Goal: Task Accomplishment & Management: Use online tool/utility

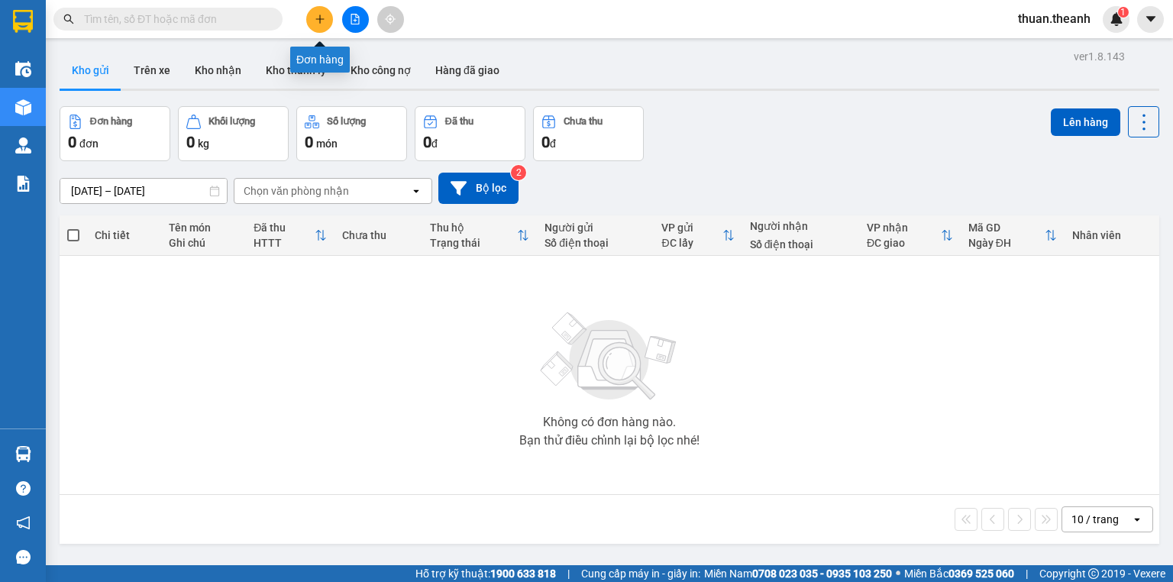
click at [315, 18] on icon "plus" at bounding box center [320, 19] width 11 height 11
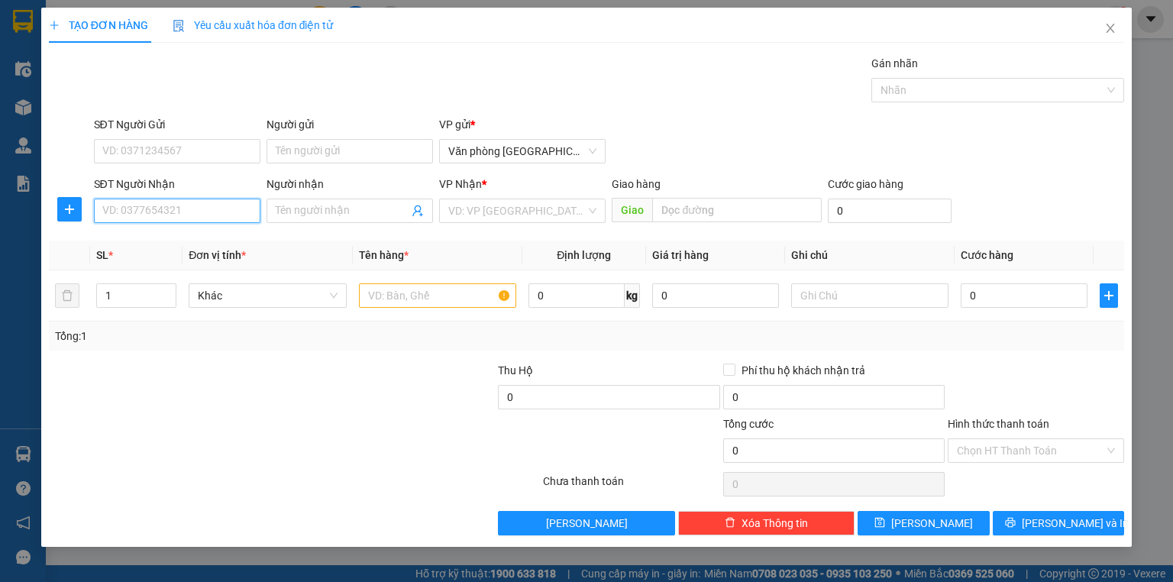
click at [125, 210] on input "SĐT Người Nhận" at bounding box center [177, 211] width 166 height 24
click at [155, 250] on div "0359778666" at bounding box center [177, 240] width 166 height 24
type input "0359778666"
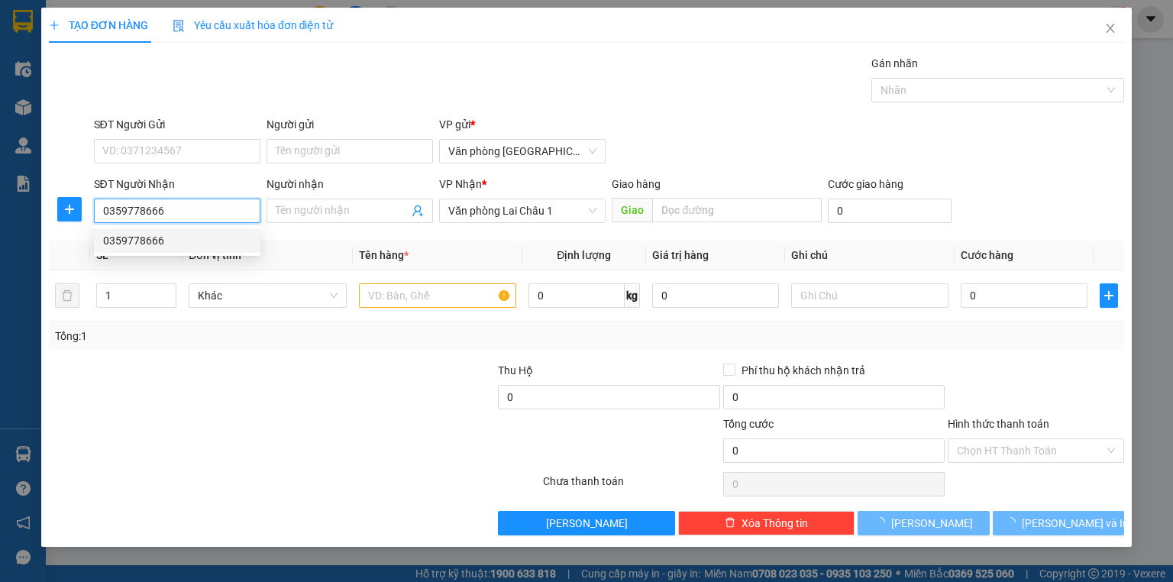
type input "50.000"
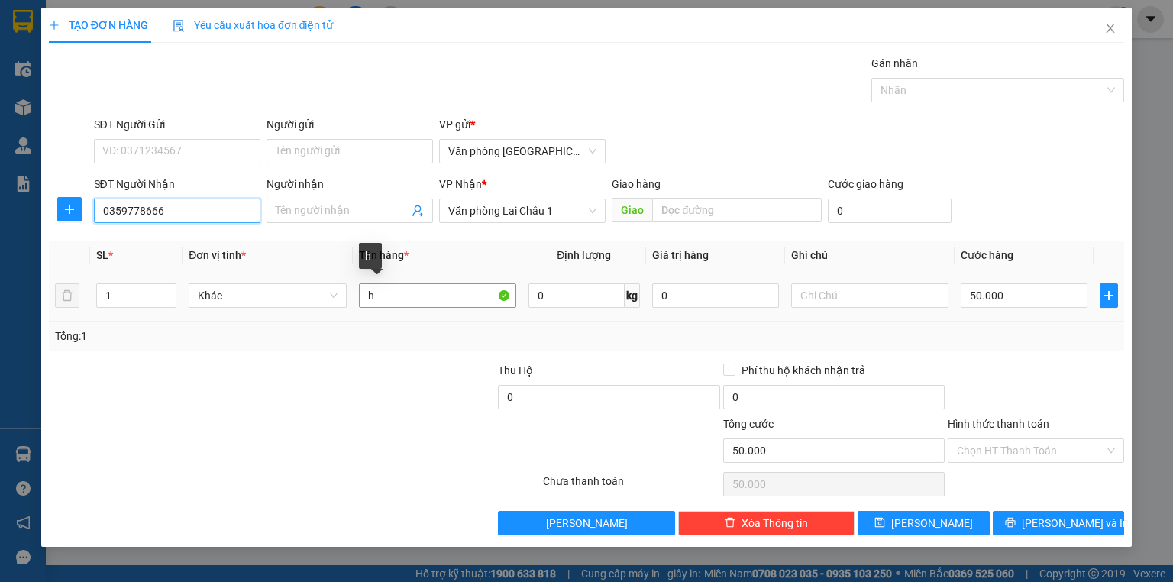
type input "0359778666"
click at [404, 296] on input "h" at bounding box center [437, 295] width 157 height 24
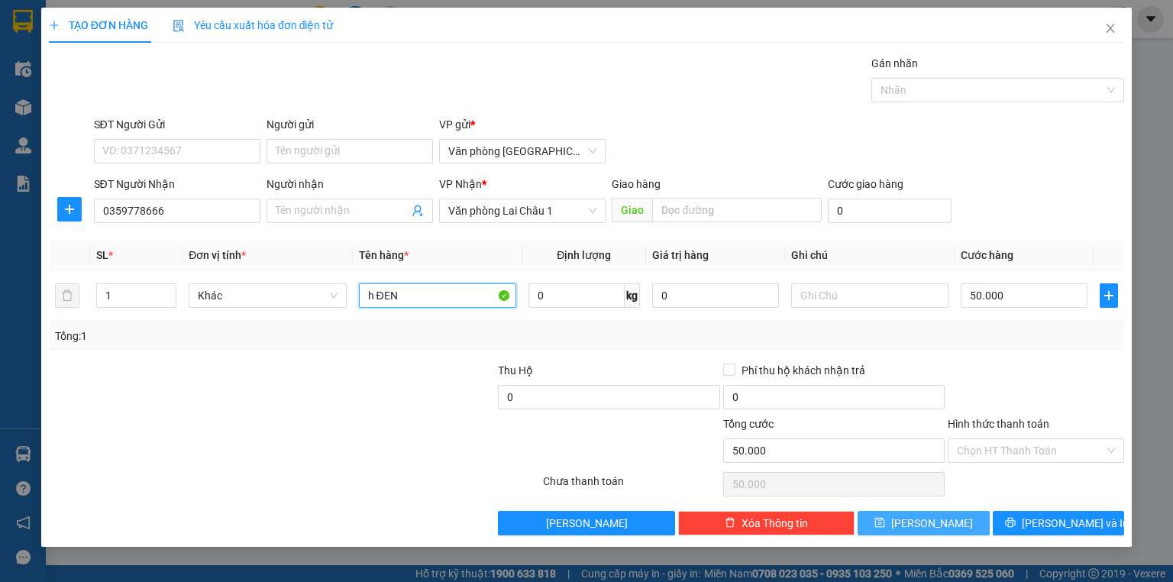
type input "h ĐEN"
click at [948, 525] on button "[PERSON_NAME]" at bounding box center [924, 523] width 132 height 24
type input "0"
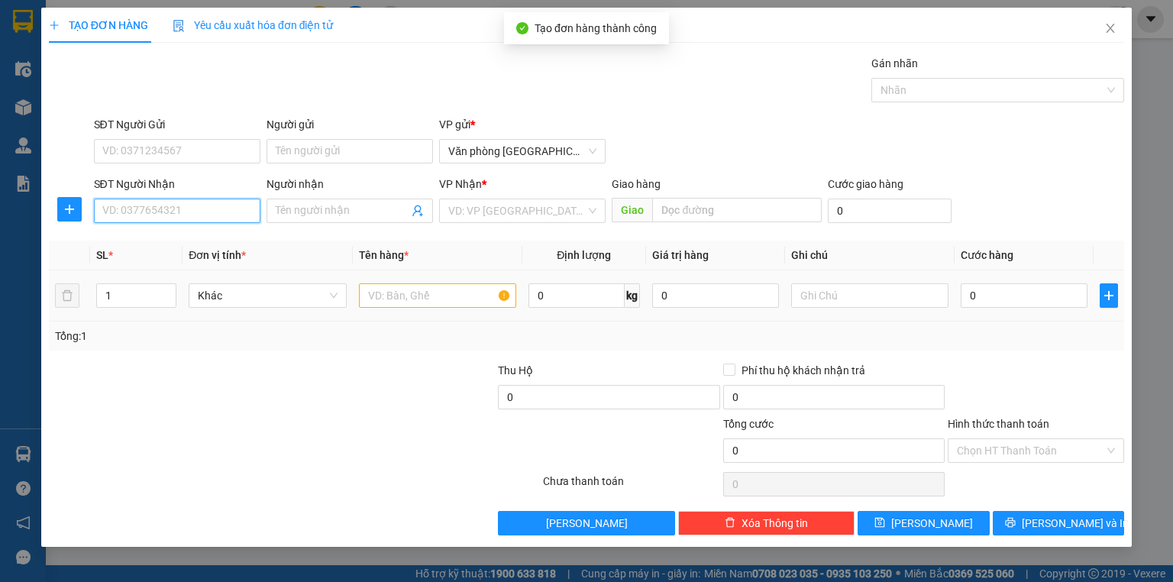
click at [157, 214] on input "SĐT Người Nhận" at bounding box center [177, 211] width 166 height 24
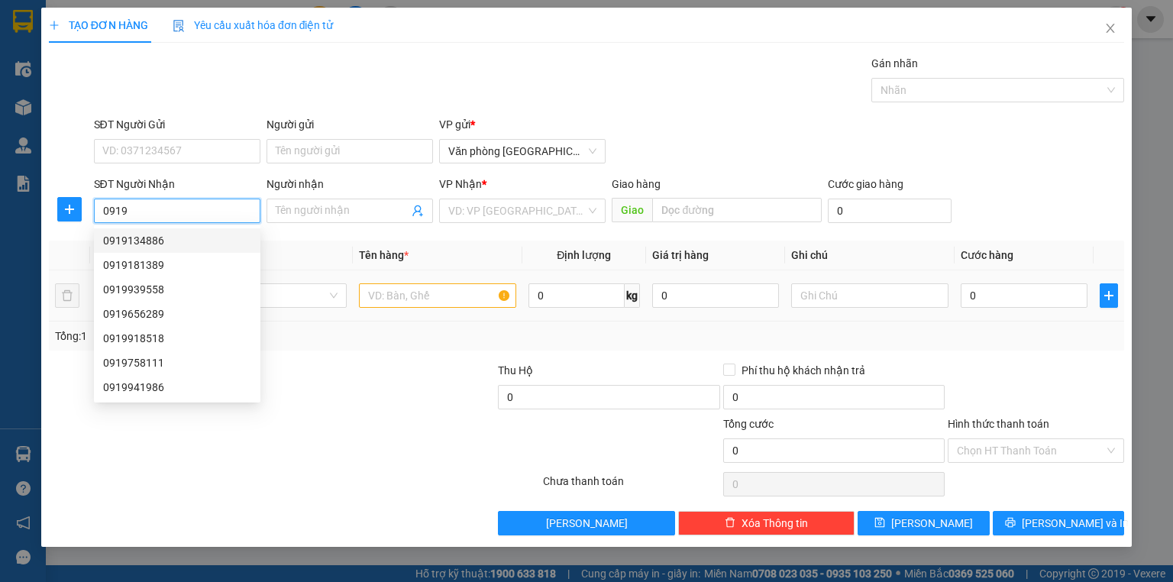
click at [154, 241] on div "0919134886" at bounding box center [177, 240] width 148 height 17
type input "0919134886"
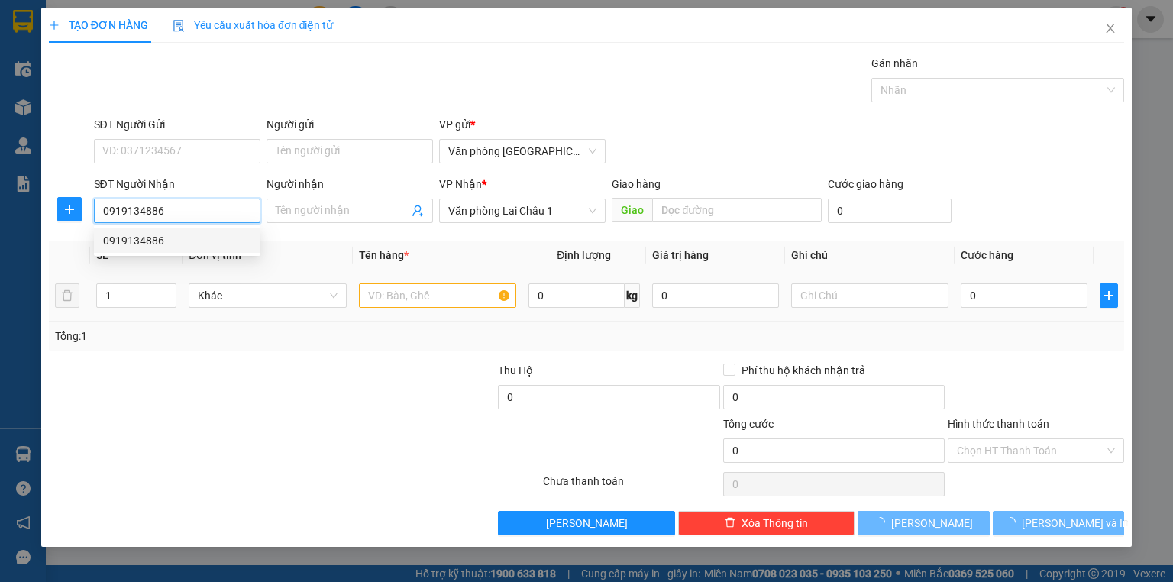
type input "50.000"
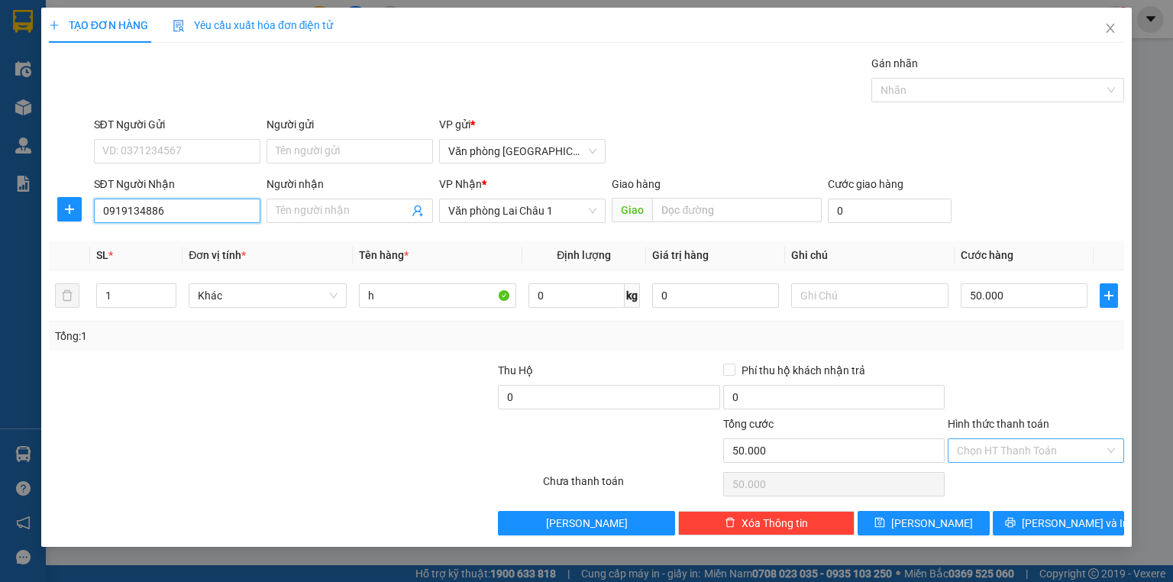
type input "0919134886"
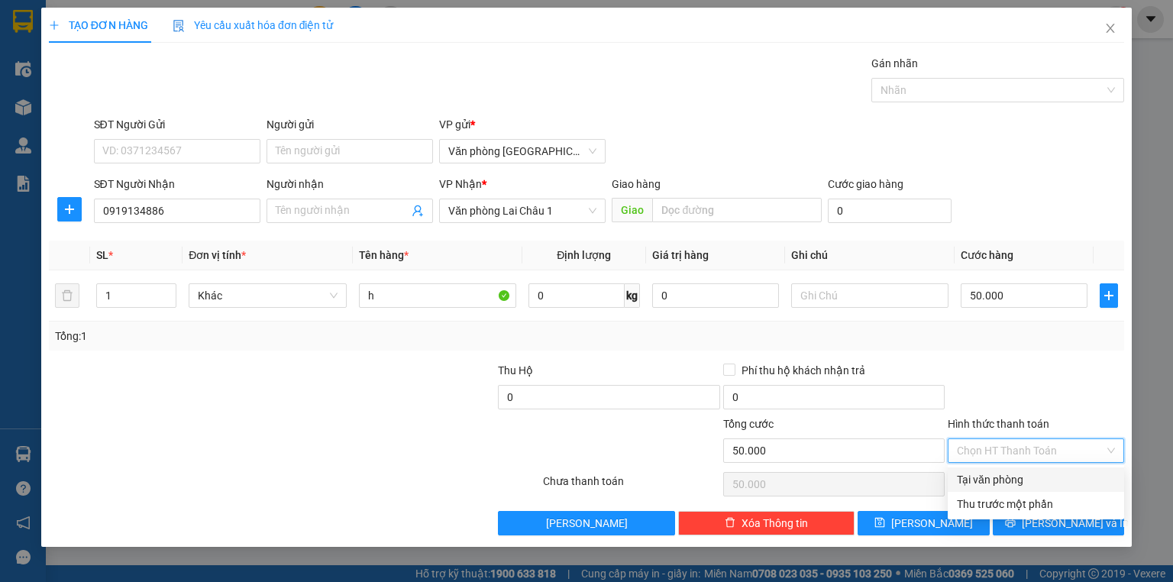
click at [1004, 445] on input "Hình thức thanh toán" at bounding box center [1030, 450] width 147 height 23
click at [1011, 481] on div "Tại văn phòng" at bounding box center [1036, 479] width 158 height 17
type input "0"
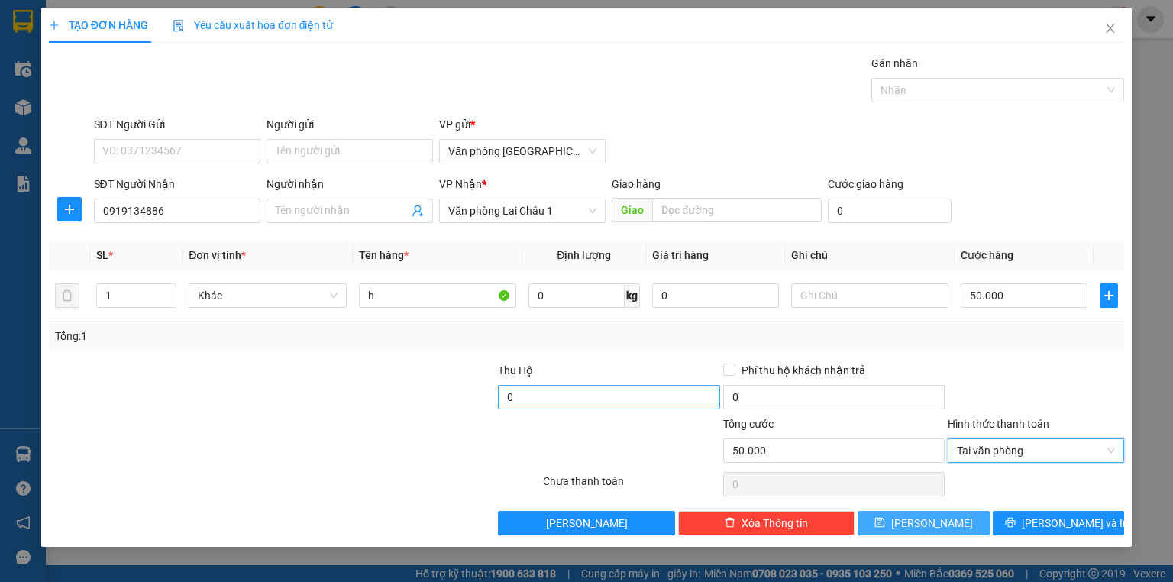
drag, startPoint x: 921, startPoint y: 523, endPoint x: 577, endPoint y: 407, distance: 362.7
click at [921, 523] on button "[PERSON_NAME]" at bounding box center [924, 523] width 132 height 24
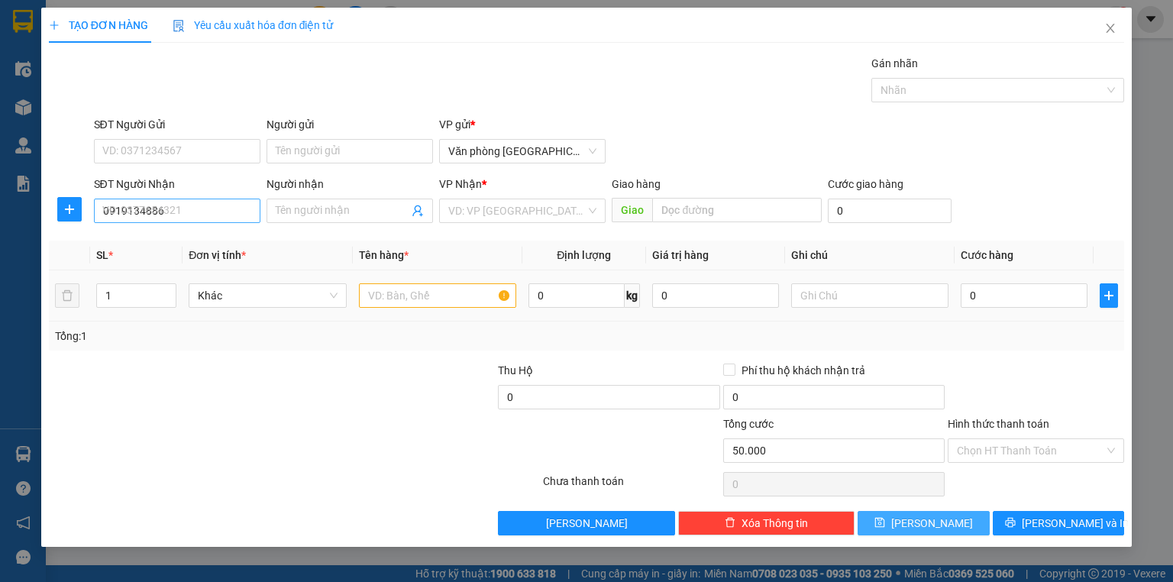
type input "0"
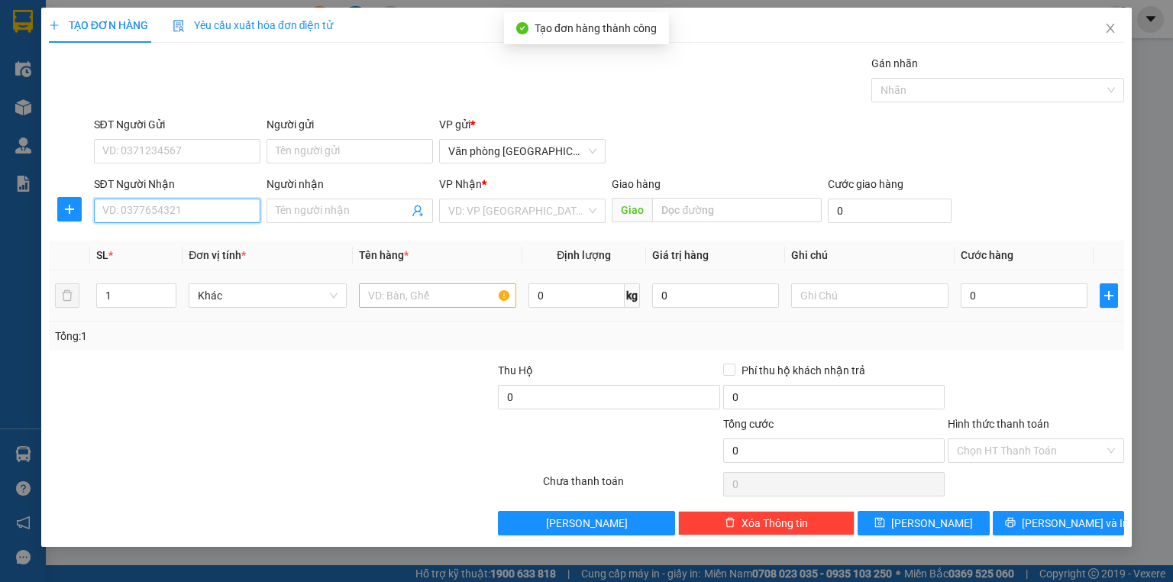
click at [141, 209] on input "SĐT Người Nhận" at bounding box center [177, 211] width 166 height 24
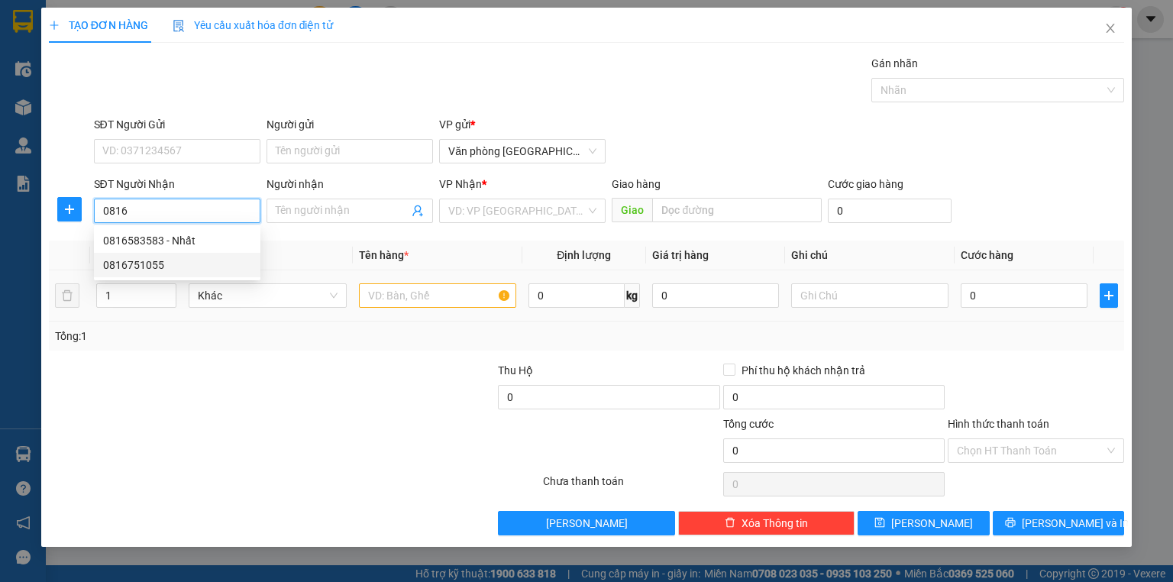
click at [170, 269] on div "0816751055" at bounding box center [177, 265] width 148 height 17
type input "0816751055"
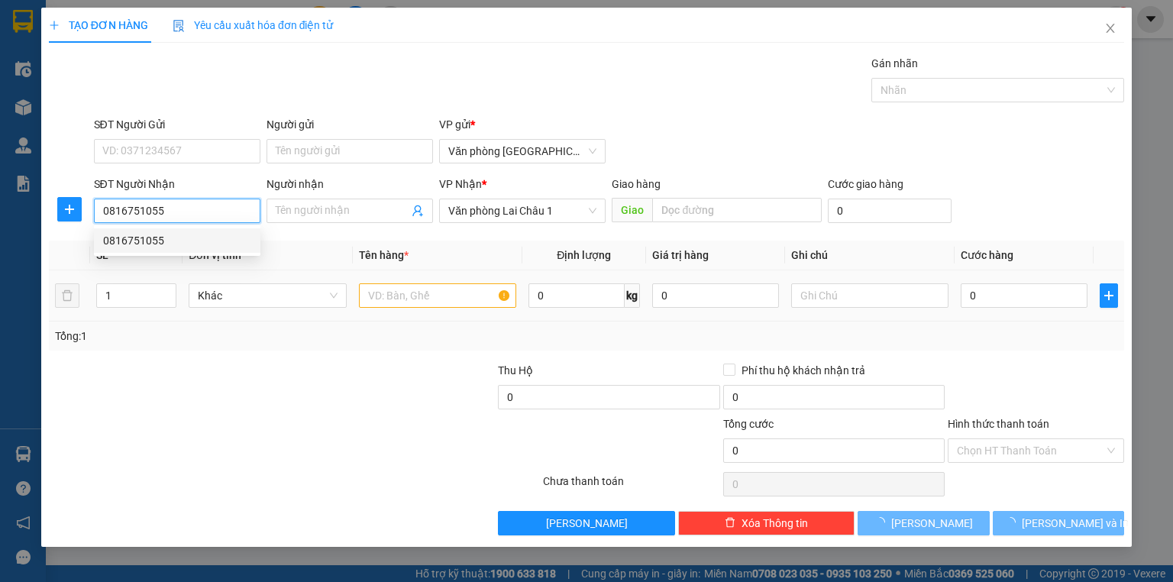
type input "100.000"
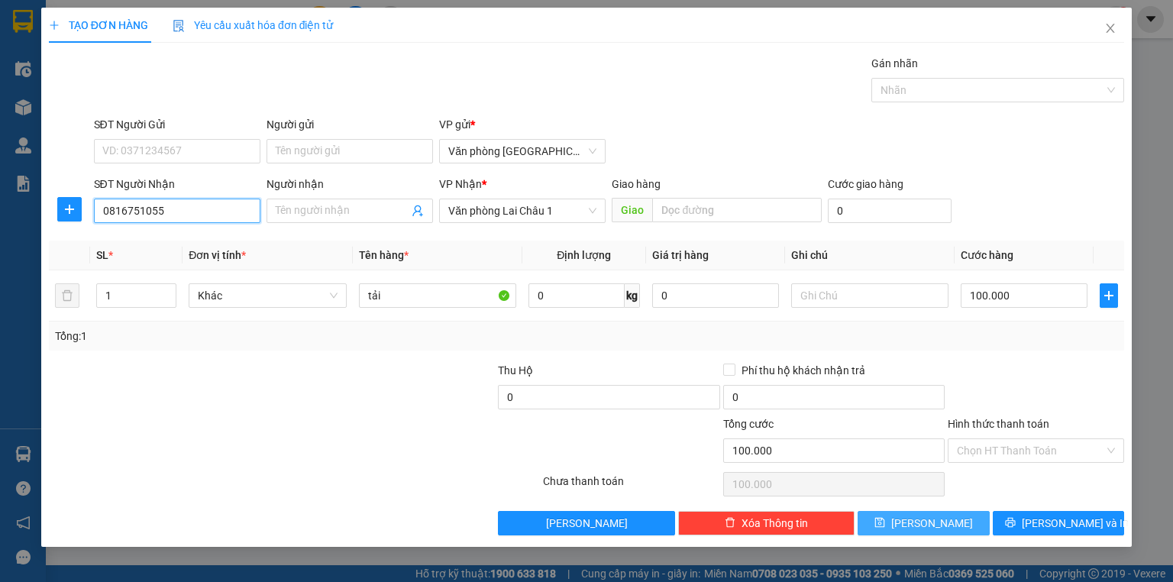
type input "0816751055"
click at [930, 521] on span "[PERSON_NAME]" at bounding box center [932, 523] width 82 height 17
type input "0"
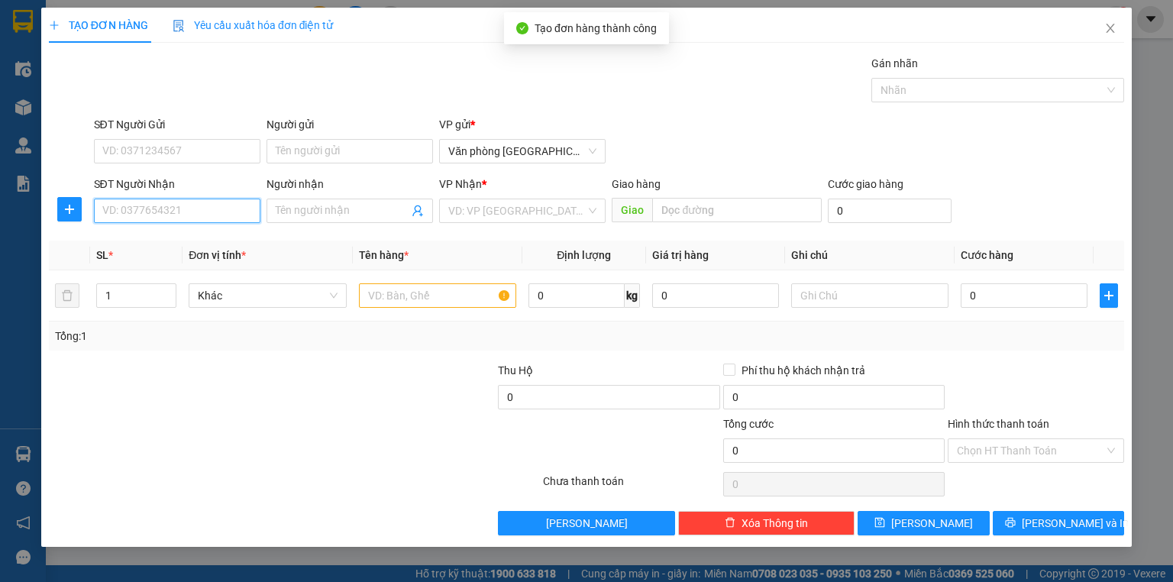
click at [143, 214] on input "SĐT Người Nhận" at bounding box center [177, 211] width 166 height 24
click at [143, 241] on div "0965957339" at bounding box center [177, 240] width 148 height 17
type input "0965957339"
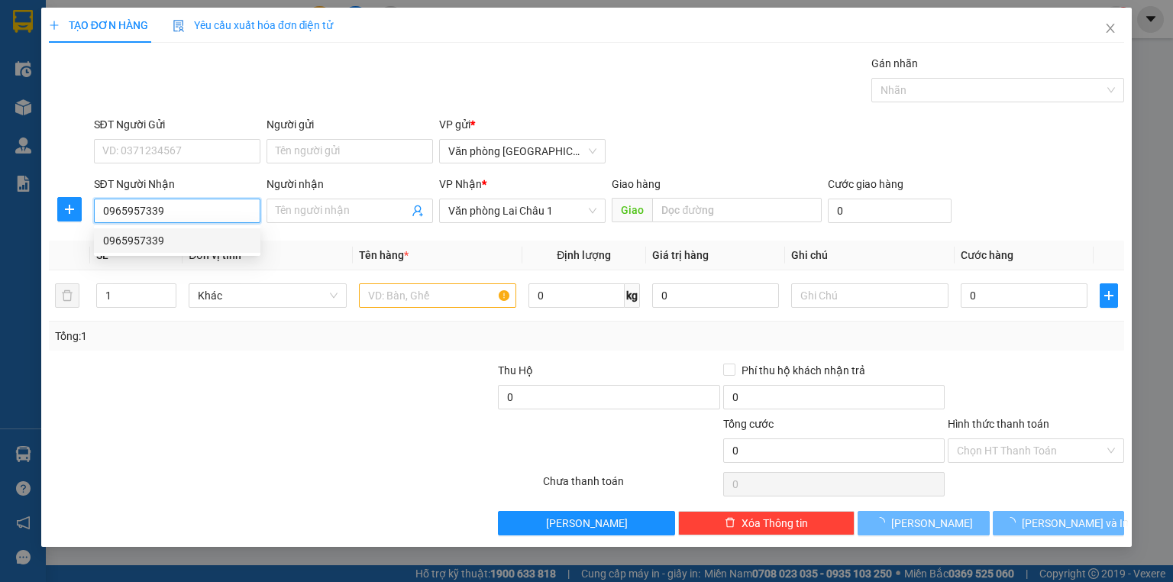
type input "50.000"
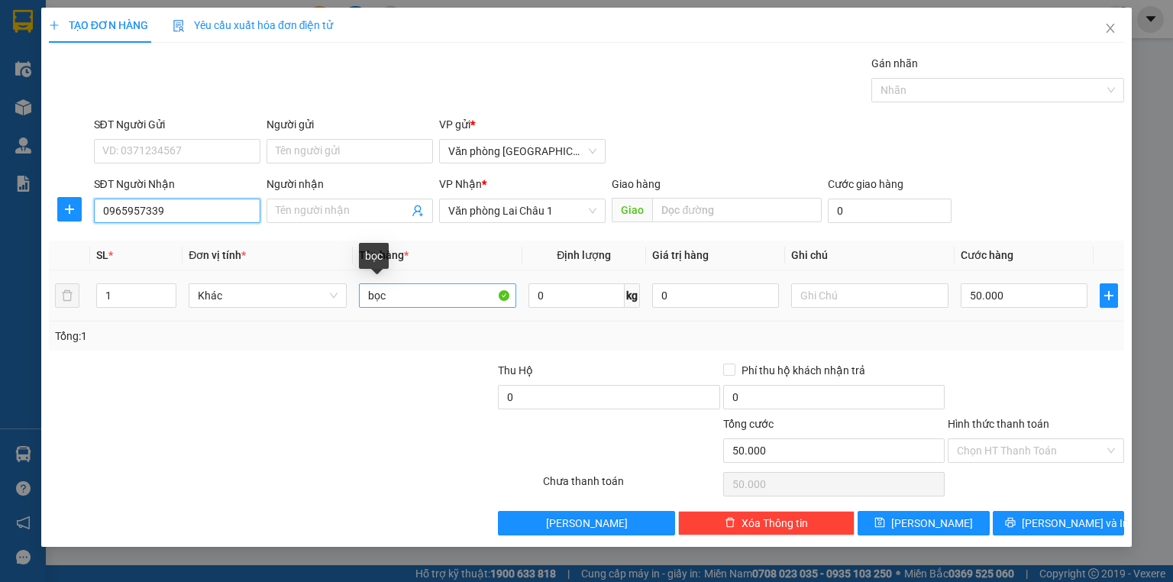
type input "0965957339"
click at [412, 304] on input "bọc" at bounding box center [437, 295] width 157 height 24
type input "b"
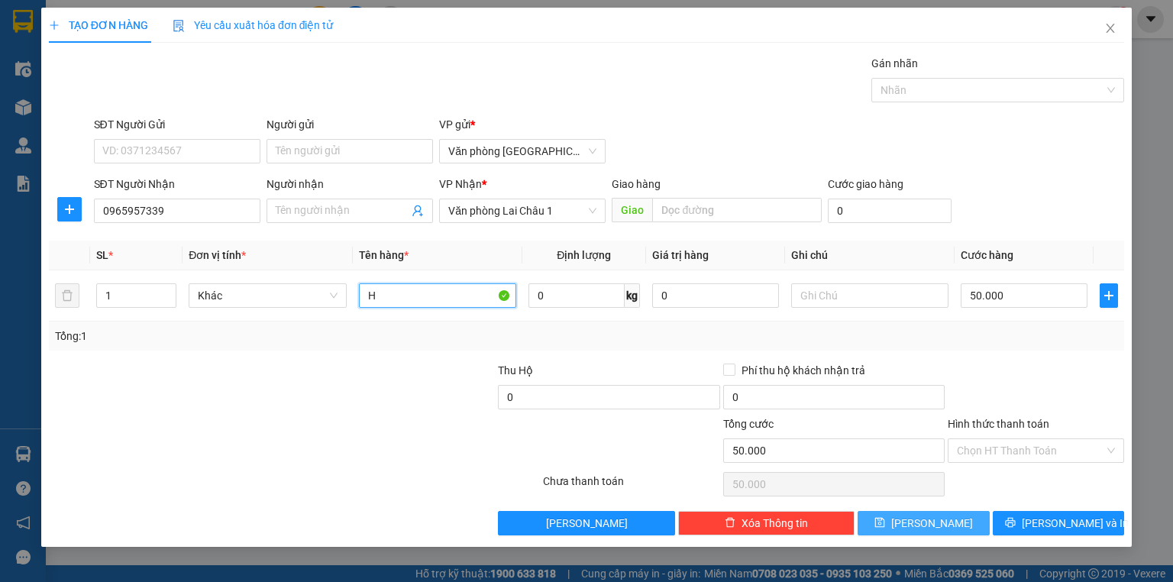
type input "H"
click at [941, 525] on button "[PERSON_NAME]" at bounding box center [924, 523] width 132 height 24
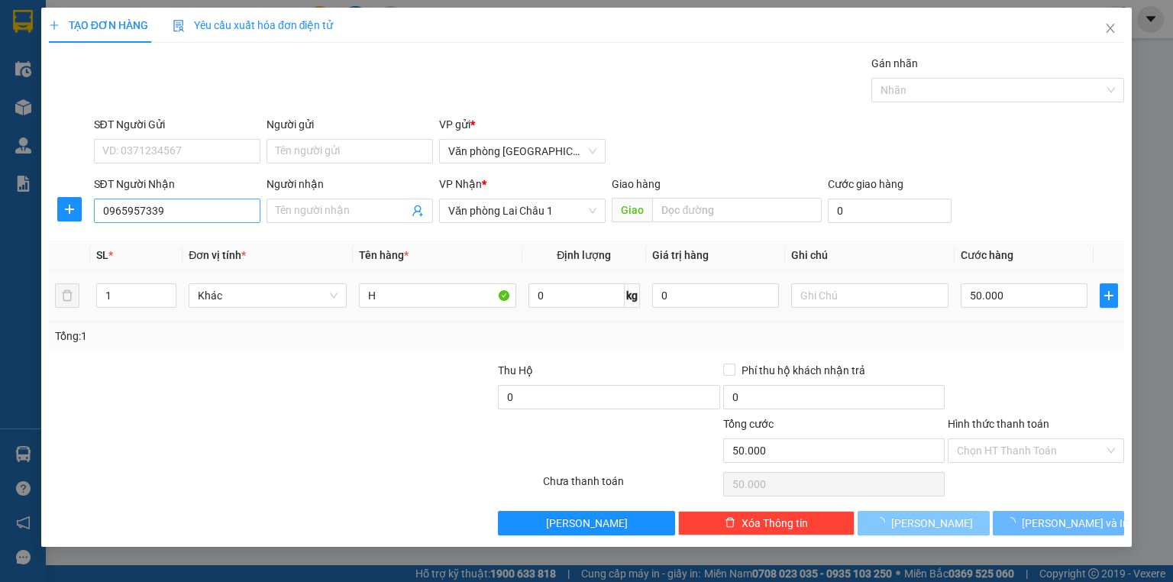
type input "0"
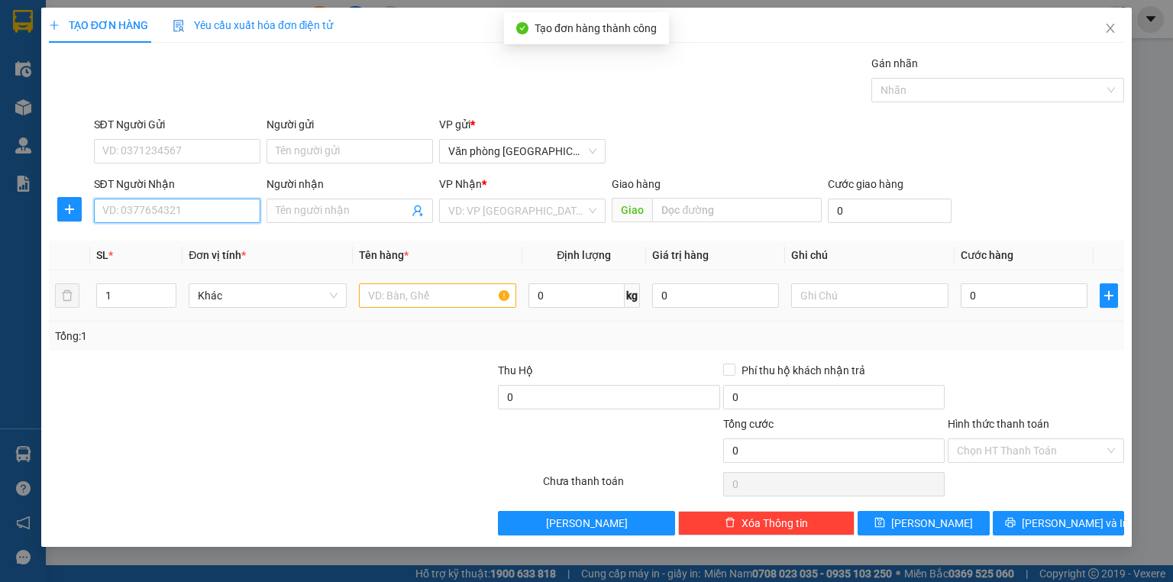
click at [201, 208] on input "SĐT Người Nhận" at bounding box center [177, 211] width 166 height 24
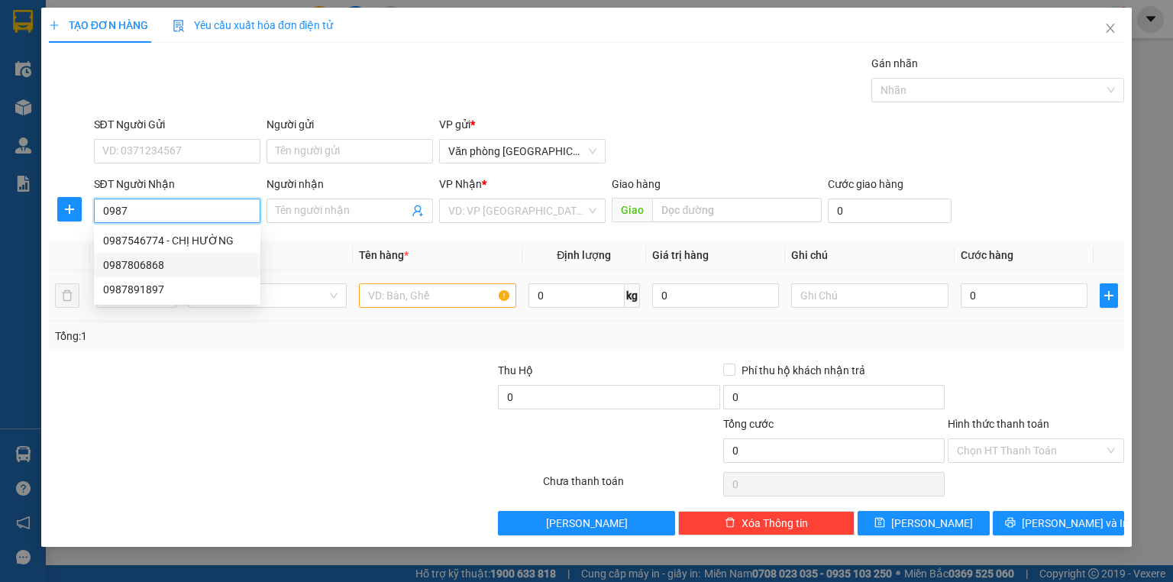
click at [151, 263] on div "0987806868" at bounding box center [177, 265] width 148 height 17
type input "0987806868"
type input "50.000"
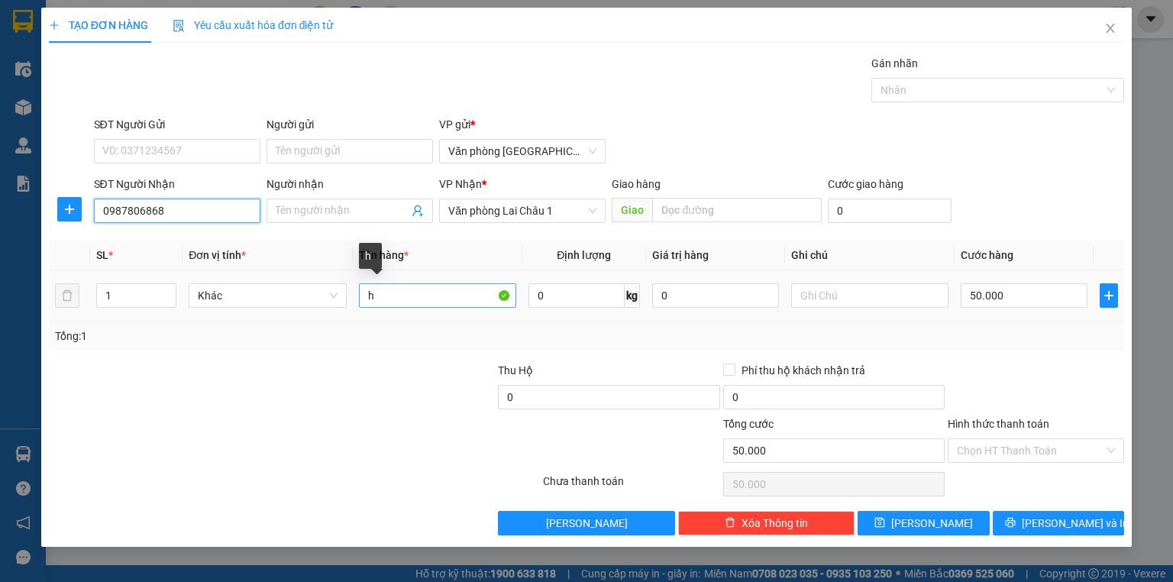
type input "0987806868"
click at [400, 298] on input "h" at bounding box center [437, 295] width 157 height 24
type input "h bọc đen"
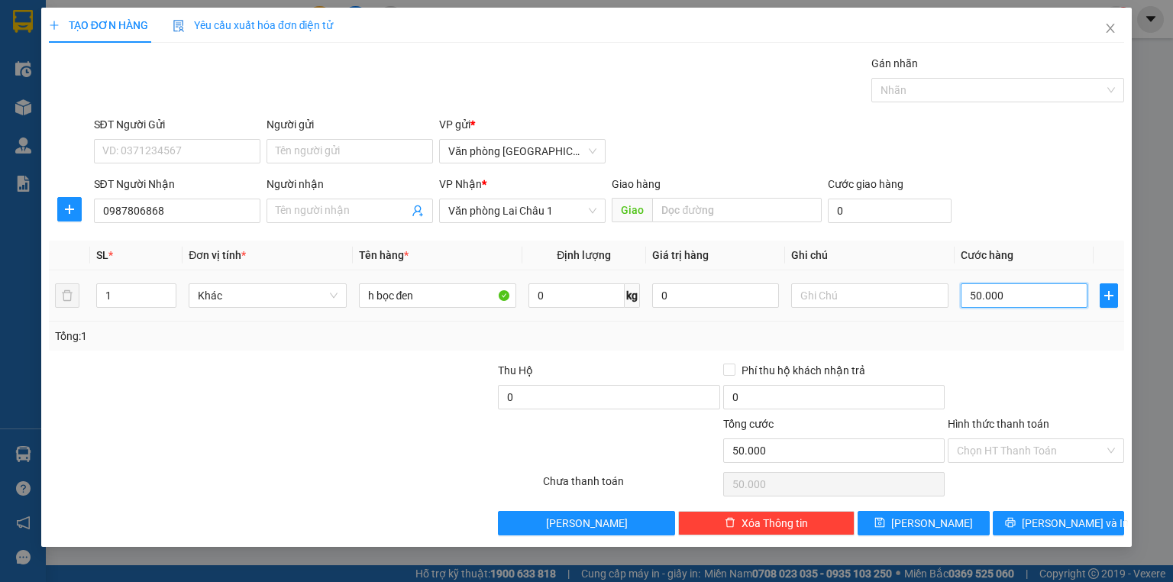
click at [967, 292] on input "50.000" at bounding box center [1024, 295] width 127 height 24
type input "1"
type input "10"
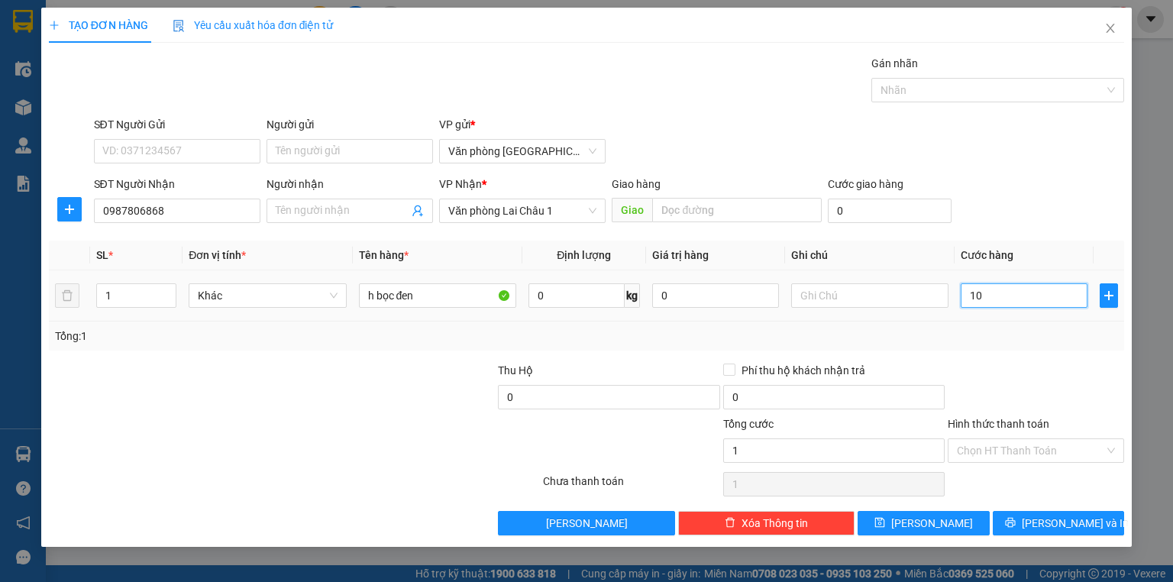
type input "10"
type input "100"
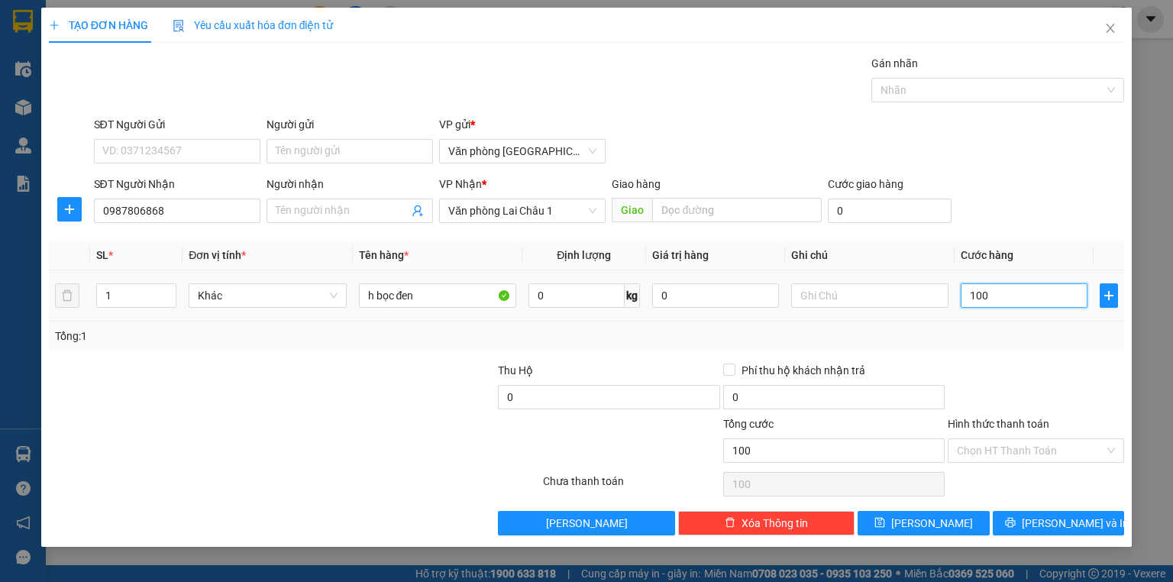
type input "1.000"
type input "10.000"
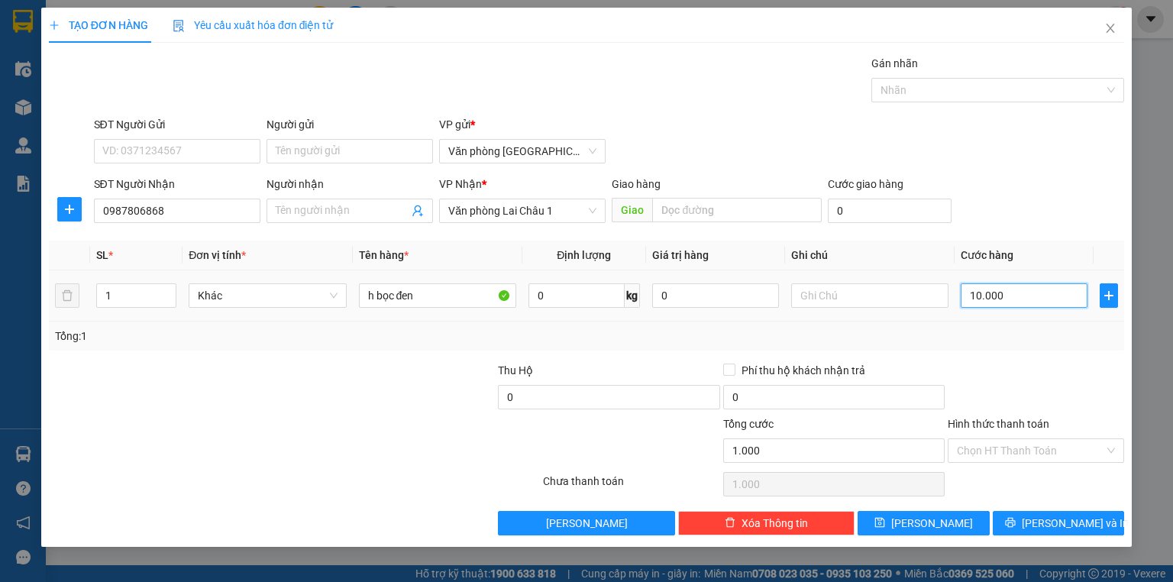
type input "10.000"
type input "100.000"
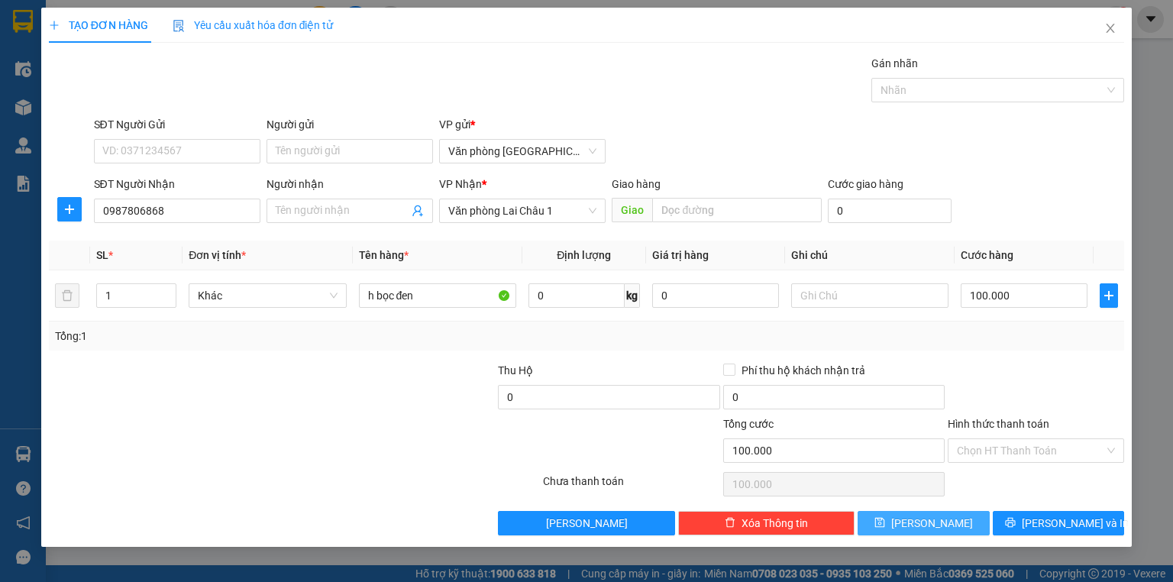
click at [935, 520] on span "[PERSON_NAME]" at bounding box center [932, 523] width 82 height 17
type input "0"
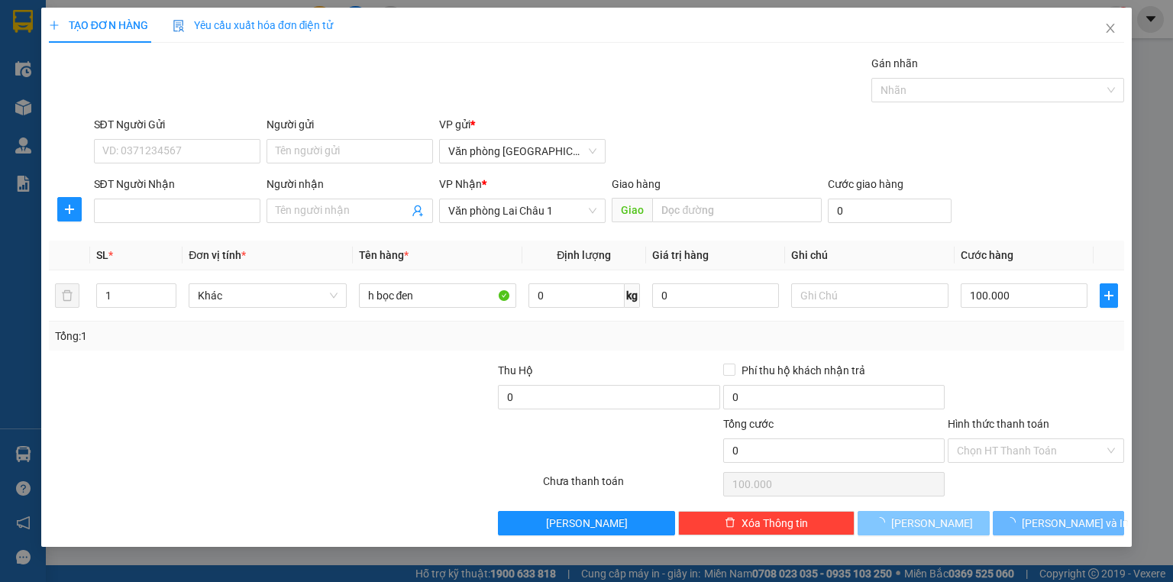
type input "0"
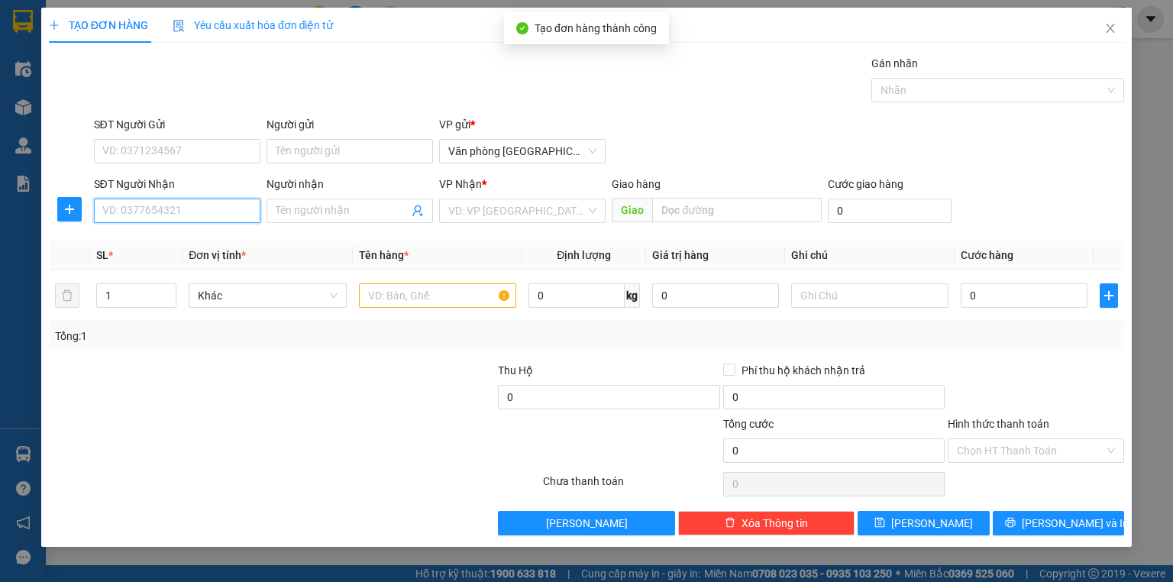
click at [147, 211] on input "SĐT Người Nhận" at bounding box center [177, 211] width 166 height 24
click at [155, 235] on div "0378052768" at bounding box center [177, 240] width 148 height 17
type input "0378052768"
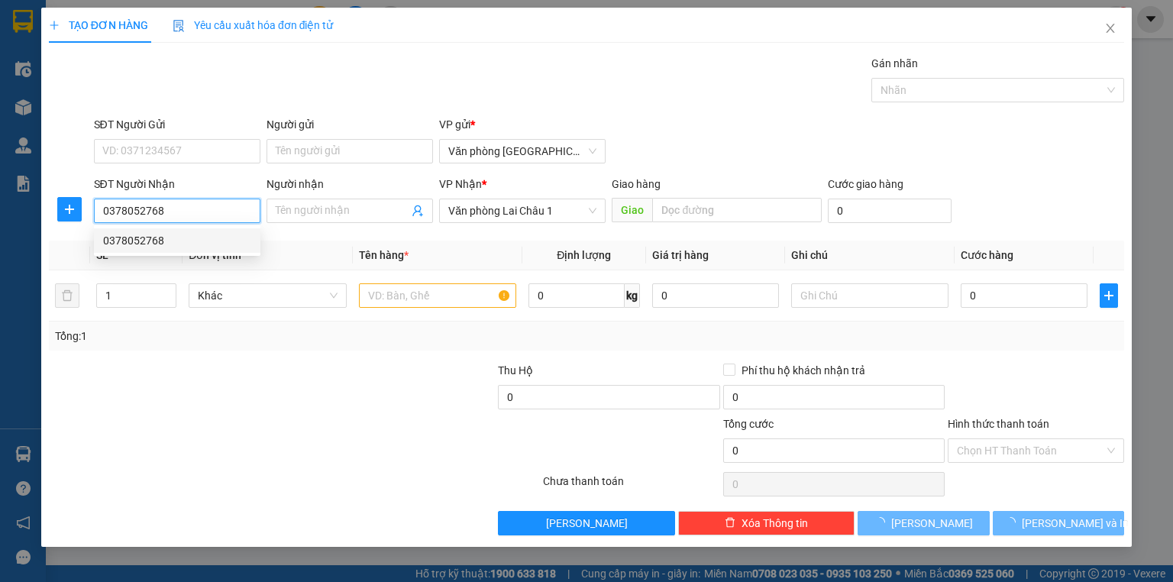
type input "50.000"
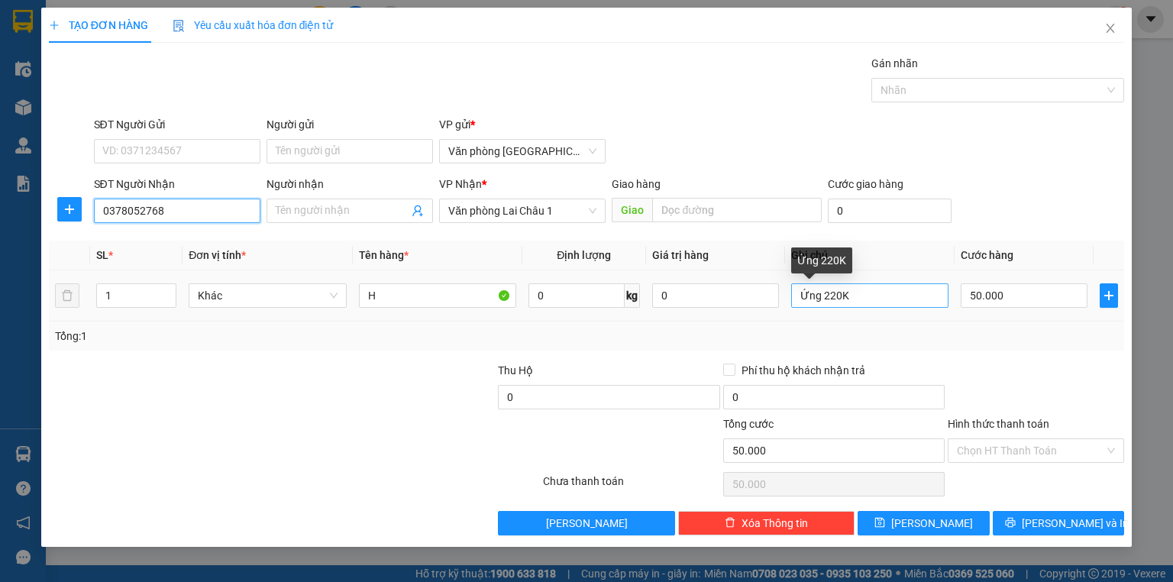
type input "0378052768"
click at [858, 298] on input "Ứng 220K" at bounding box center [869, 295] width 157 height 24
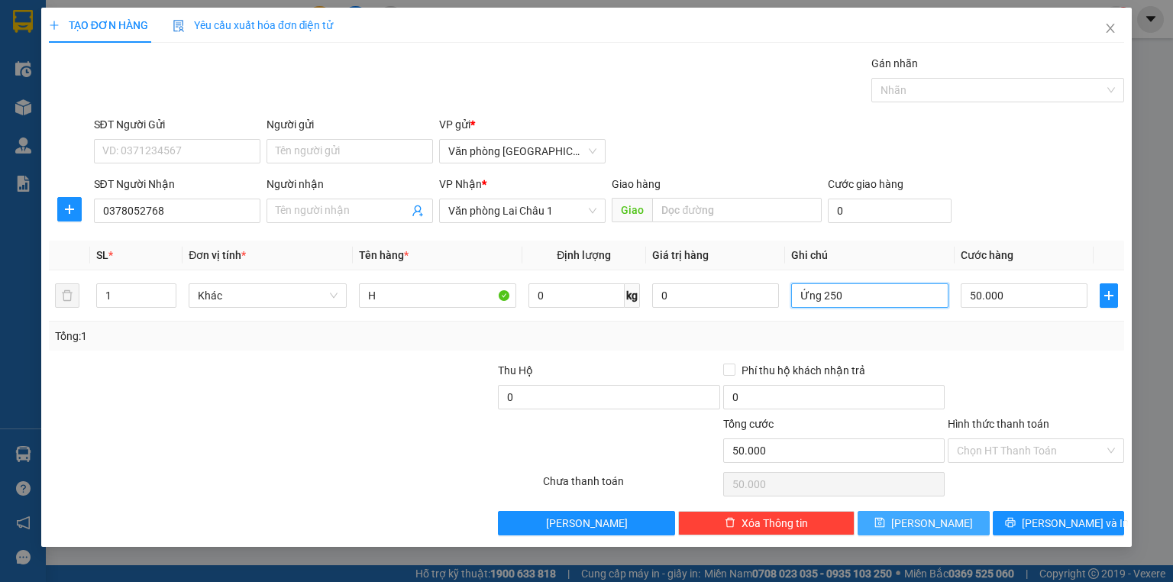
type input "Ứng 250"
click at [966, 519] on button "[PERSON_NAME]" at bounding box center [924, 523] width 132 height 24
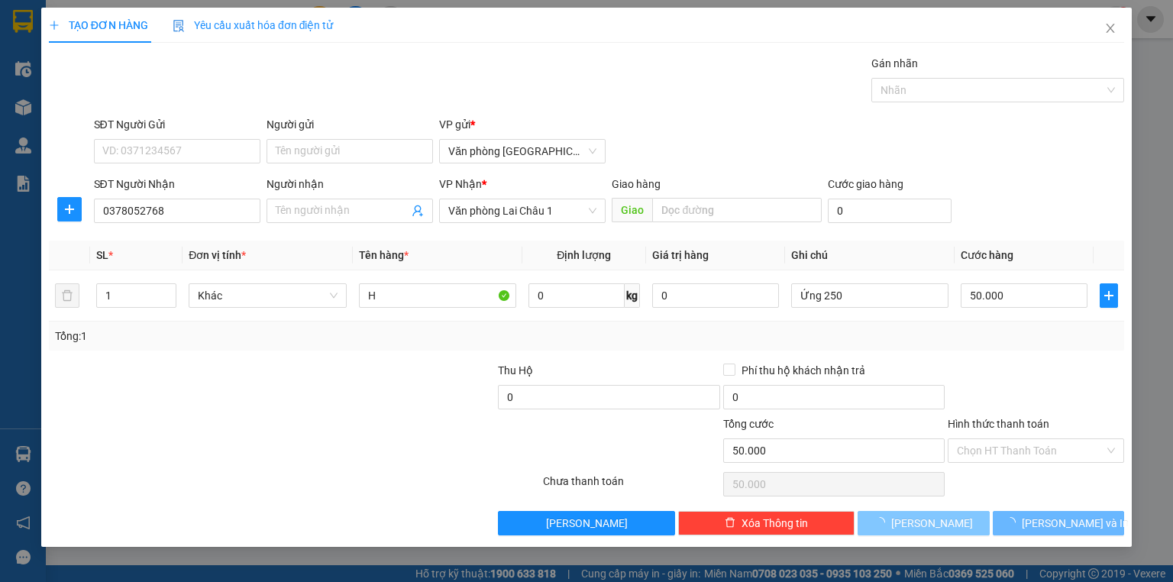
type input "0"
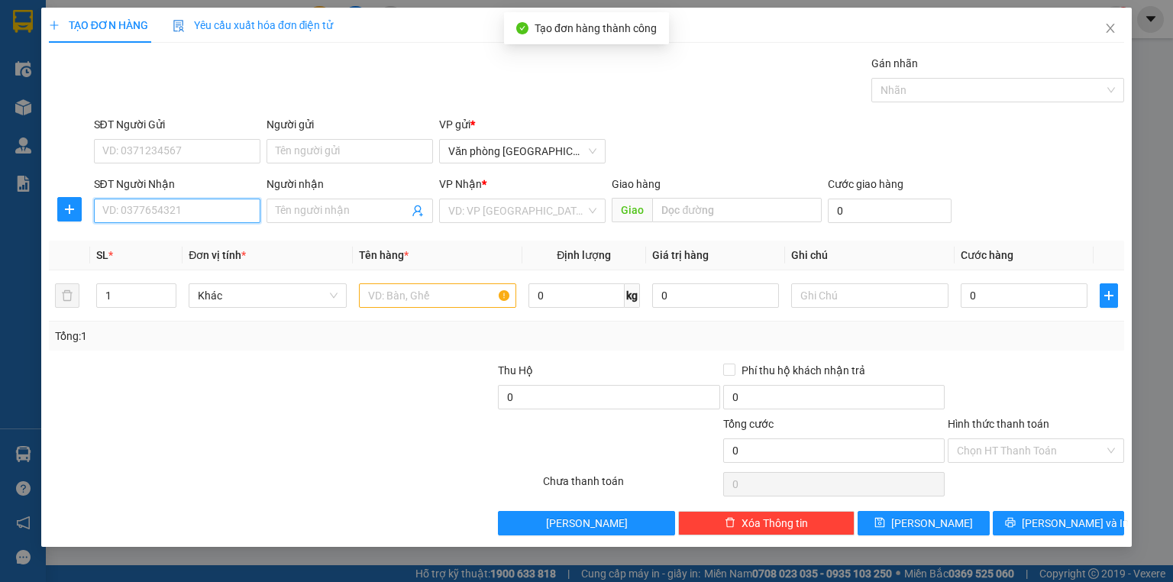
click at [171, 213] on input "SĐT Người Nhận" at bounding box center [177, 211] width 166 height 24
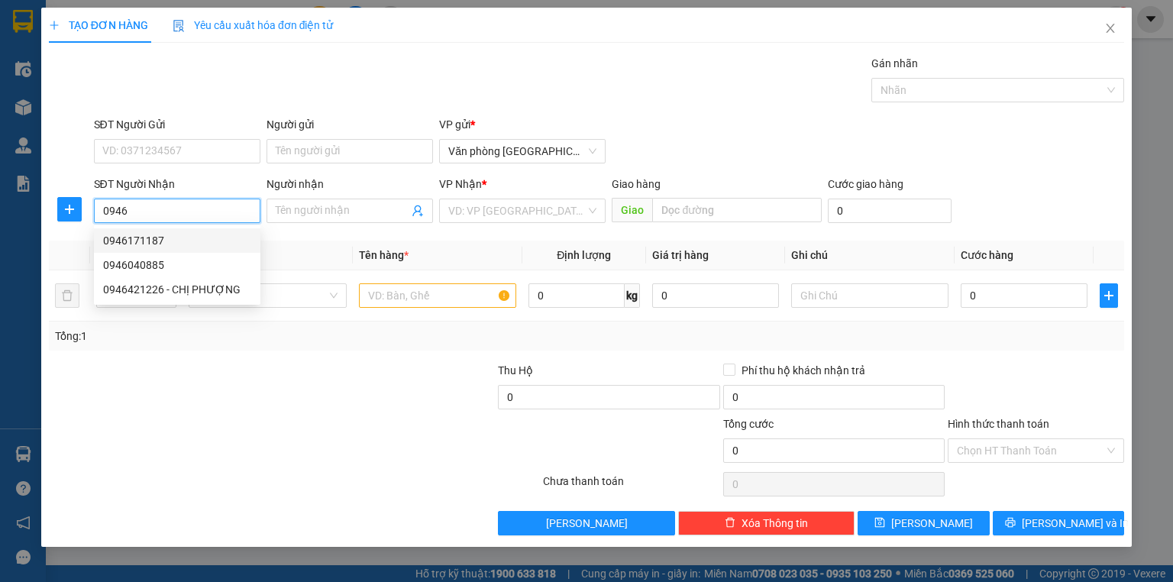
click at [160, 241] on div "0946171187" at bounding box center [177, 240] width 148 height 17
type input "0946171187"
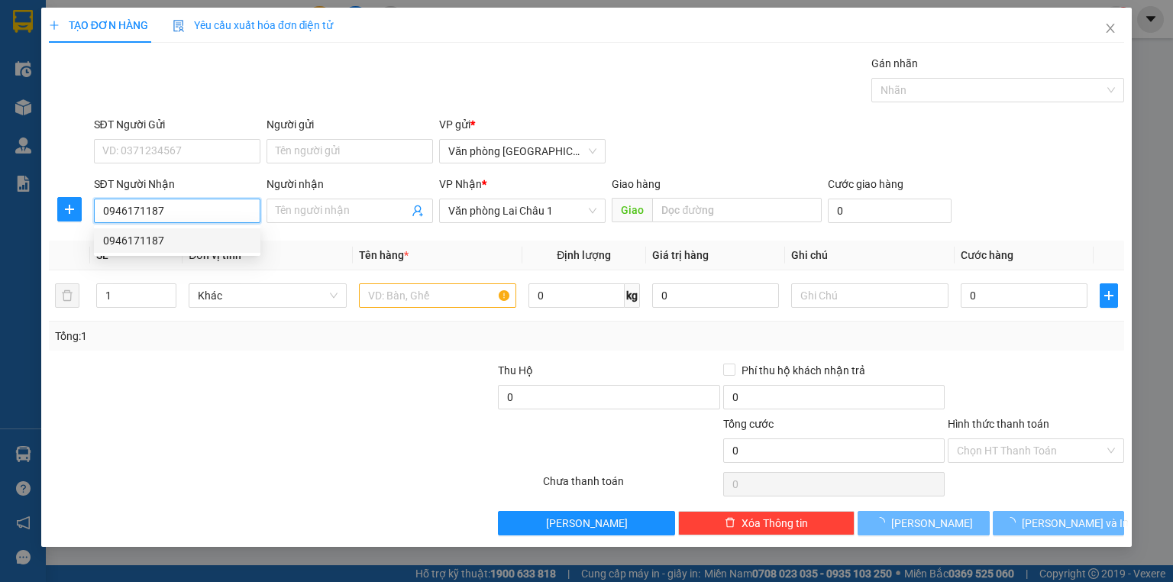
type input "50.000"
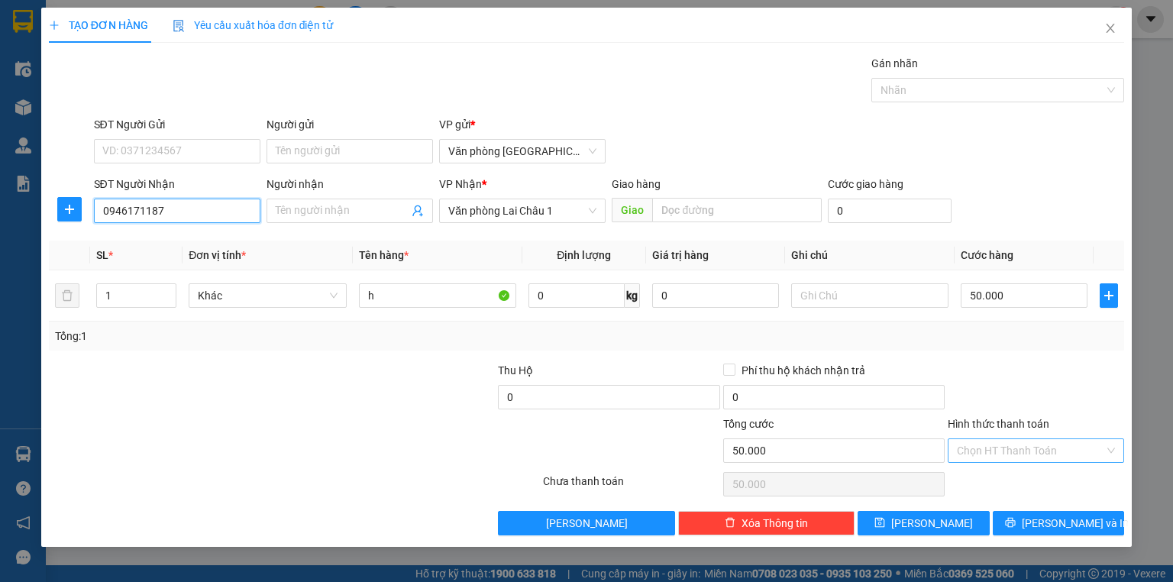
type input "0946171187"
click at [968, 445] on input "Hình thức thanh toán" at bounding box center [1030, 450] width 147 height 23
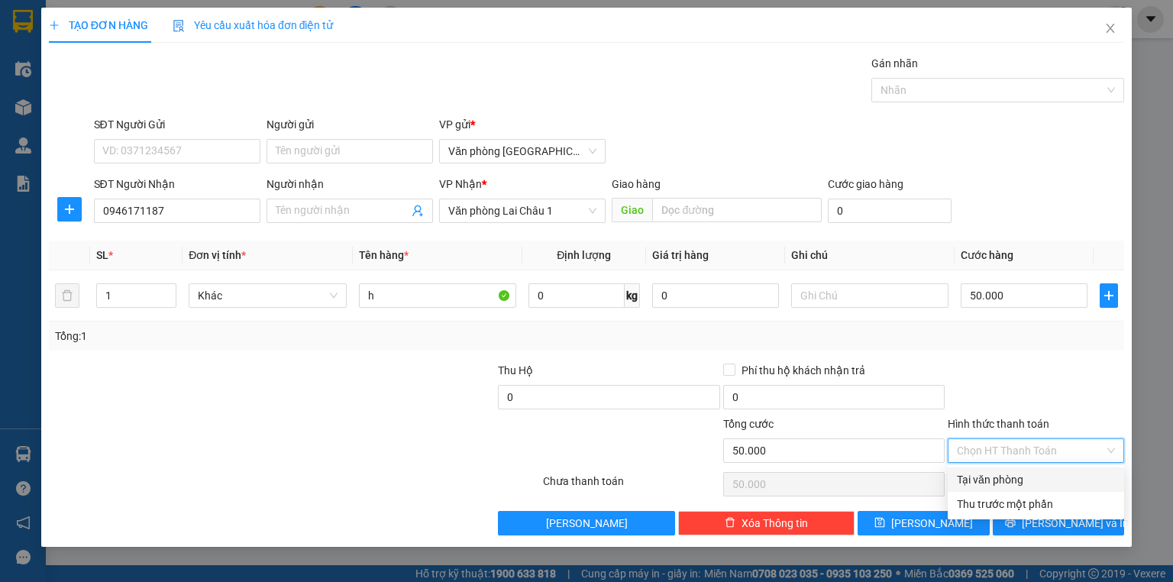
click at [1000, 478] on div "Tại văn phòng" at bounding box center [1036, 479] width 158 height 17
type input "0"
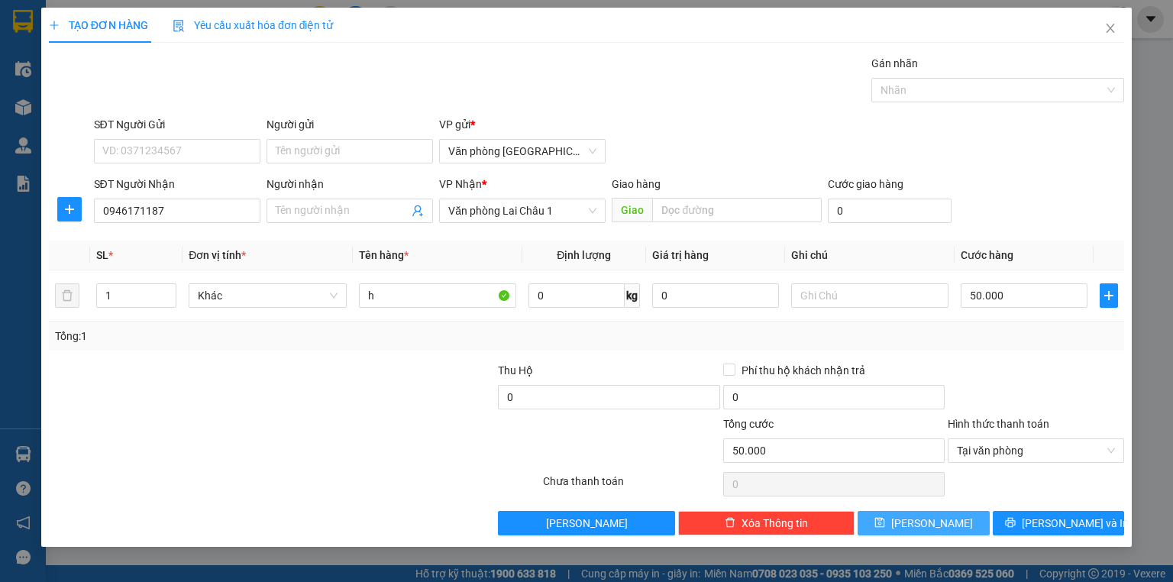
click at [939, 525] on span "[PERSON_NAME]" at bounding box center [932, 523] width 82 height 17
type input "0"
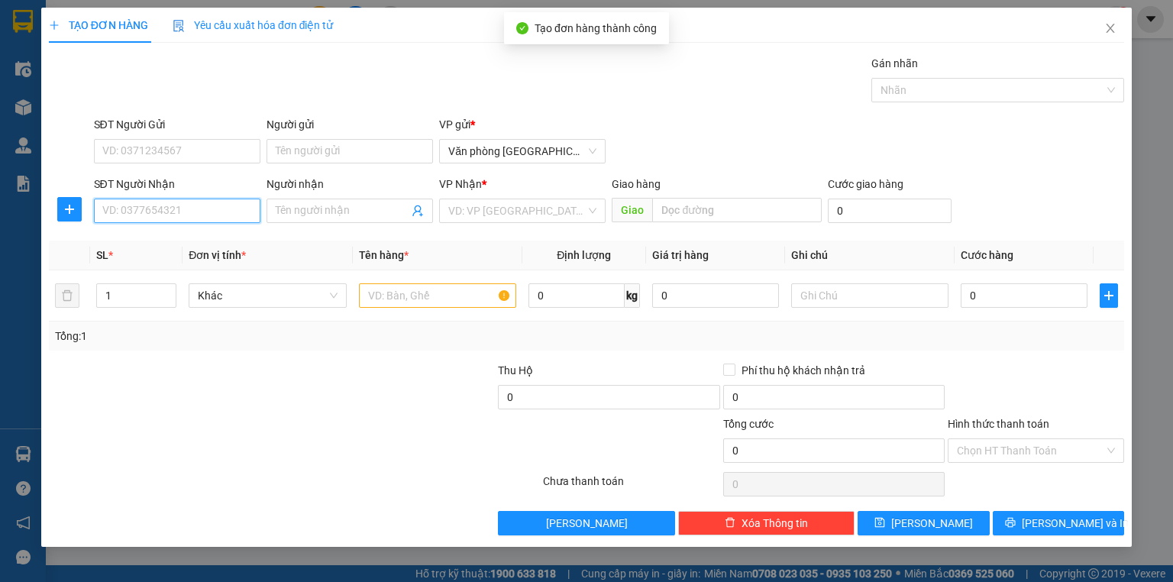
click at [183, 214] on input "SĐT Người Nhận" at bounding box center [177, 211] width 166 height 24
click at [184, 234] on div "0971814814 - THẮNG" at bounding box center [177, 240] width 148 height 17
type input "0971814814"
type input "THẮNG"
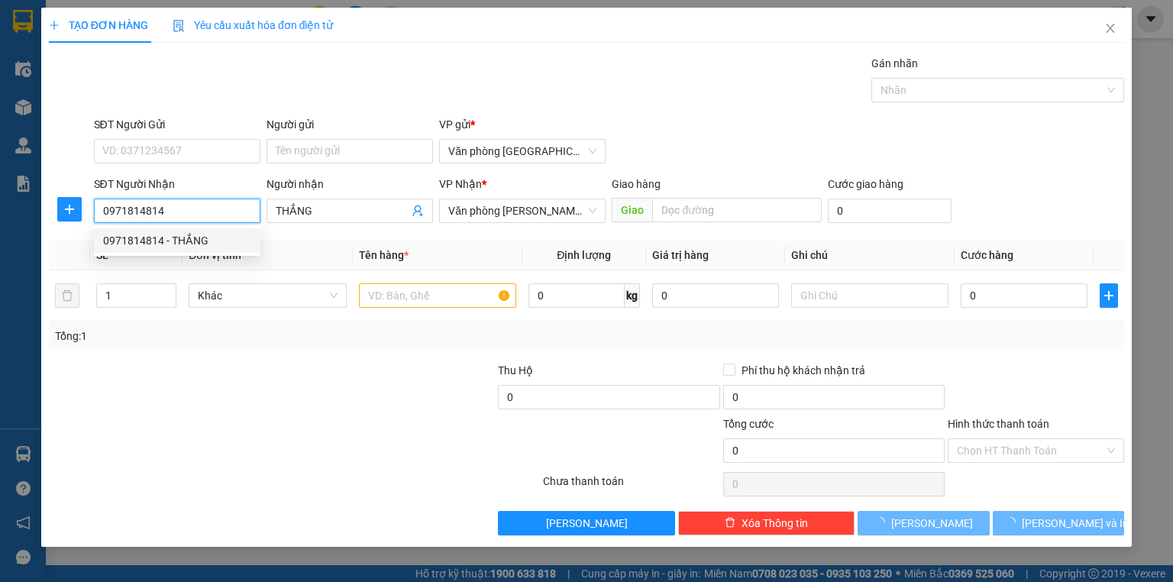
type input "50.000"
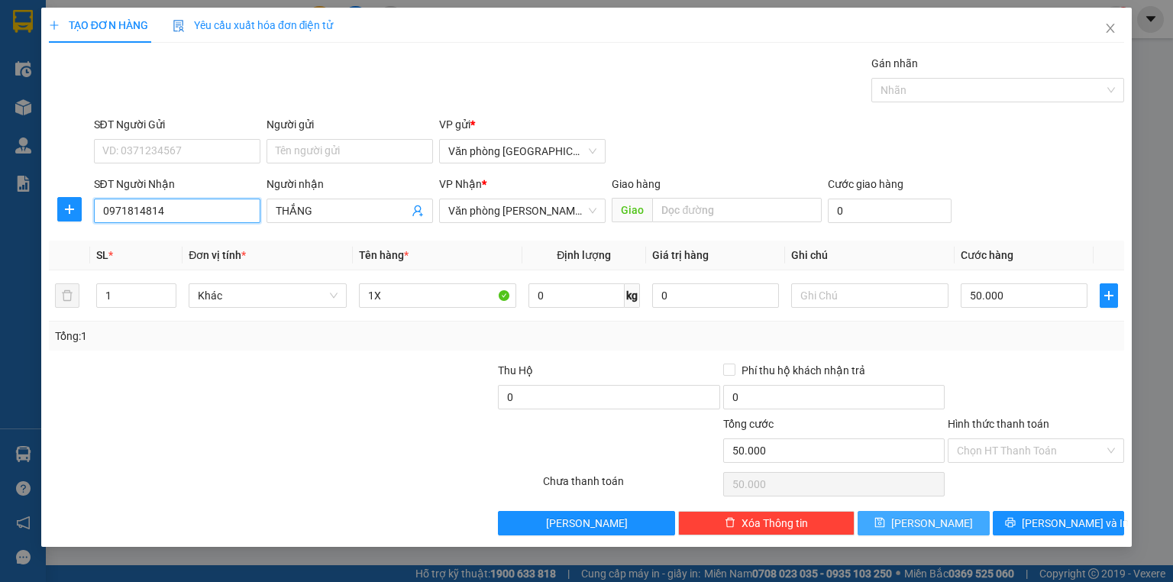
type input "0971814814"
click at [938, 526] on span "[PERSON_NAME]" at bounding box center [932, 523] width 82 height 17
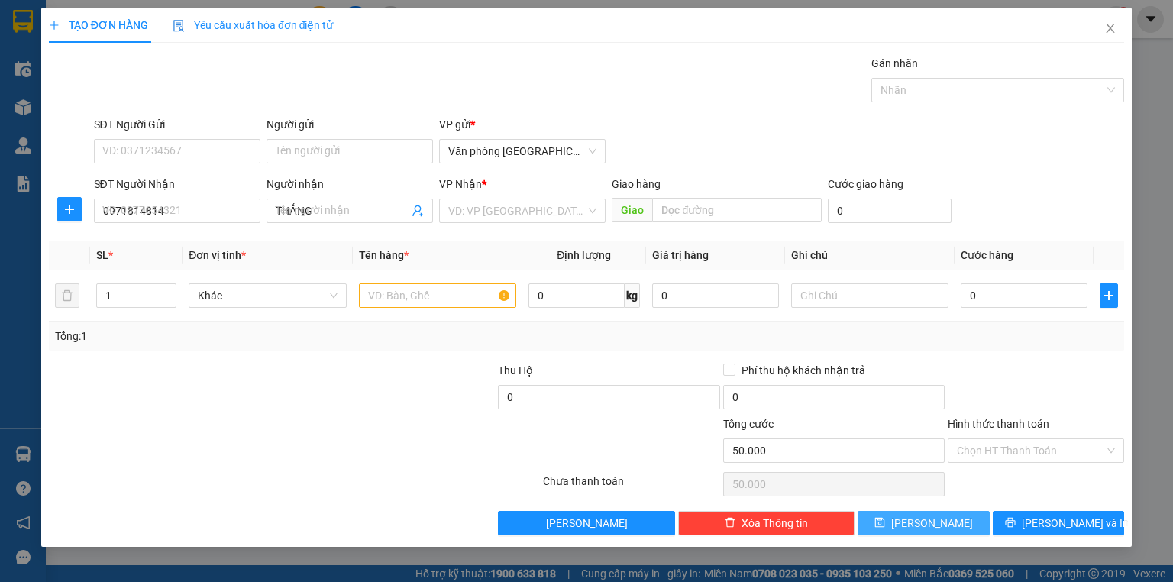
type input "0"
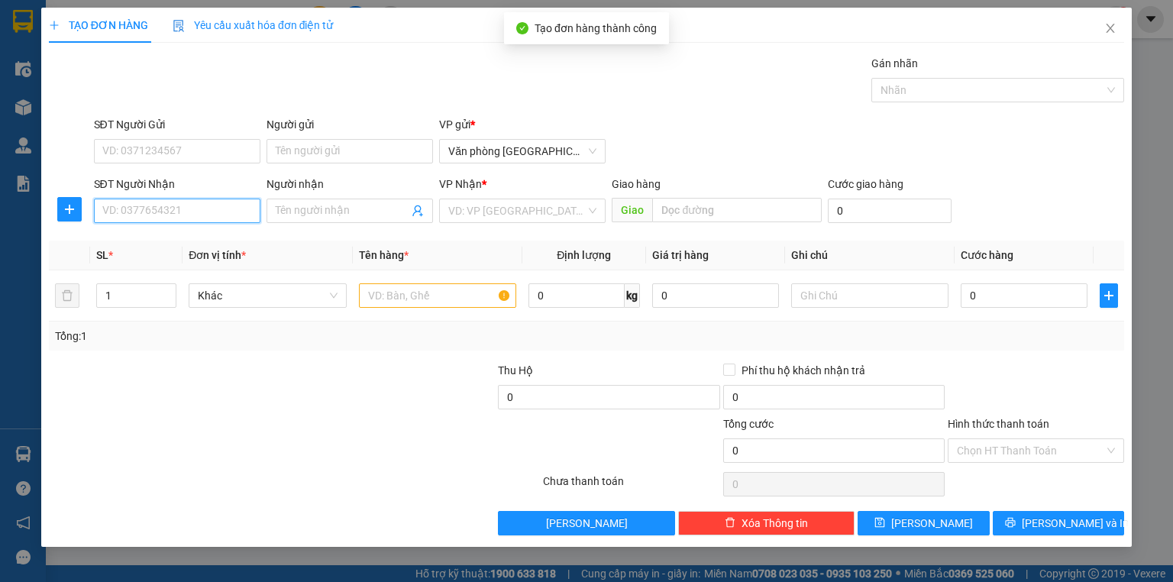
click at [165, 208] on input "SĐT Người Nhận" at bounding box center [177, 211] width 166 height 24
click at [163, 235] on div "0983971484" at bounding box center [177, 240] width 148 height 17
type input "0983971484"
type input "40.000"
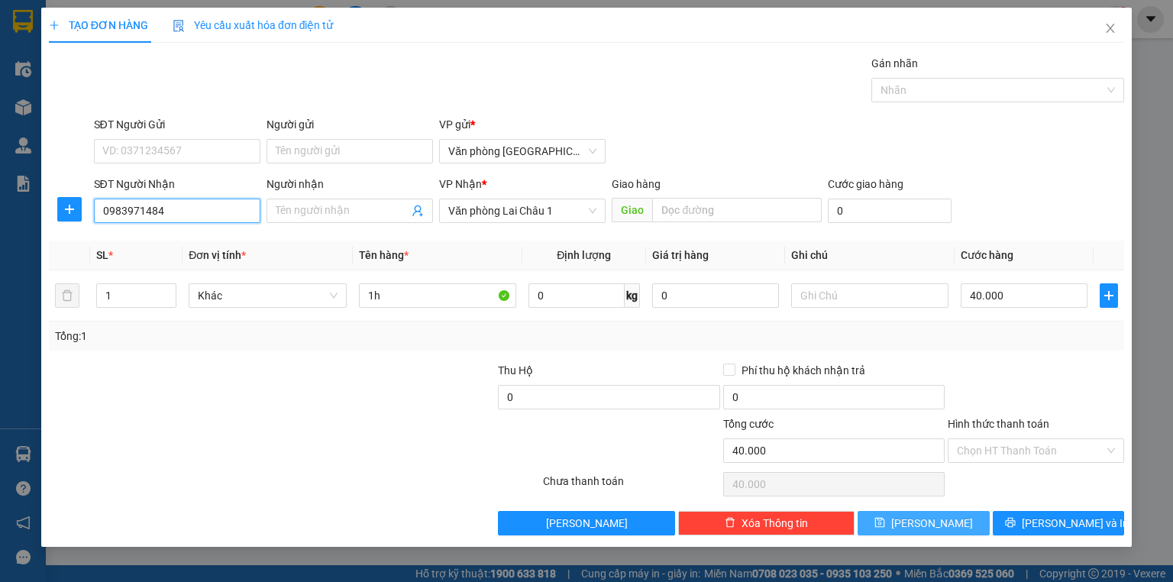
type input "0983971484"
click at [949, 528] on button "[PERSON_NAME]" at bounding box center [924, 523] width 132 height 24
type input "0"
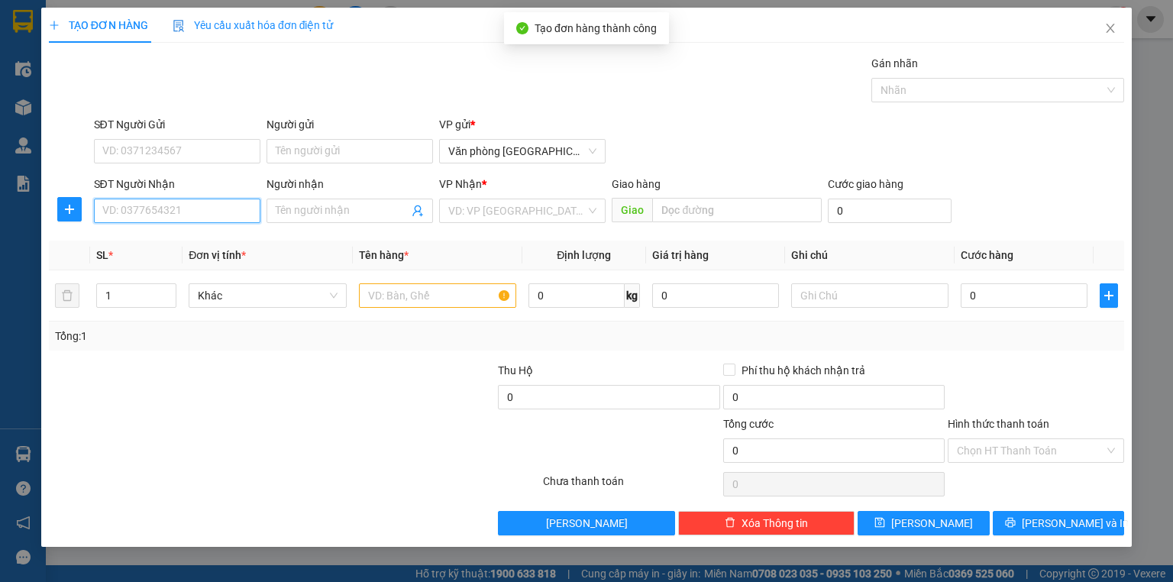
click at [142, 220] on input "SĐT Người Nhận" at bounding box center [177, 211] width 166 height 24
click at [147, 242] on div "0886664024" at bounding box center [177, 240] width 148 height 17
type input "0886664024"
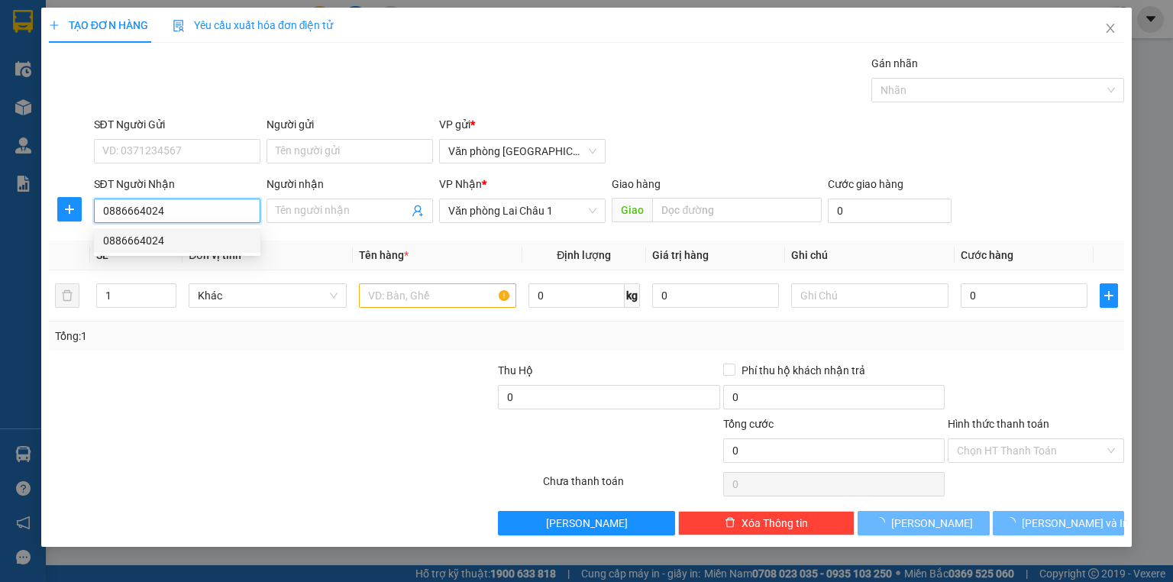
type input "100.000"
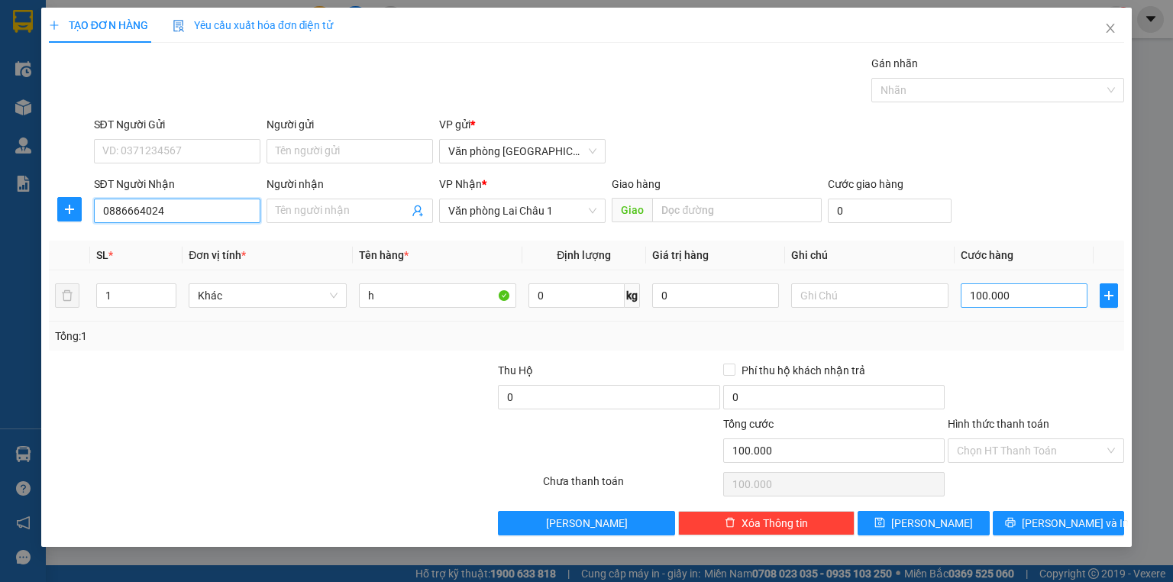
type input "0886664024"
click at [965, 299] on input "100.000" at bounding box center [1024, 295] width 127 height 24
type input "5"
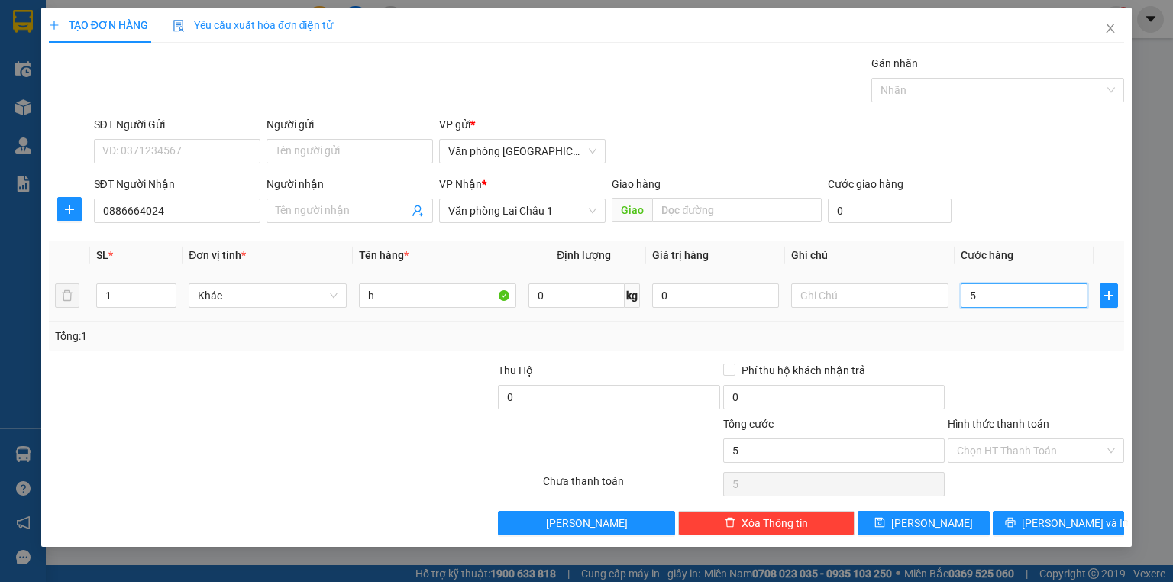
type input "50"
type input "500"
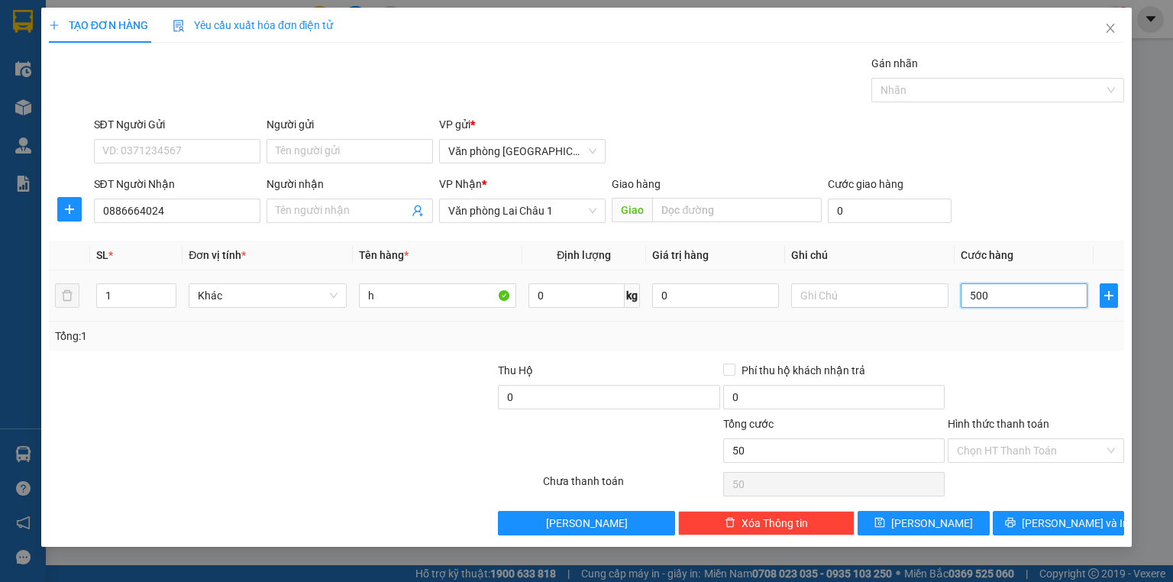
type input "500"
type input "5.000"
type input "50.000"
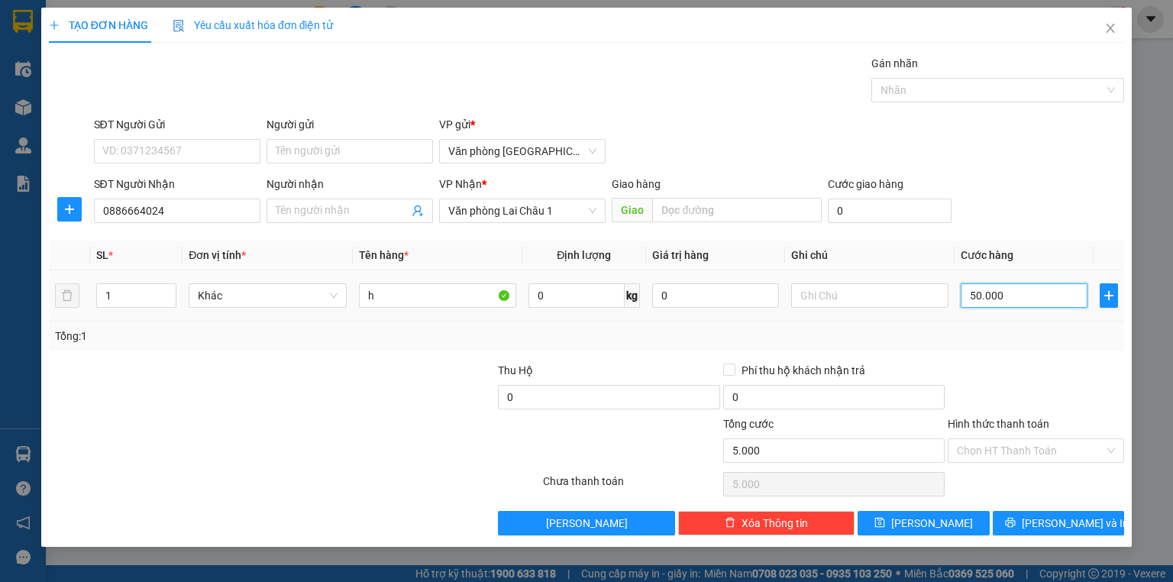
type input "50.000"
type input "500.000"
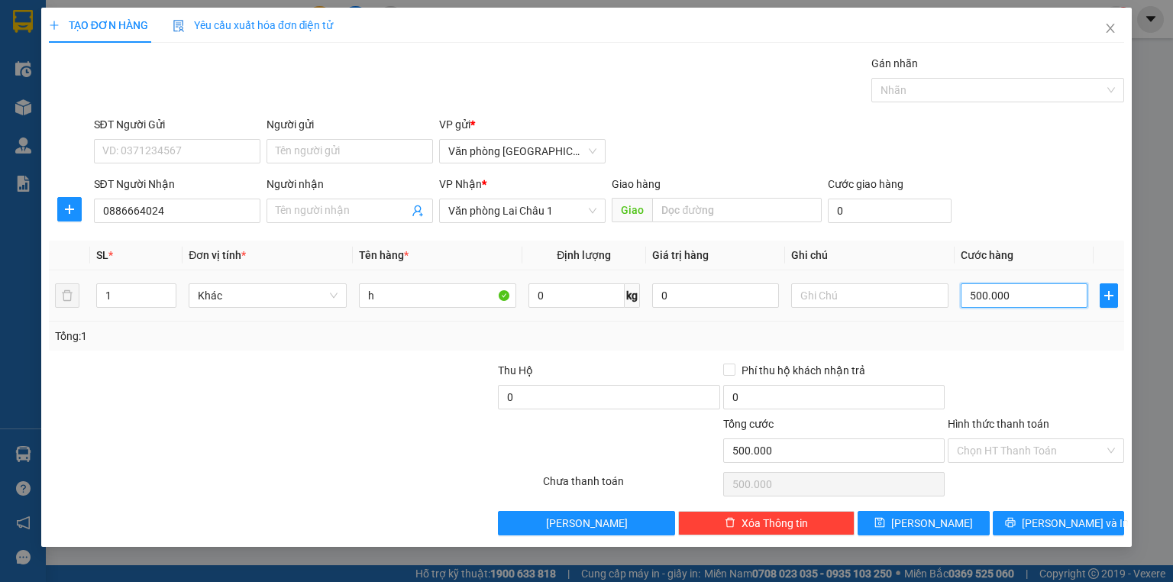
type input "50.000"
click at [929, 528] on span "[PERSON_NAME]" at bounding box center [932, 523] width 82 height 17
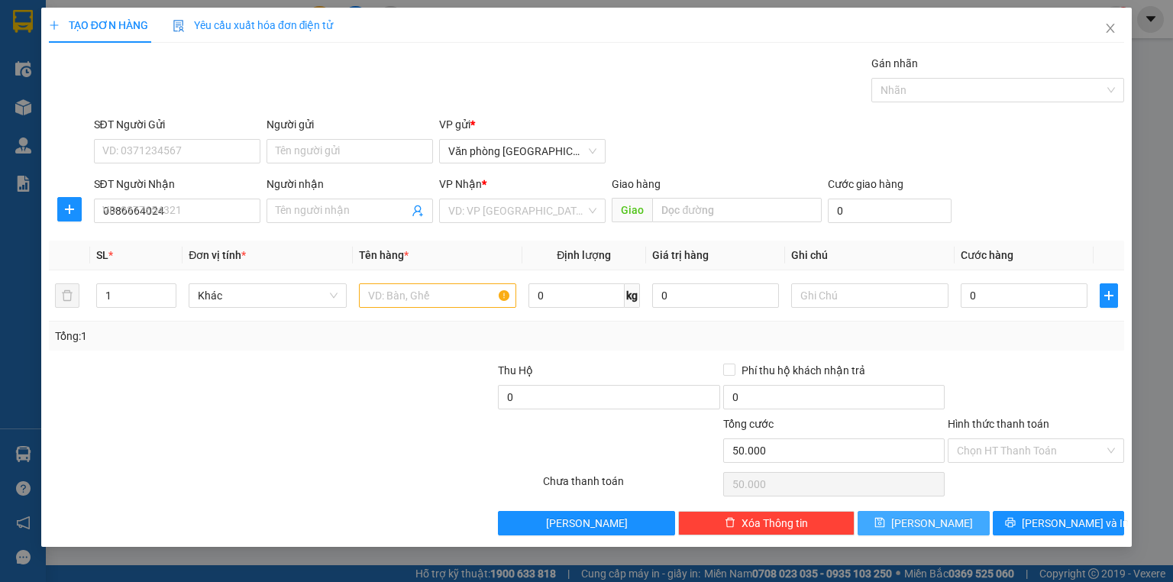
type input "0"
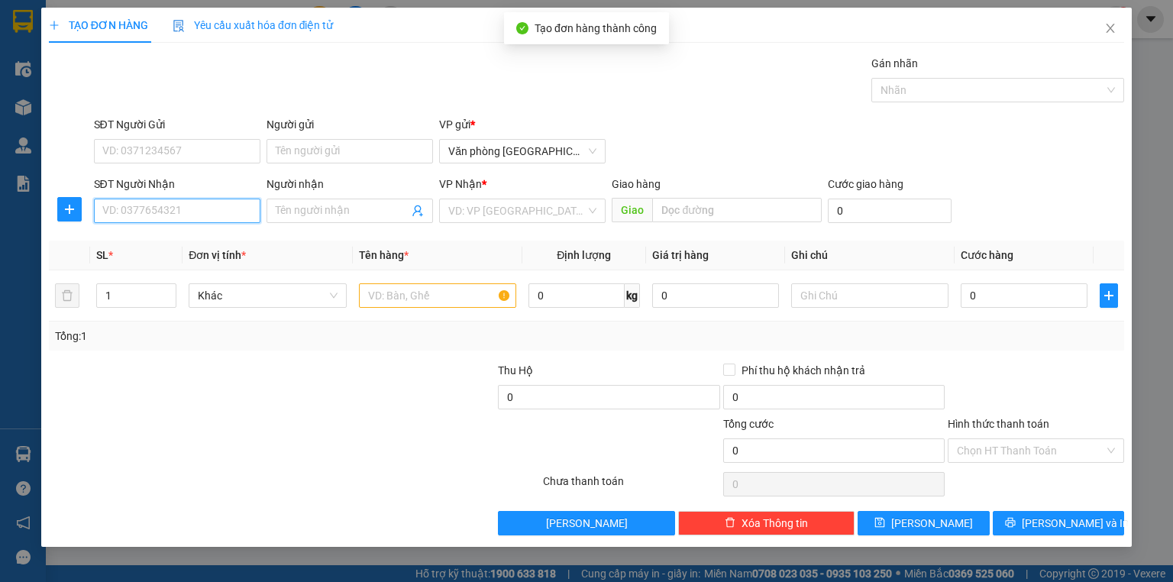
click at [168, 218] on input "SĐT Người Nhận" at bounding box center [177, 211] width 166 height 24
click at [156, 247] on div "0981341567" at bounding box center [177, 240] width 148 height 17
type input "0981341567"
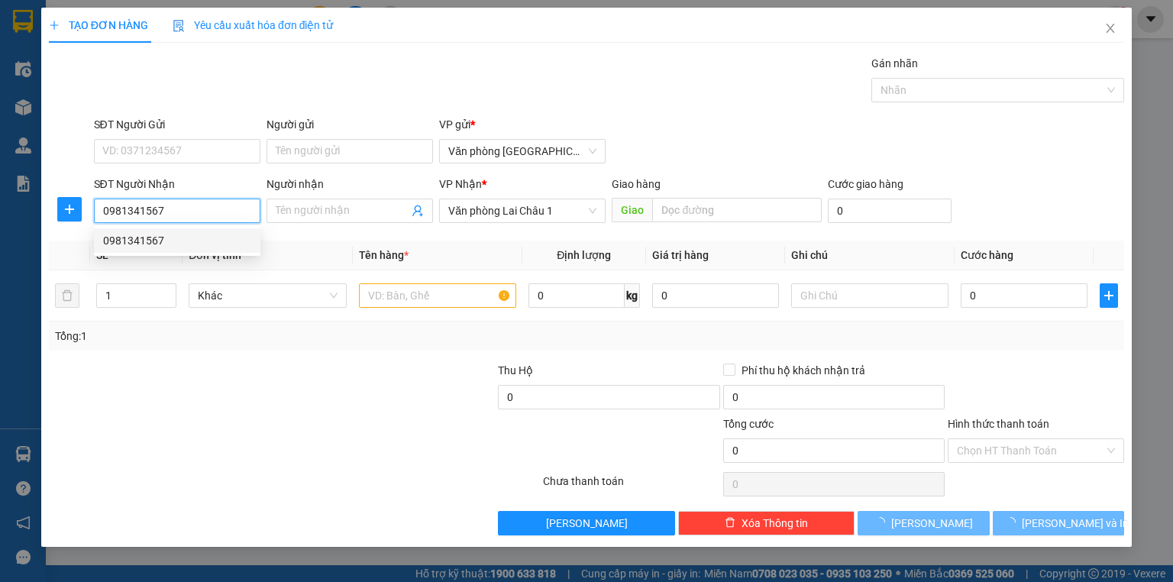
type input "50.000"
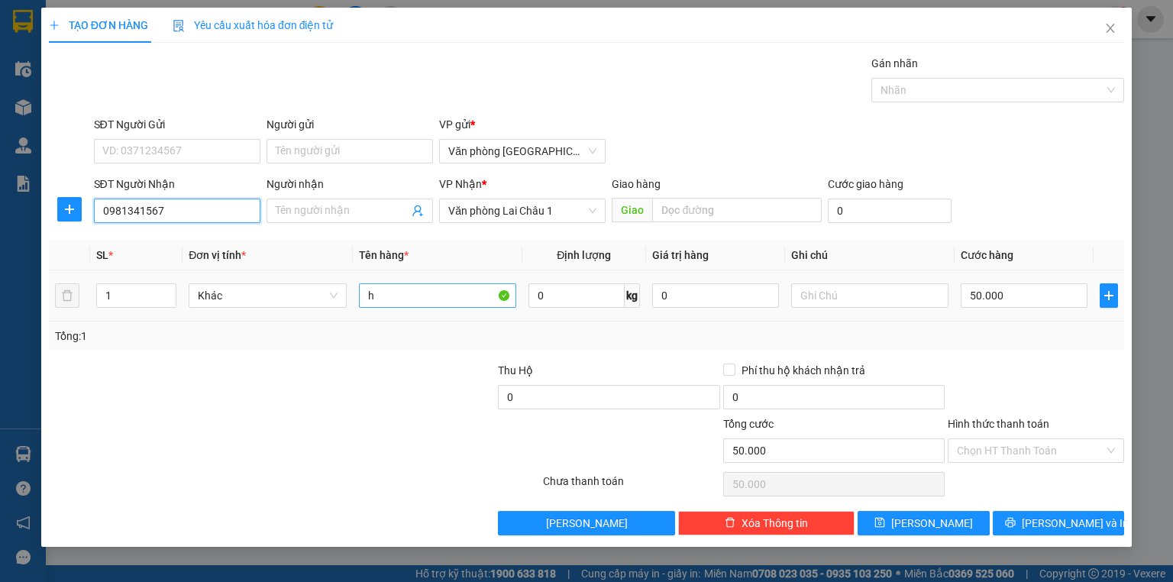
type input "0981341567"
click at [408, 290] on input "h" at bounding box center [437, 295] width 157 height 24
type input "h đen"
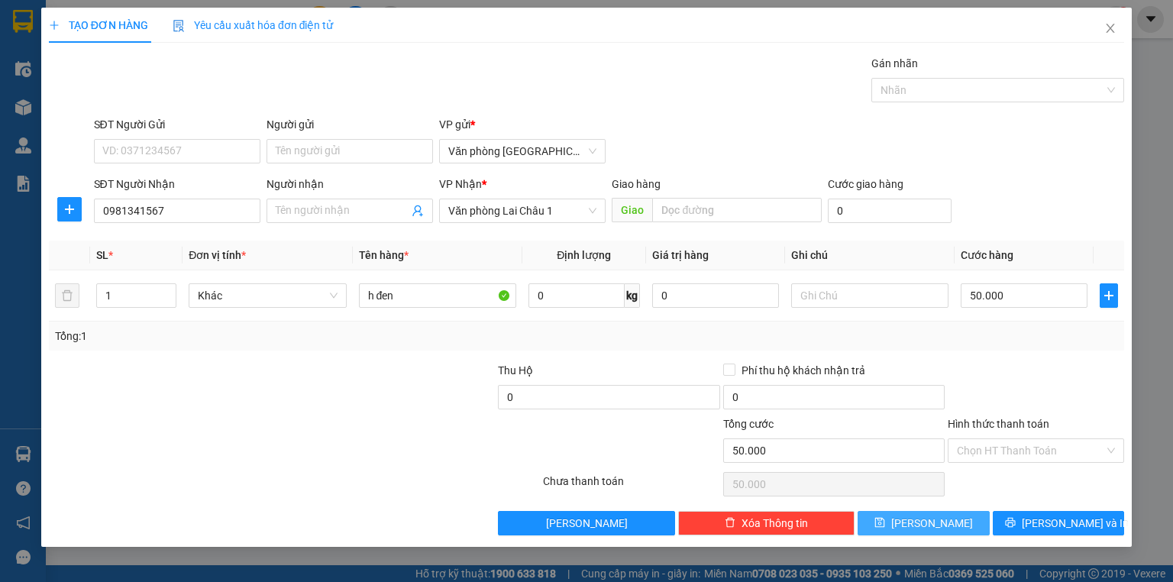
click at [941, 516] on button "[PERSON_NAME]" at bounding box center [924, 523] width 132 height 24
type input "0"
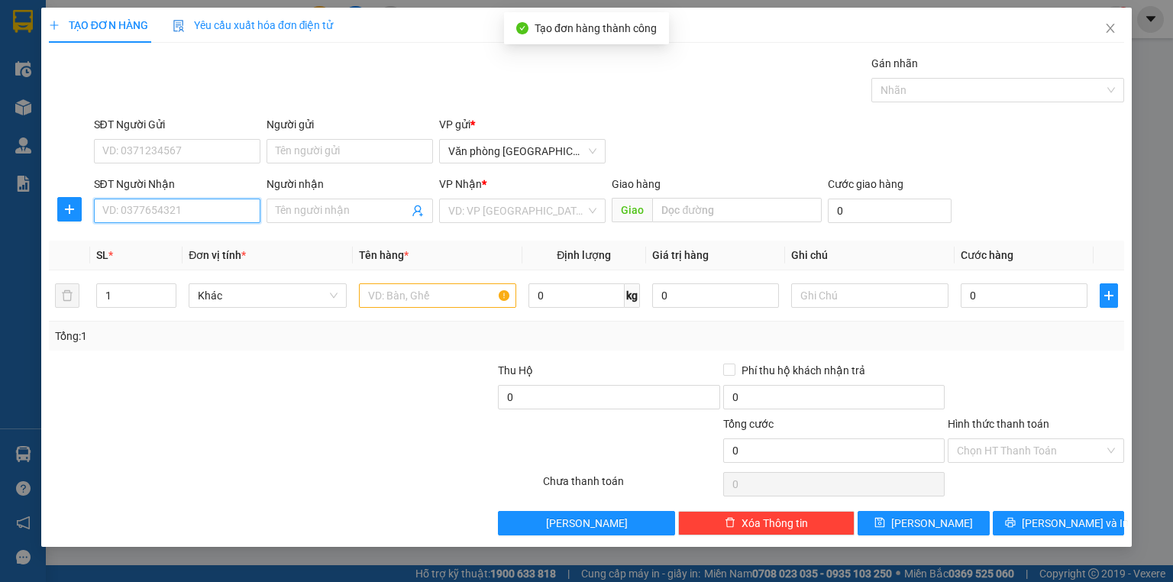
click at [126, 208] on input "SĐT Người Nhận" at bounding box center [177, 211] width 166 height 24
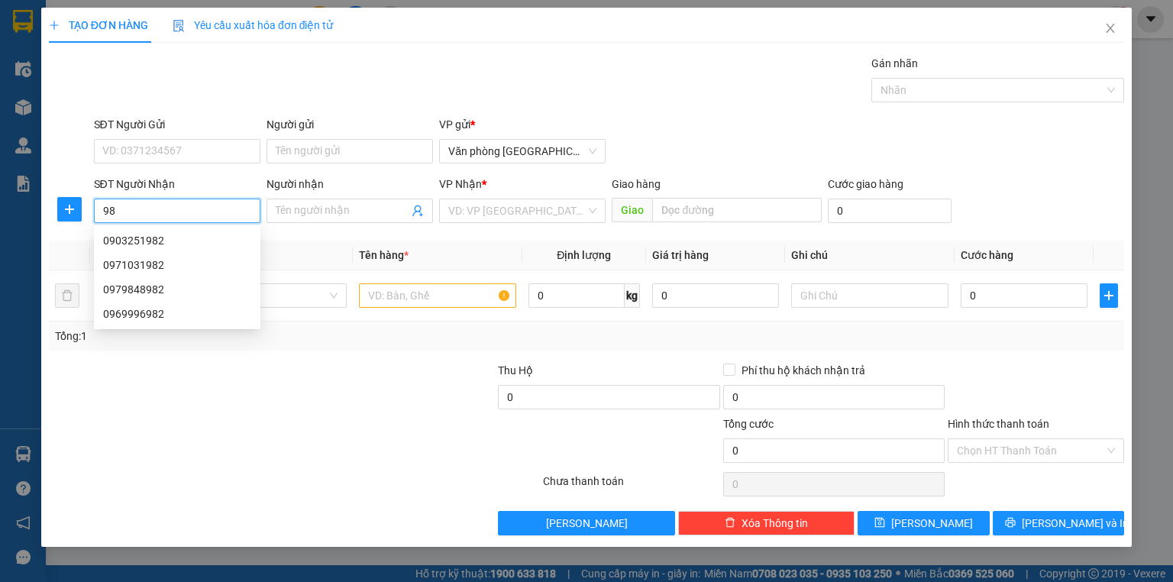
type input "9"
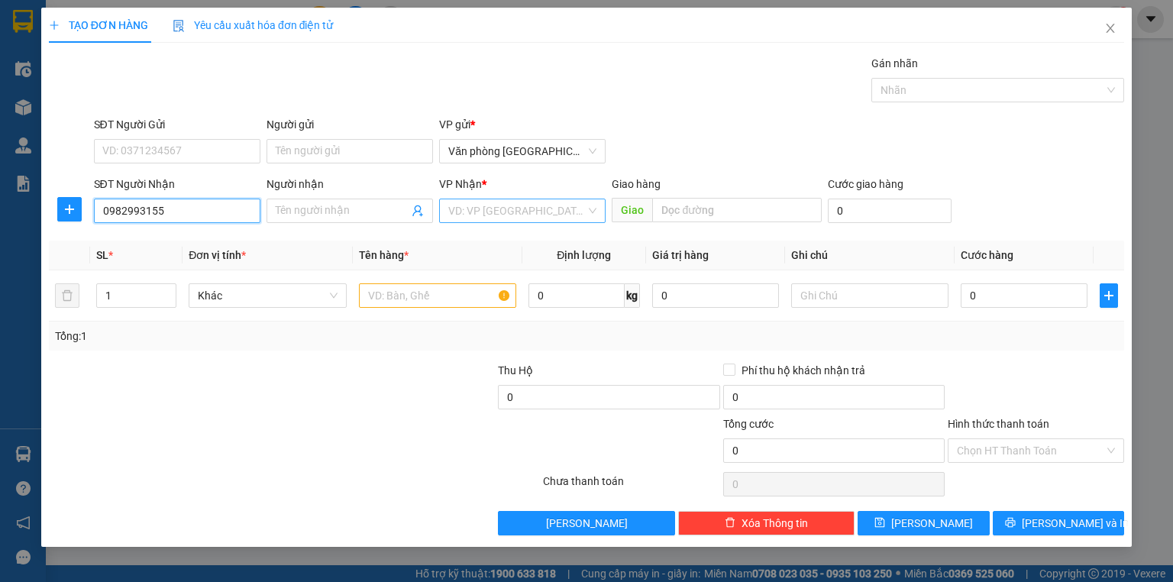
type input "0982993155"
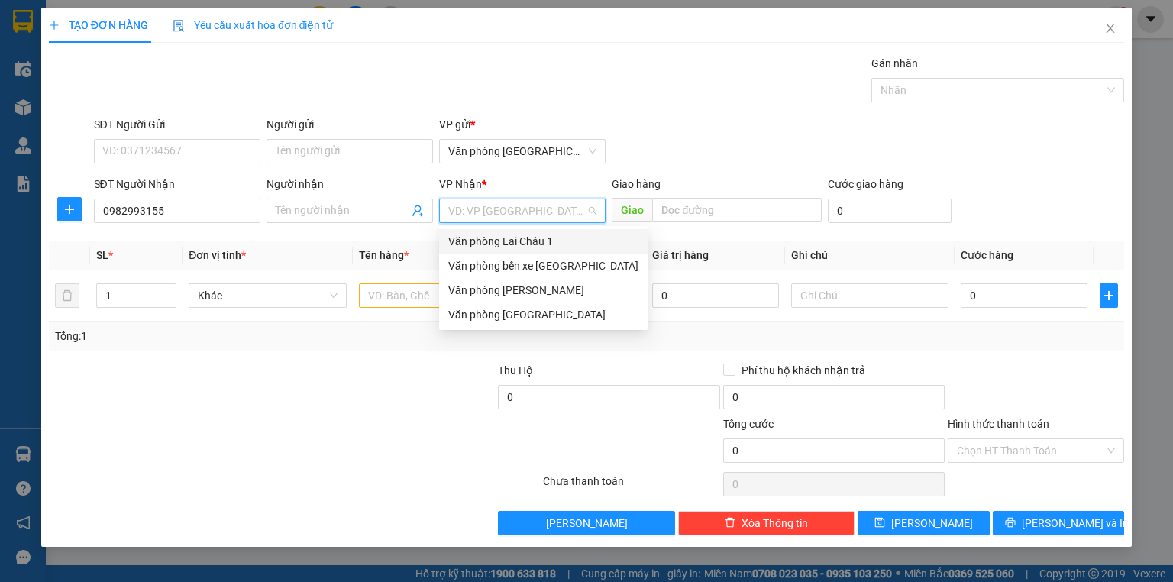
click at [523, 204] on input "search" at bounding box center [516, 210] width 137 height 23
click at [525, 239] on div "Văn phòng Lai Châu 1" at bounding box center [543, 241] width 190 height 17
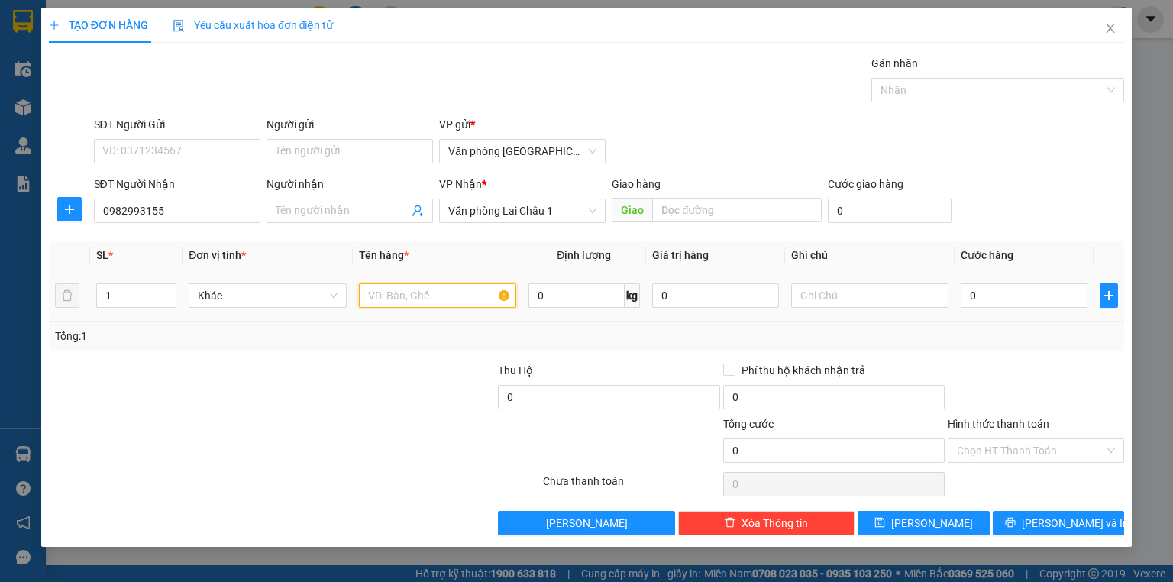
click at [420, 290] on input "text" at bounding box center [437, 295] width 157 height 24
type input "2 tả"
click at [816, 299] on input "text" at bounding box center [869, 295] width 157 height 24
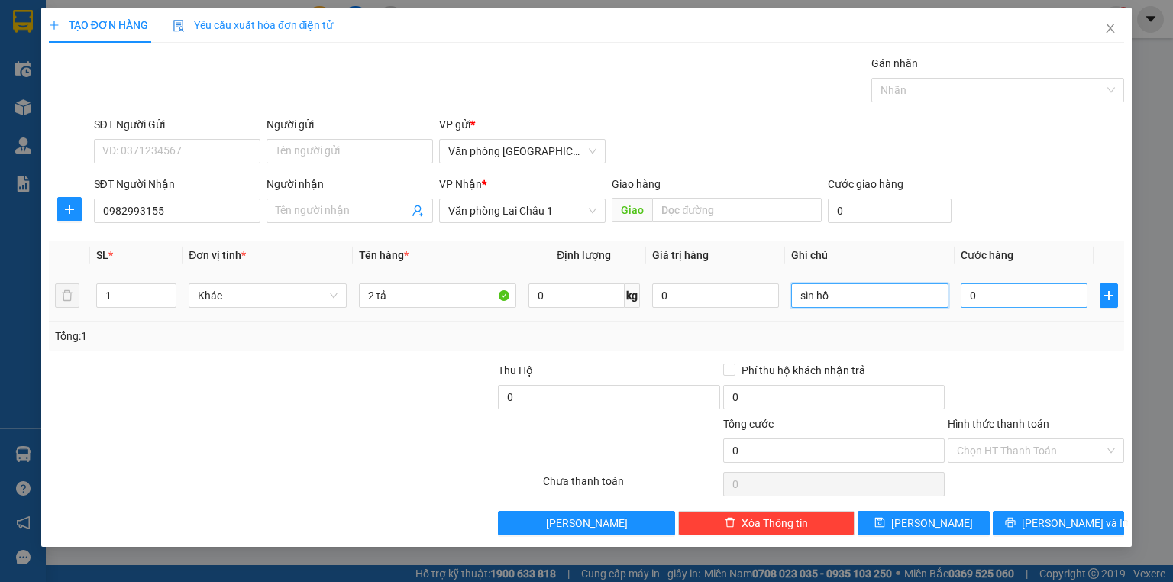
type input "sìn hồ"
click at [962, 291] on input "0" at bounding box center [1024, 295] width 127 height 24
type input "1"
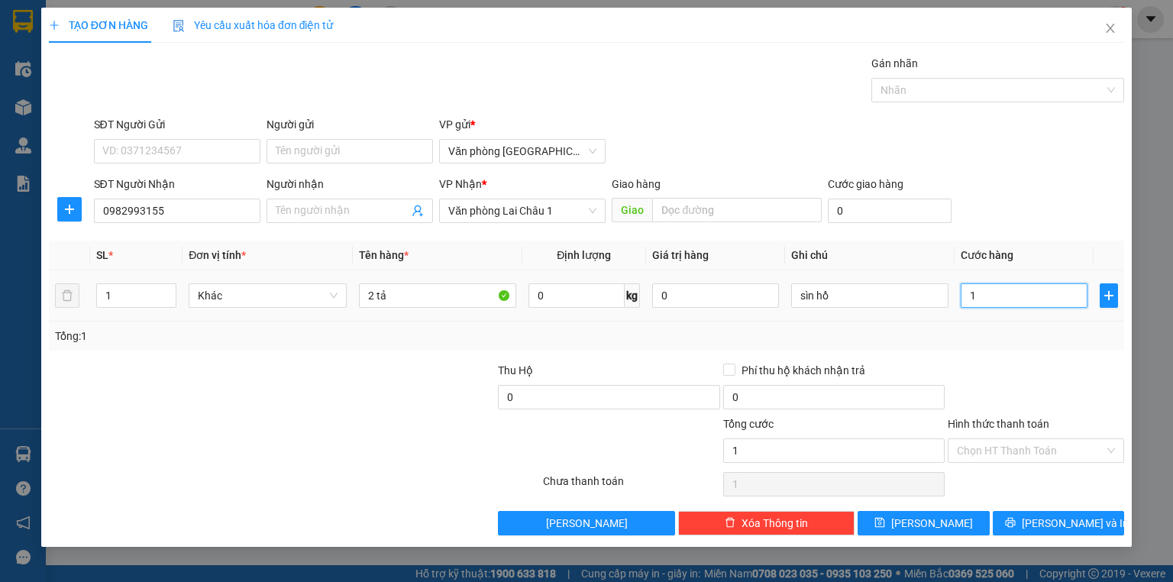
type input "10"
type input "100"
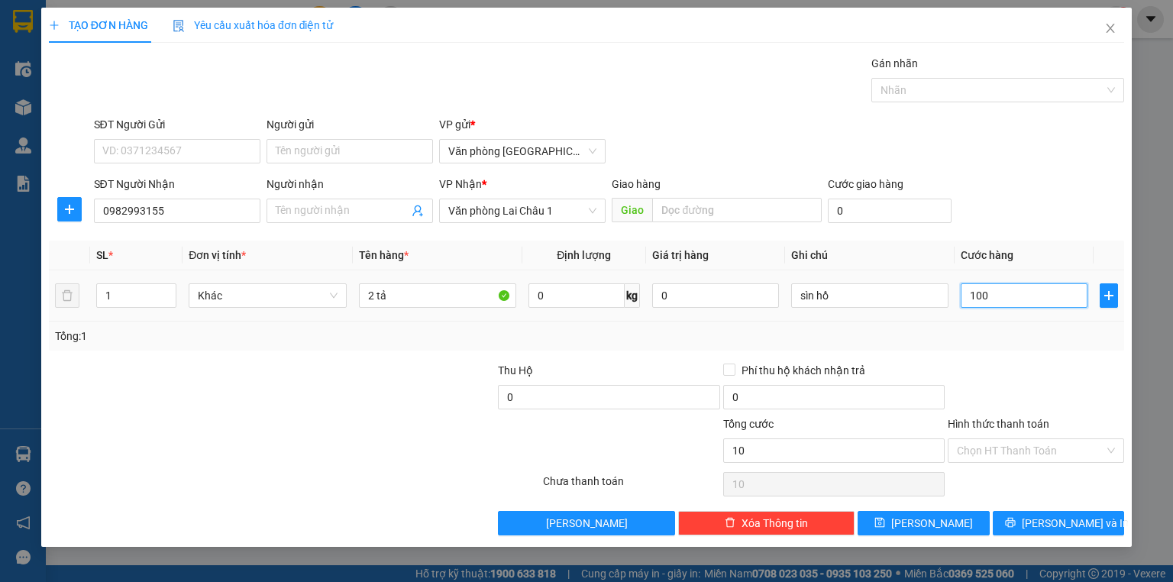
type input "100"
type input "1.000"
type input "10.000"
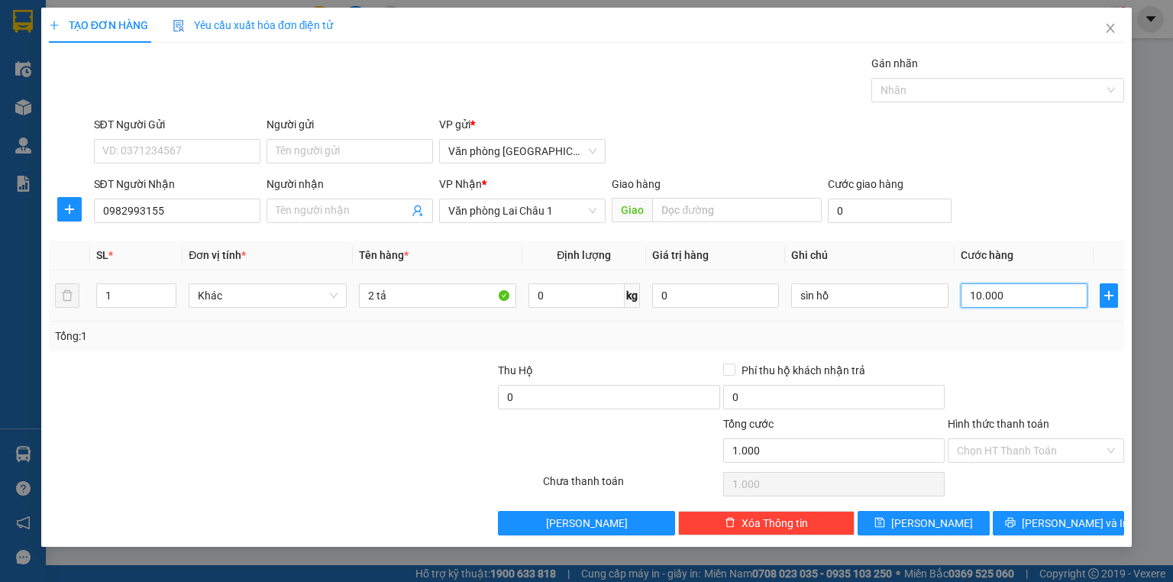
type input "10.000"
type input "100.000"
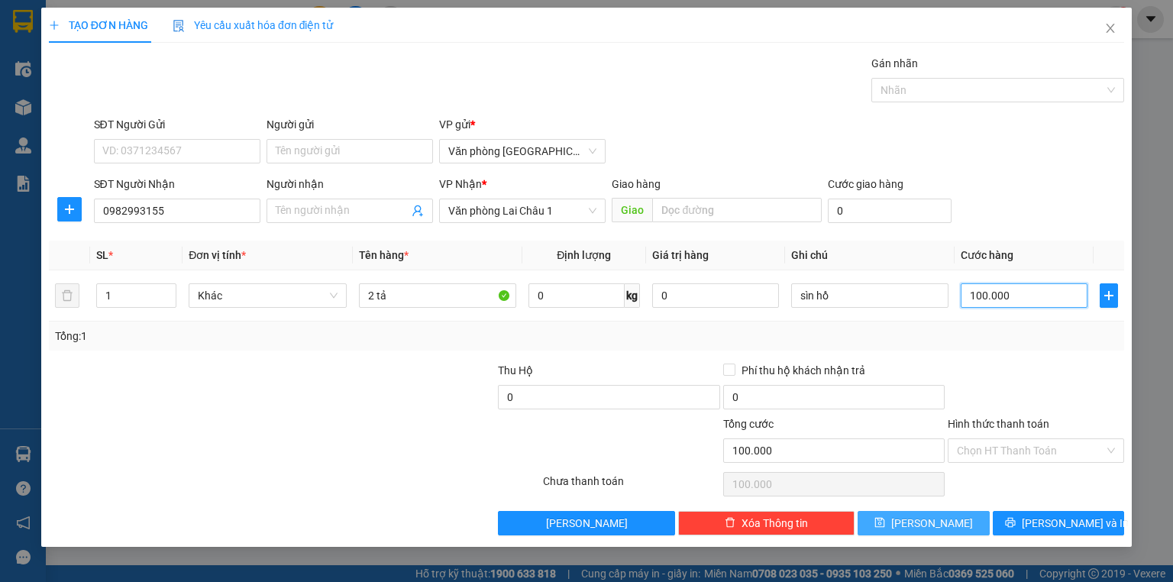
type input "100.000"
click at [942, 518] on button "[PERSON_NAME]" at bounding box center [924, 523] width 132 height 24
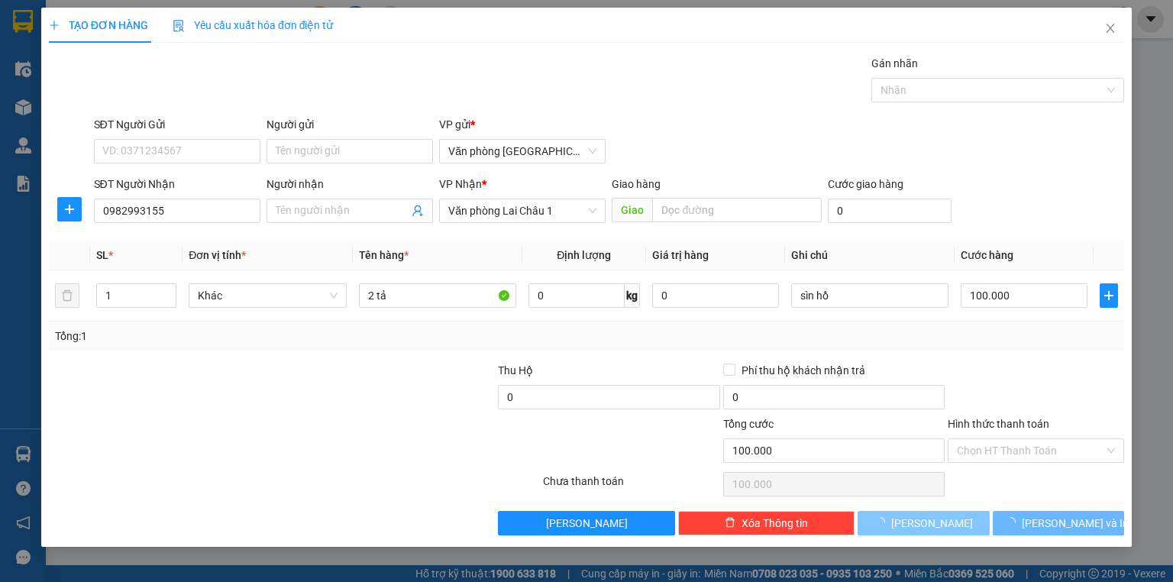
type input "0"
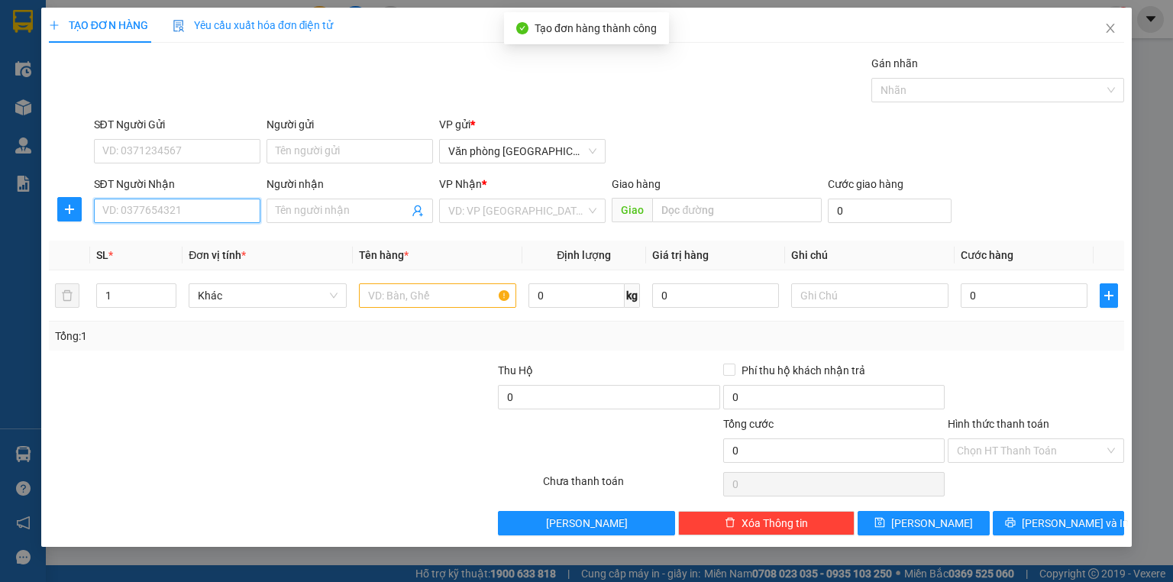
click at [159, 215] on input "SĐT Người Nhận" at bounding box center [177, 211] width 166 height 24
click at [159, 246] on div "0329068144" at bounding box center [177, 240] width 148 height 17
type input "0329068144"
type input "50.000"
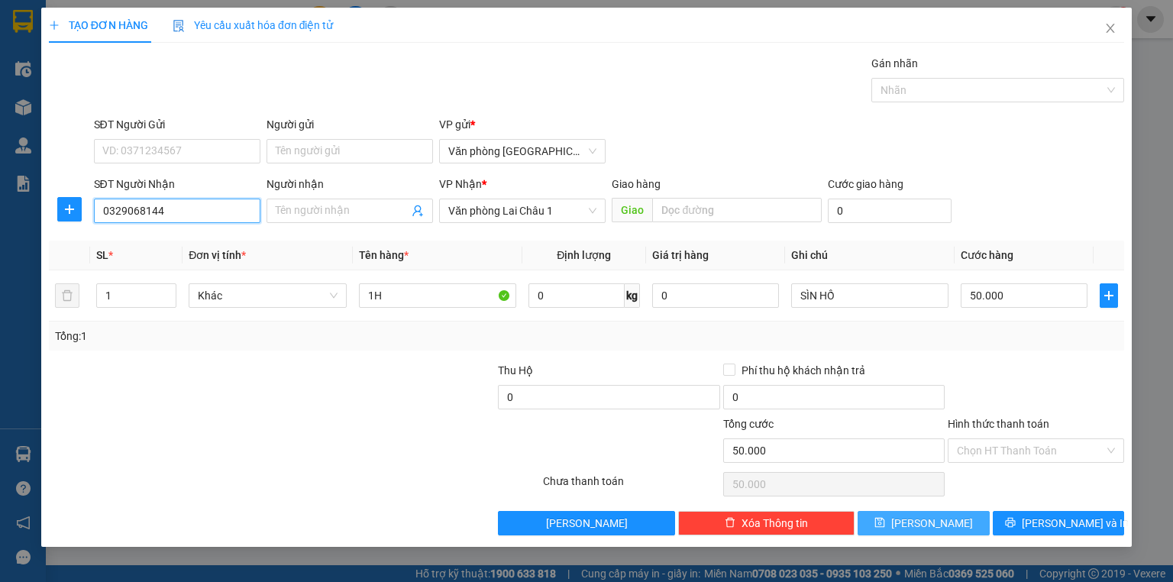
type input "0329068144"
drag, startPoint x: 913, startPoint y: 518, endPoint x: 813, endPoint y: 486, distance: 105.0
click at [885, 518] on icon "save" at bounding box center [880, 523] width 10 height 10
type input "0"
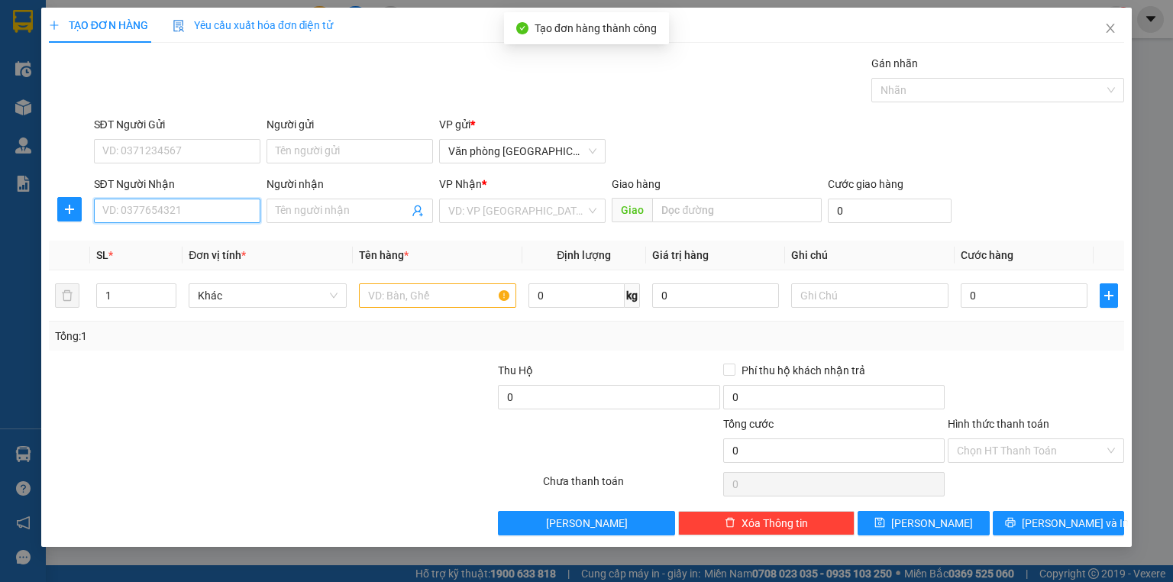
click at [153, 212] on input "SĐT Người Nhận" at bounding box center [177, 211] width 166 height 24
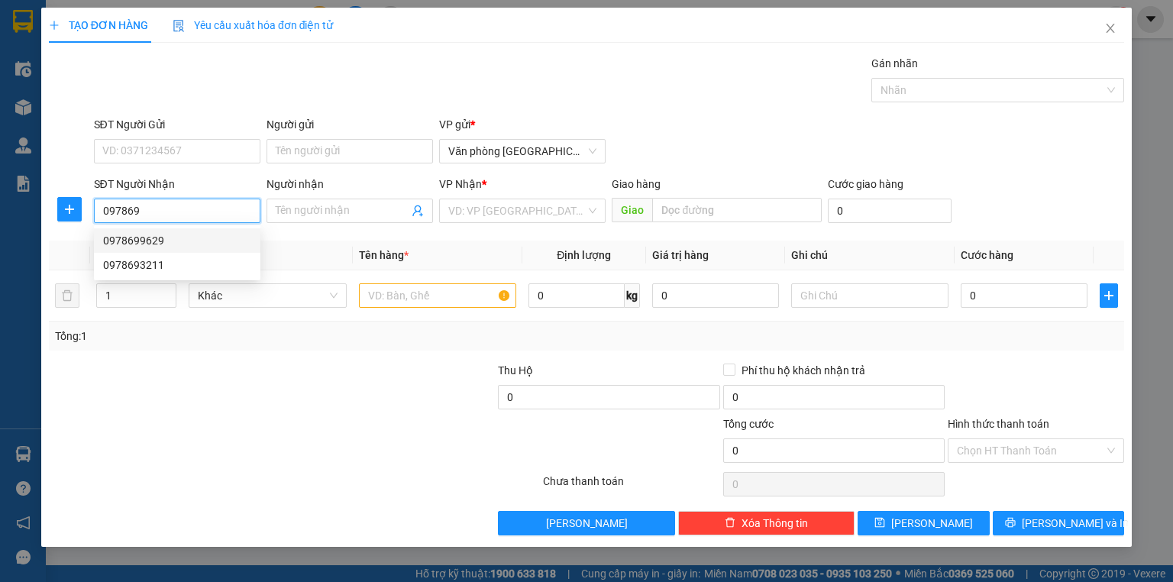
click at [147, 244] on div "0978699629" at bounding box center [177, 240] width 148 height 17
type input "0978699629"
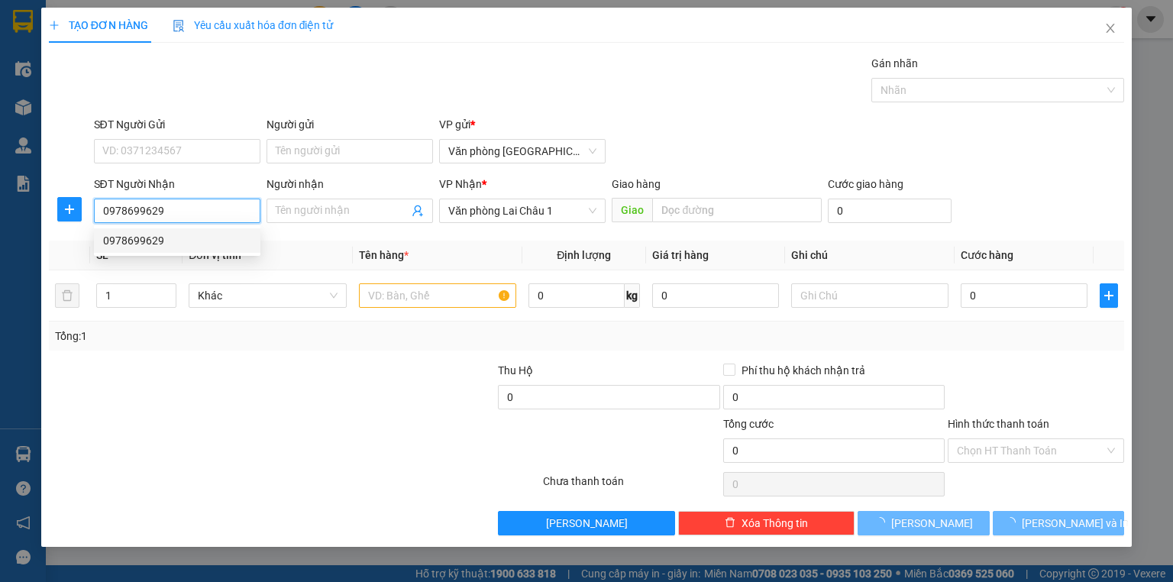
type input "50.000"
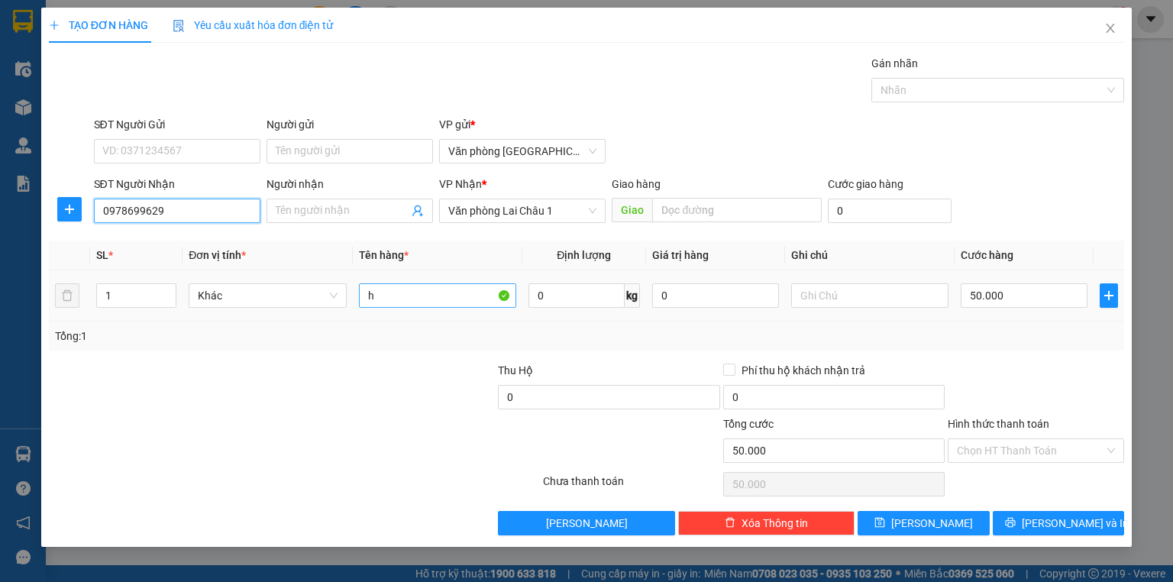
type input "0978699629"
click at [363, 293] on input "h" at bounding box center [437, 295] width 157 height 24
type input "2h"
click at [967, 296] on input "50.000" at bounding box center [1024, 295] width 127 height 24
type input "1"
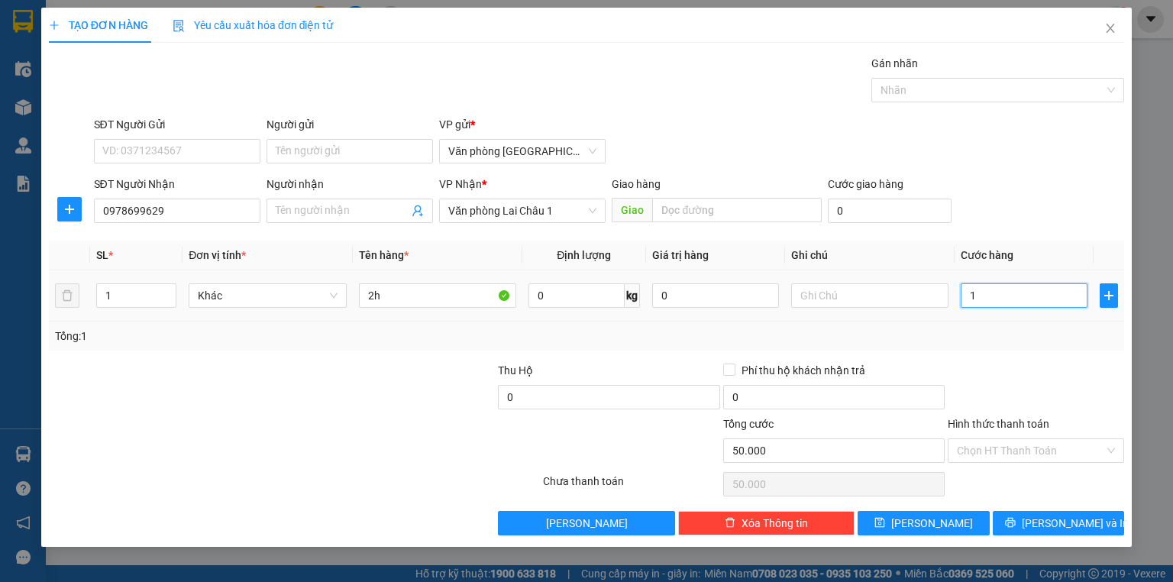
type input "1"
type input "10"
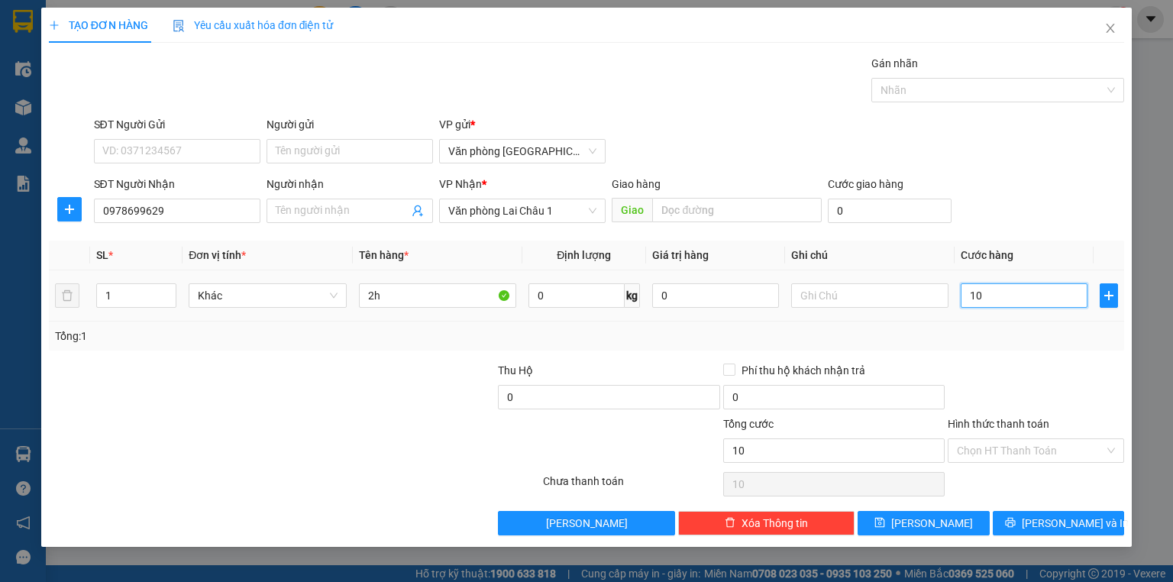
type input "100"
type input "1.000"
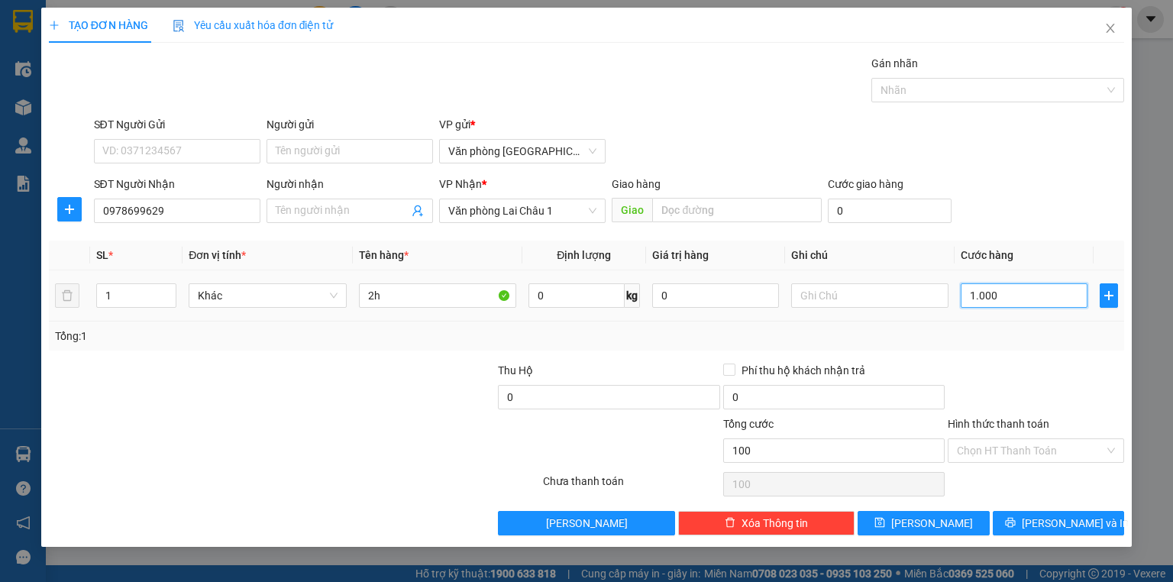
type input "1.000"
type input "10.000"
type input "100.000"
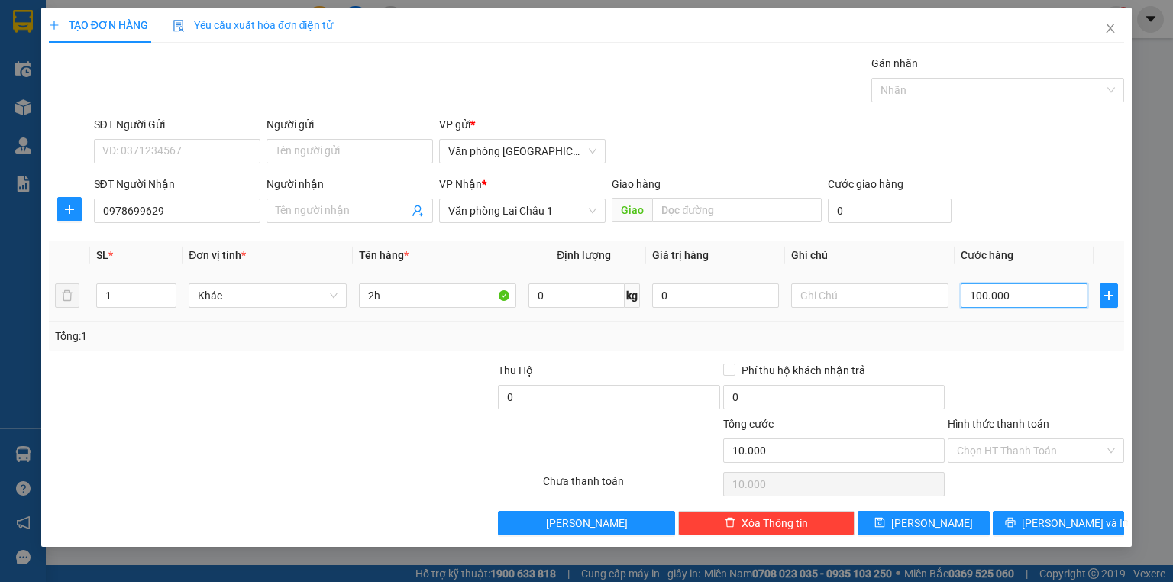
type input "100.000"
click at [926, 526] on span "[PERSON_NAME]" at bounding box center [932, 523] width 82 height 17
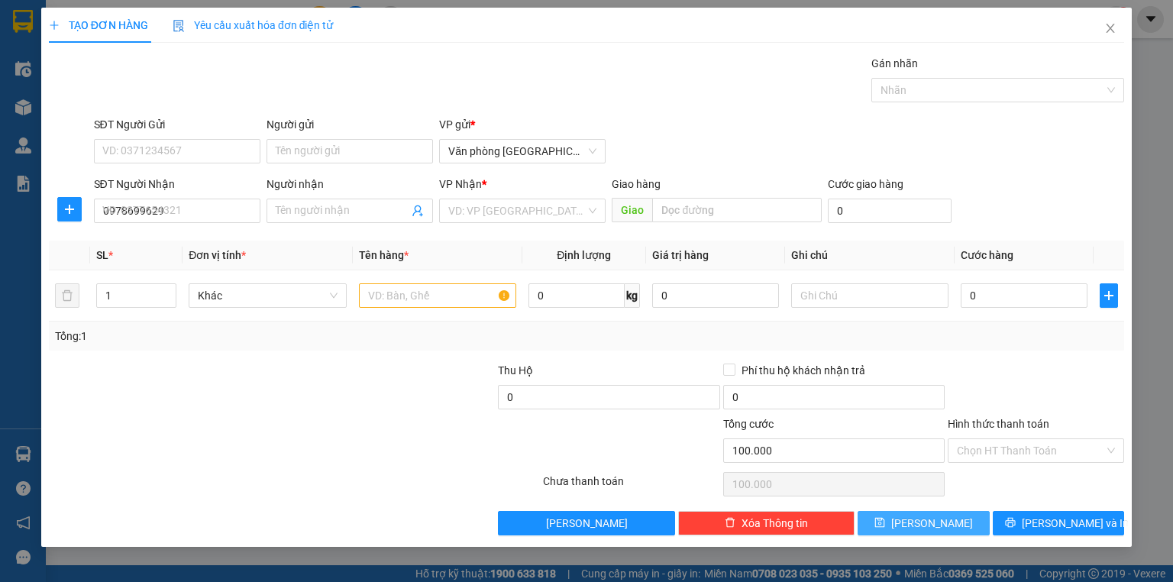
type input "0"
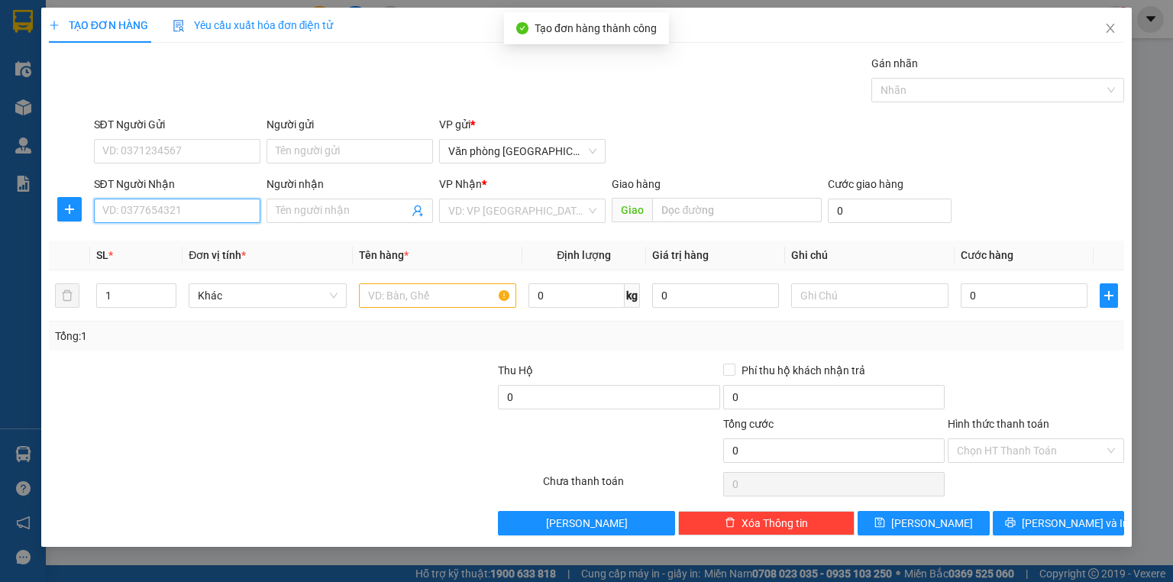
click at [177, 215] on input "SĐT Người Nhận" at bounding box center [177, 211] width 166 height 24
type input "0911625666"
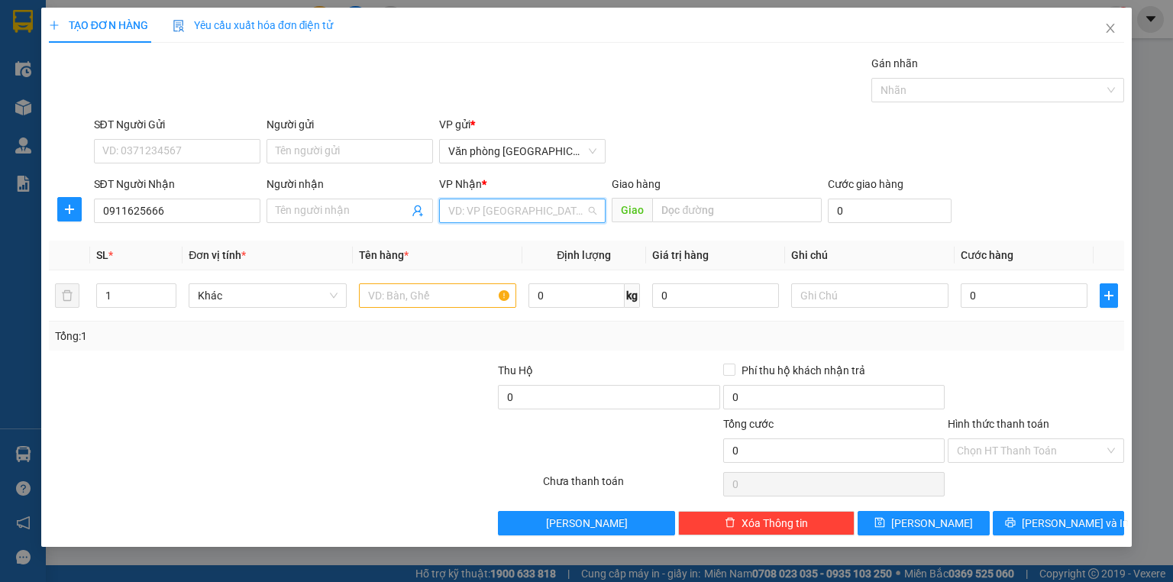
click at [531, 211] on input "search" at bounding box center [516, 210] width 137 height 23
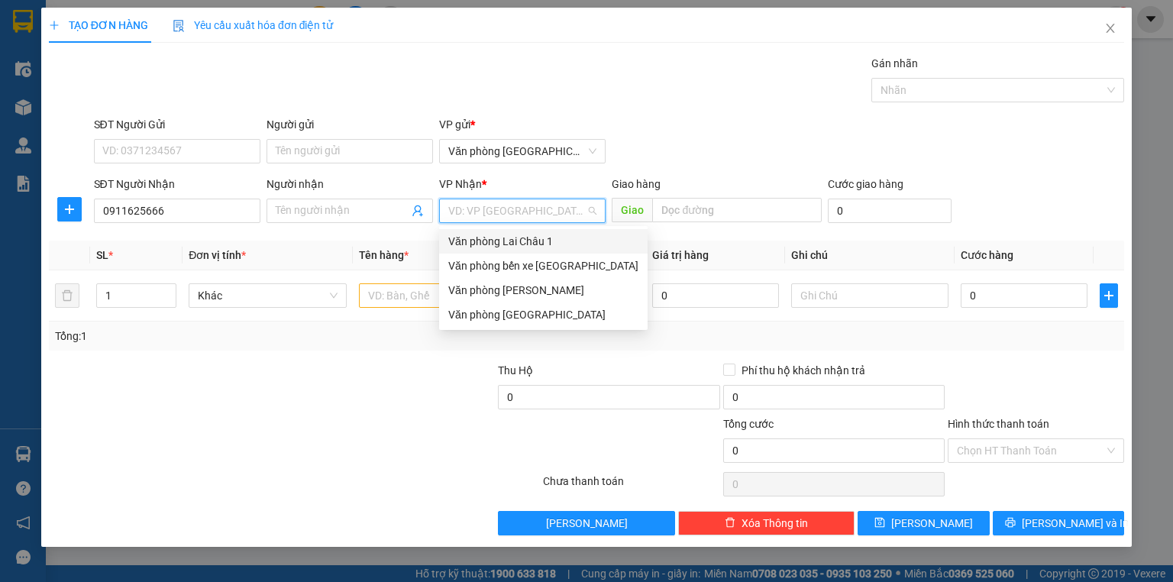
click at [521, 244] on div "Văn phòng Lai Châu 1" at bounding box center [543, 241] width 190 height 17
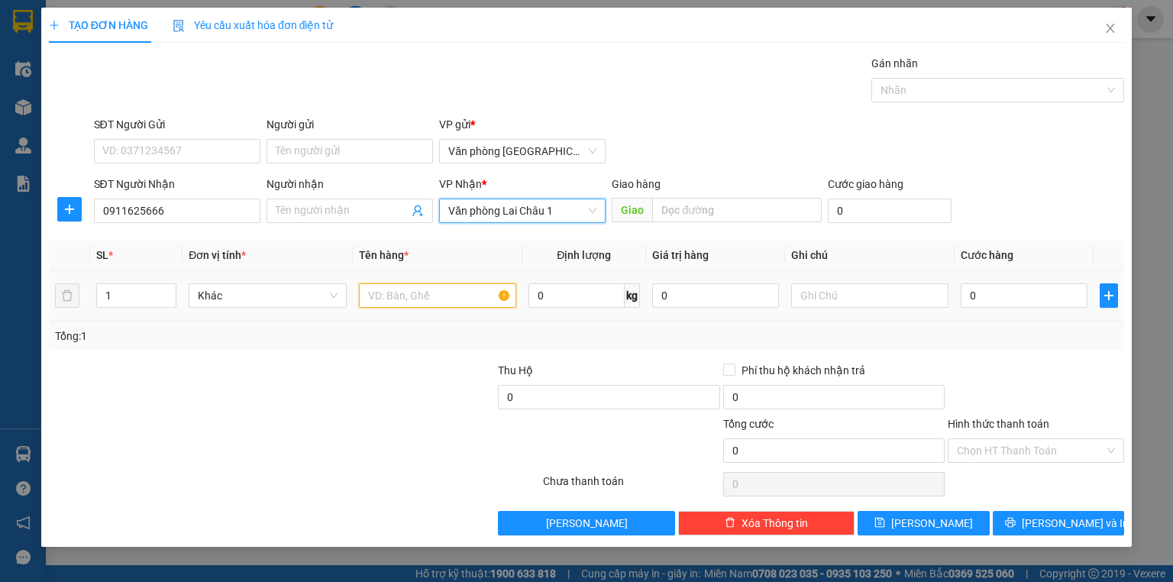
click at [389, 286] on input "text" at bounding box center [437, 295] width 157 height 24
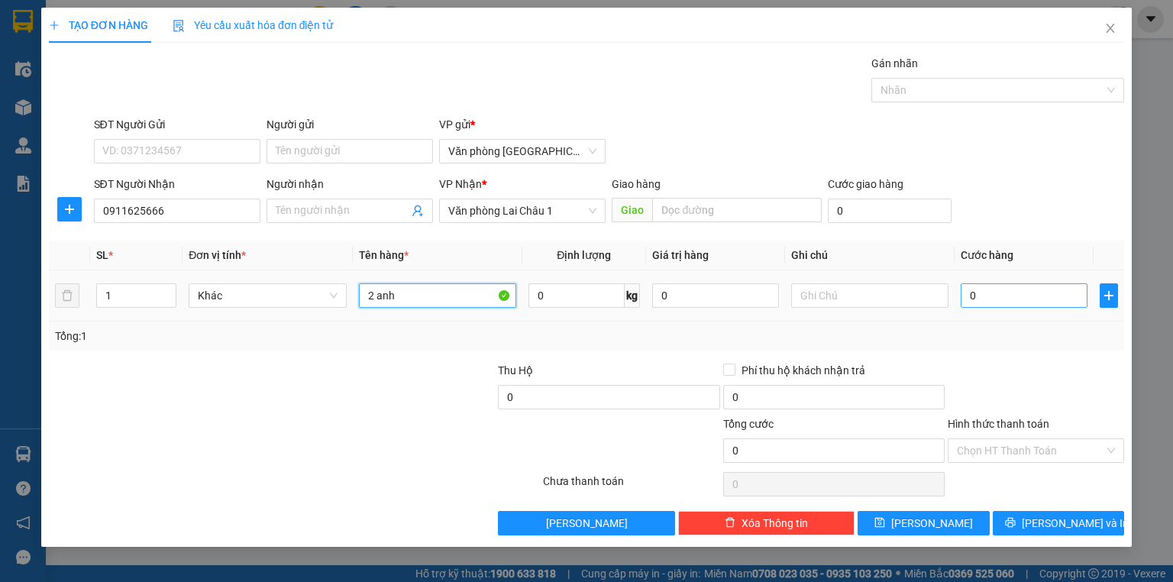
type input "2 anh"
click at [968, 292] on input "0" at bounding box center [1024, 295] width 127 height 24
type input "1"
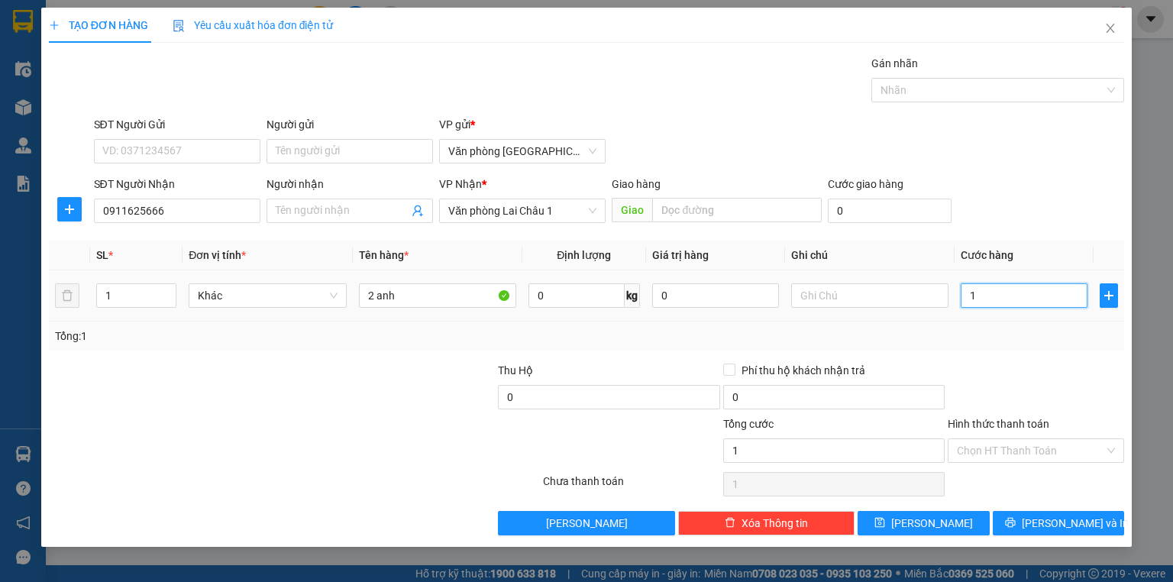
type input "10"
type input "100"
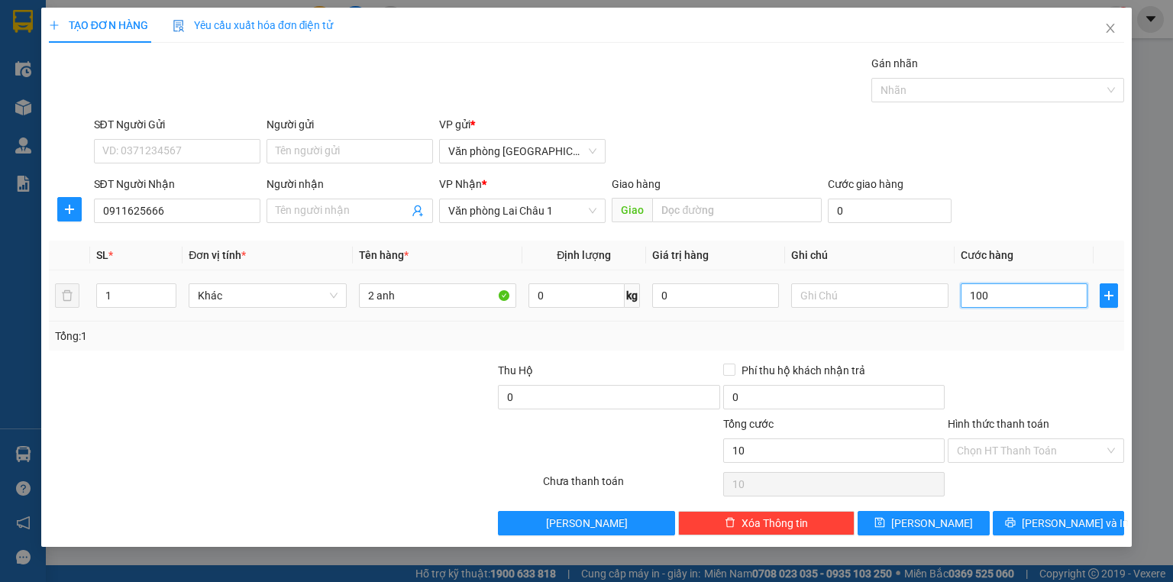
type input "100"
type input "1.000"
click at [951, 531] on button "[PERSON_NAME]" at bounding box center [924, 523] width 132 height 24
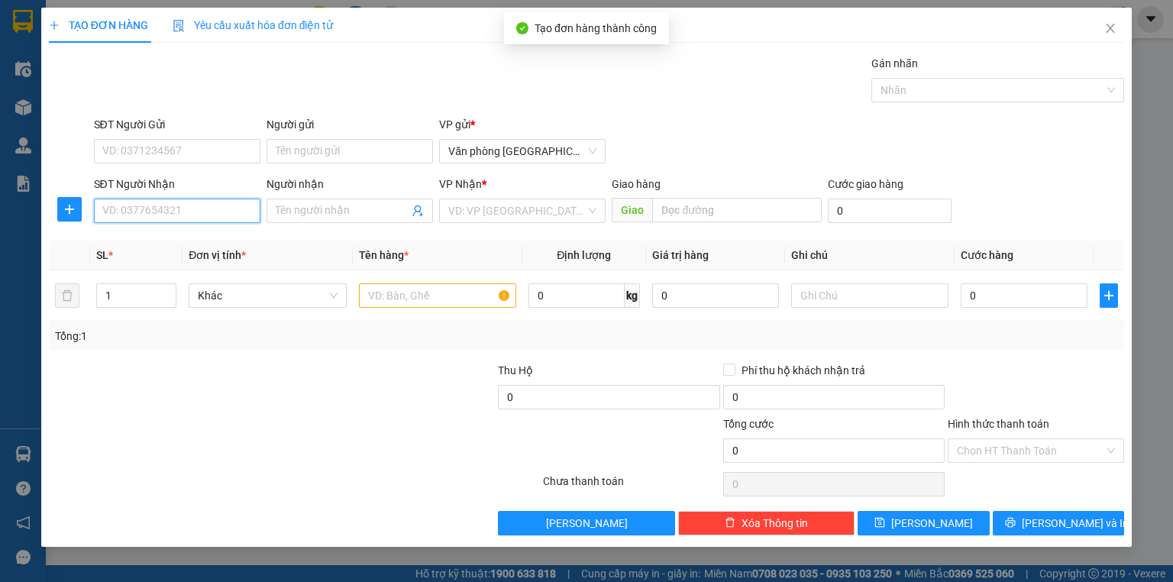
click at [156, 215] on input "SĐT Người Nhận" at bounding box center [177, 211] width 166 height 24
click at [171, 243] on div "0961801163" at bounding box center [177, 240] width 148 height 17
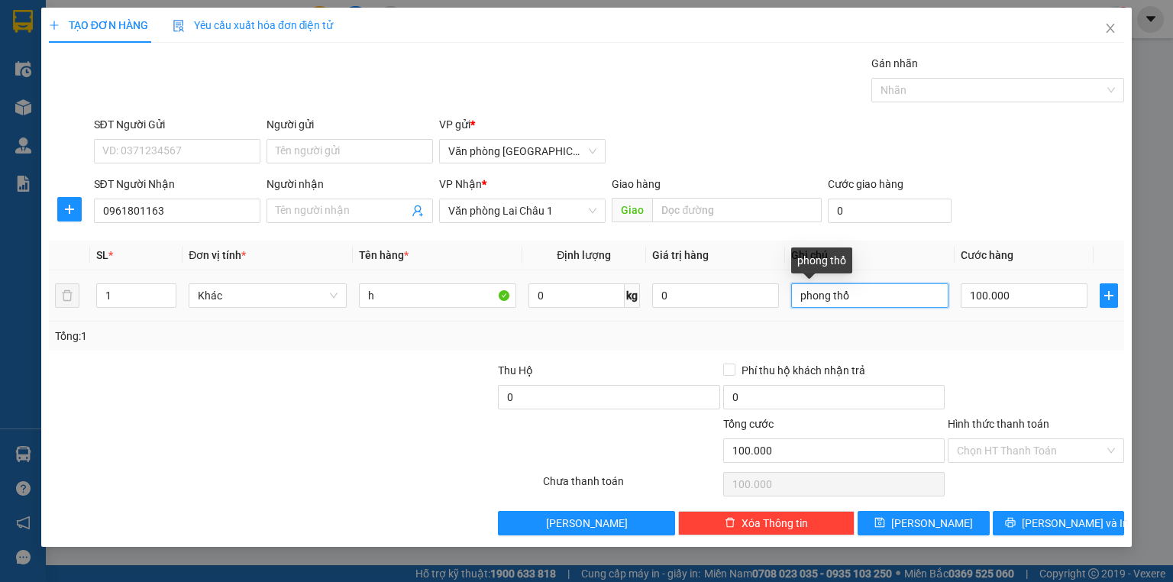
click at [890, 299] on input "phong thổ" at bounding box center [869, 295] width 157 height 24
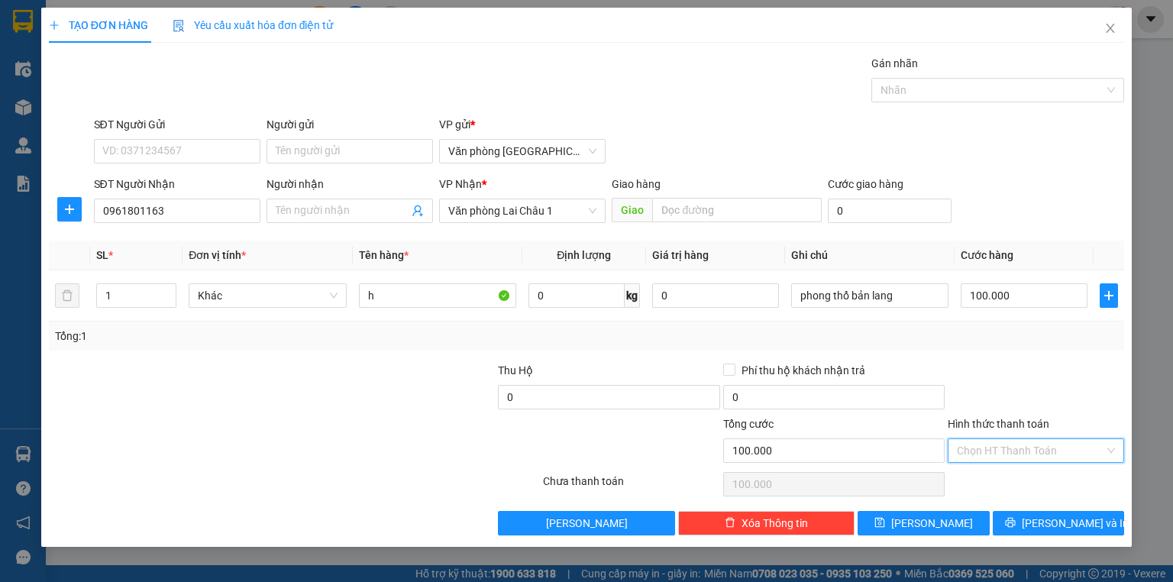
click at [1012, 451] on input "Hình thức thanh toán" at bounding box center [1030, 450] width 147 height 23
click at [1022, 479] on div "Tại văn phòng" at bounding box center [1036, 479] width 158 height 17
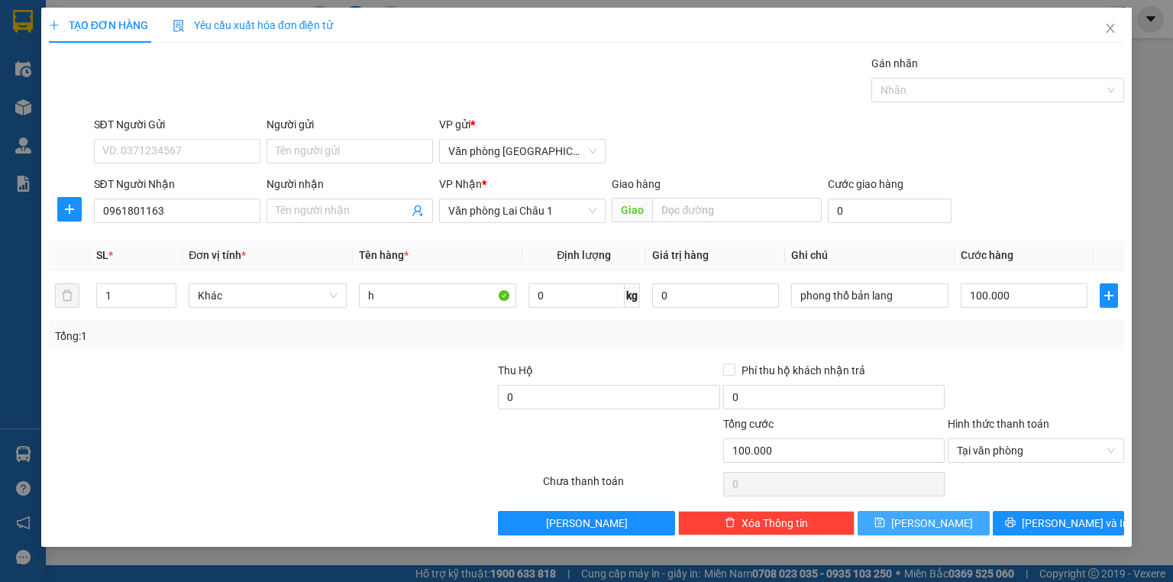
click at [943, 519] on button "[PERSON_NAME]" at bounding box center [924, 523] width 132 height 24
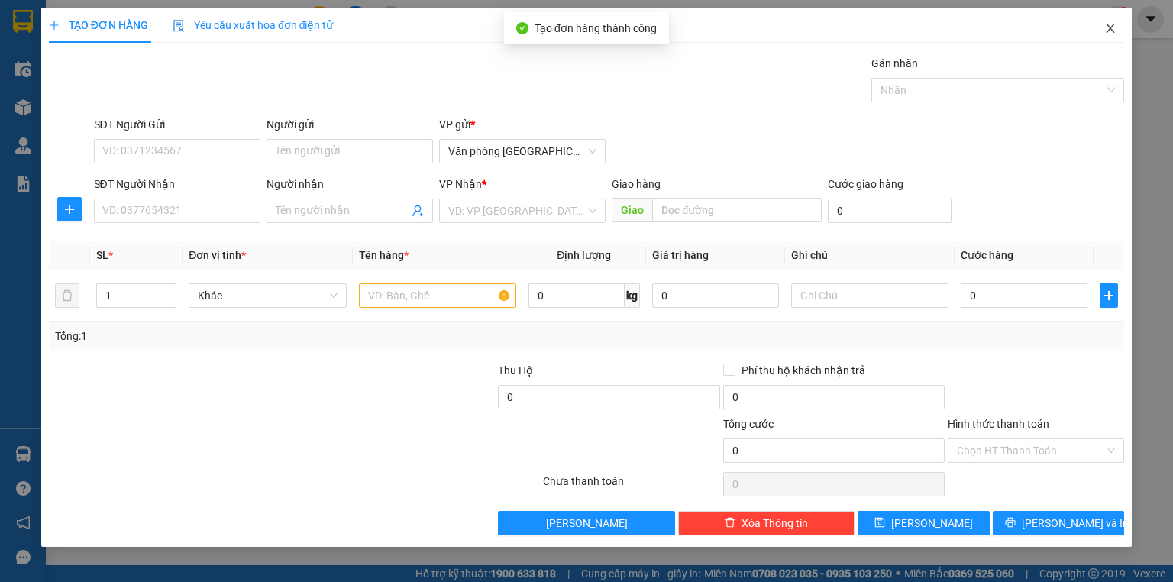
click at [1113, 30] on icon "close" at bounding box center [1110, 28] width 12 height 12
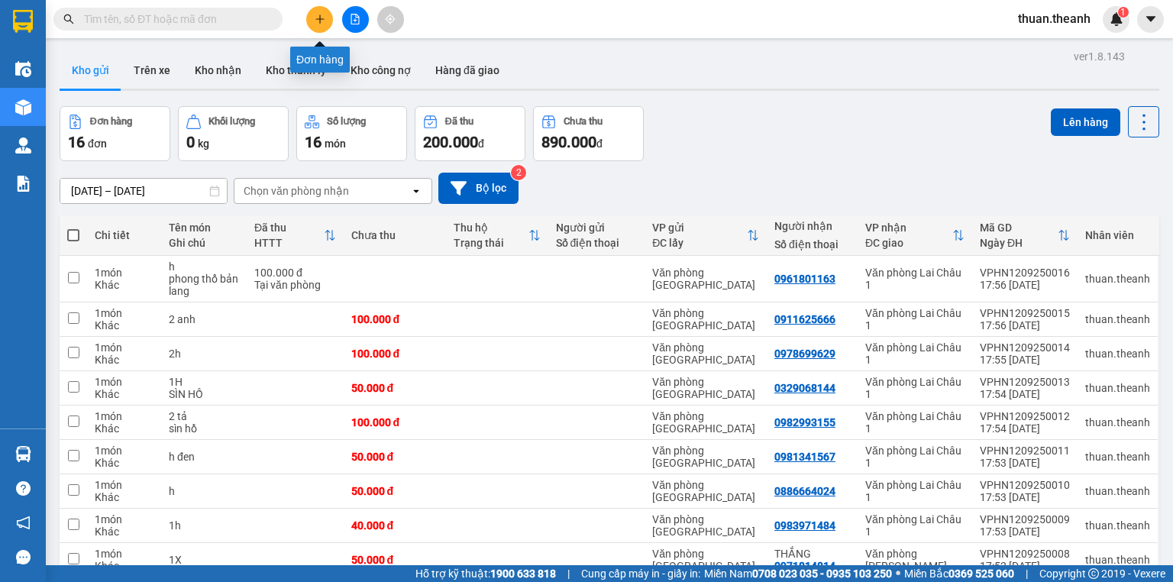
click at [317, 21] on icon "plus" at bounding box center [320, 19] width 11 height 11
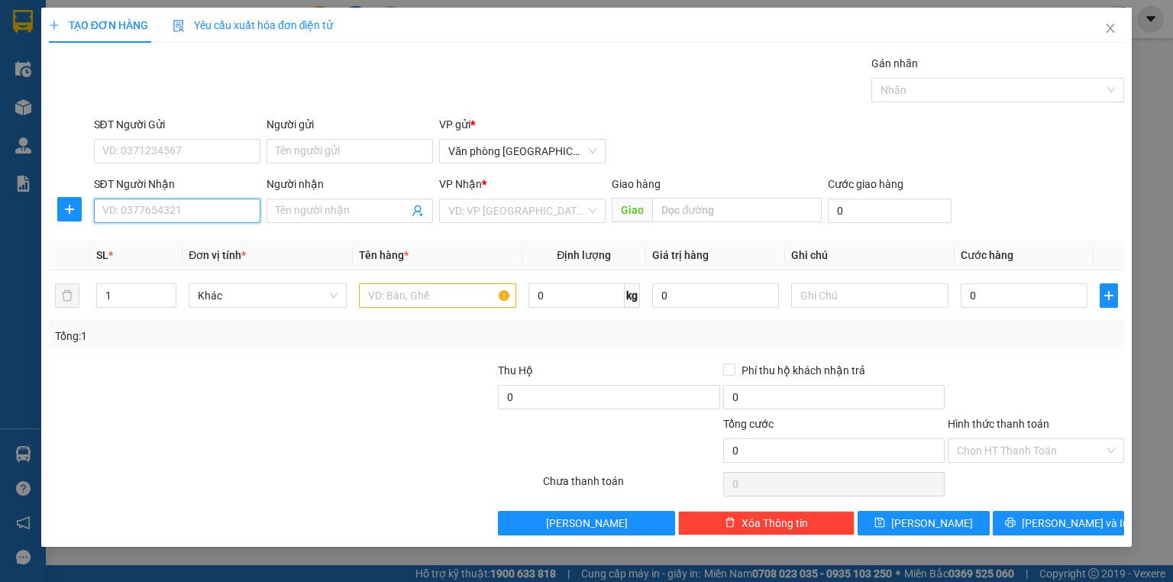
click at [147, 217] on input "SĐT Người Nhận" at bounding box center [177, 211] width 166 height 24
click at [150, 244] on div "0978373767" at bounding box center [177, 240] width 148 height 17
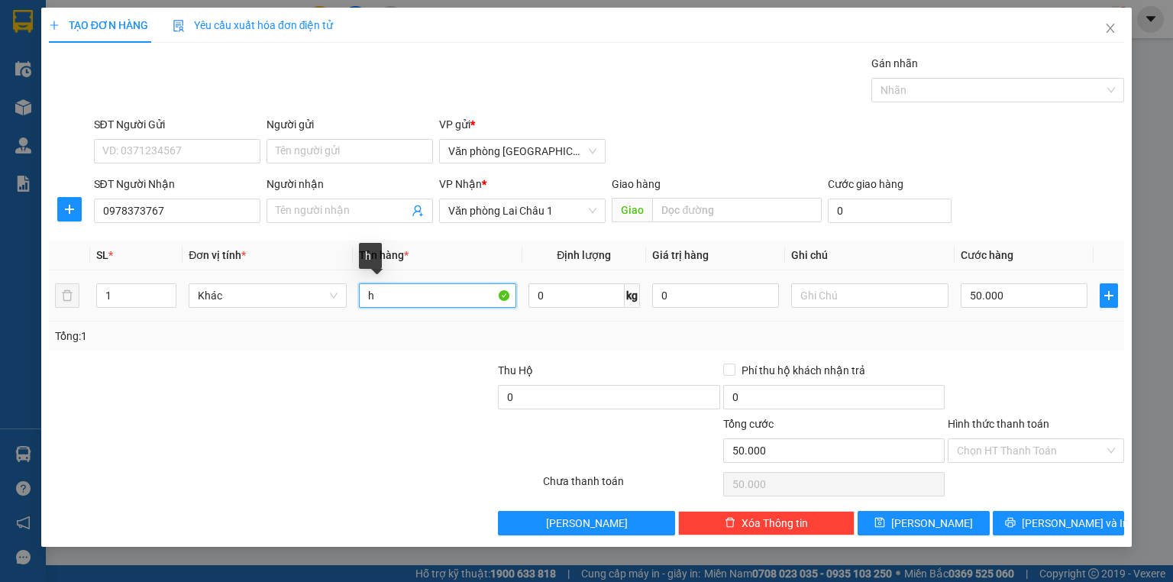
click at [379, 299] on input "h" at bounding box center [437, 295] width 157 height 24
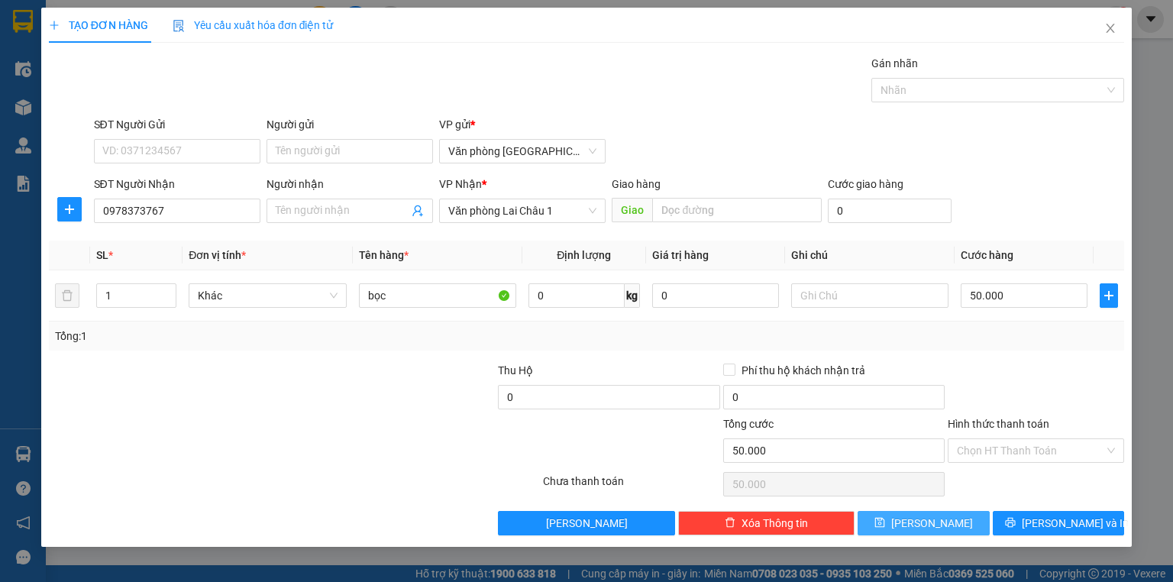
click at [947, 521] on button "[PERSON_NAME]" at bounding box center [924, 523] width 132 height 24
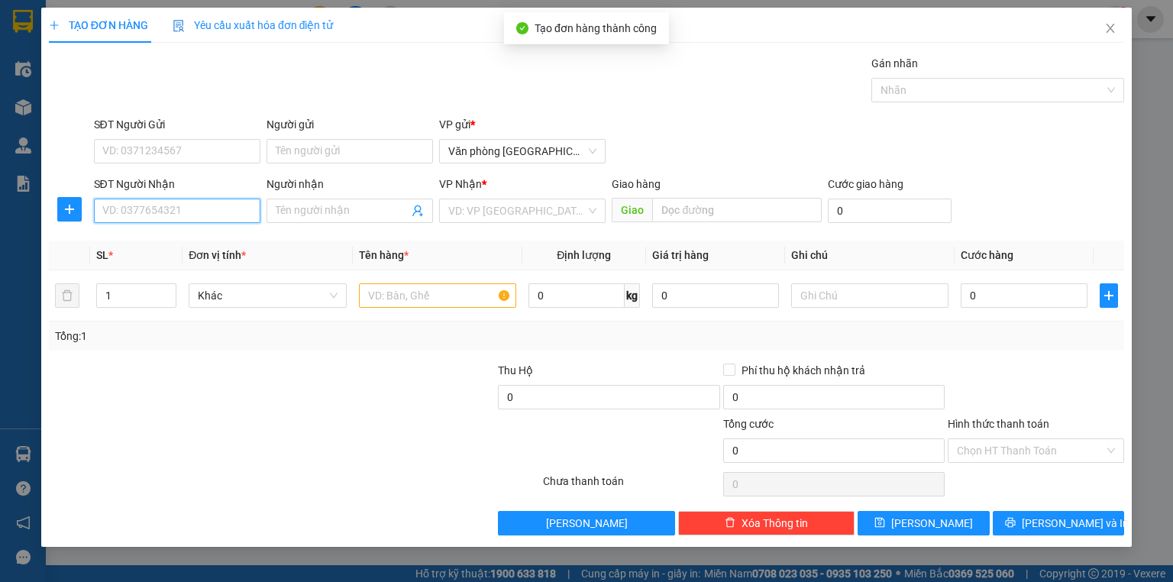
click at [130, 212] on input "SĐT Người Nhận" at bounding box center [177, 211] width 166 height 24
click at [165, 239] on div "0966499228" at bounding box center [177, 240] width 148 height 17
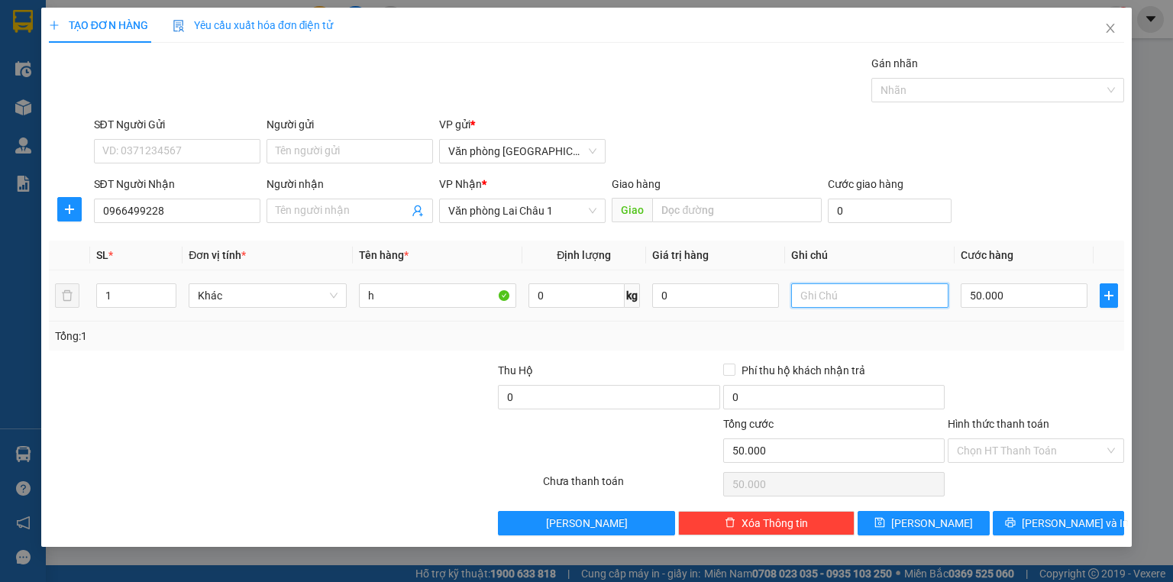
click at [809, 292] on input "text" at bounding box center [869, 295] width 157 height 24
click at [948, 522] on button "[PERSON_NAME]" at bounding box center [924, 523] width 132 height 24
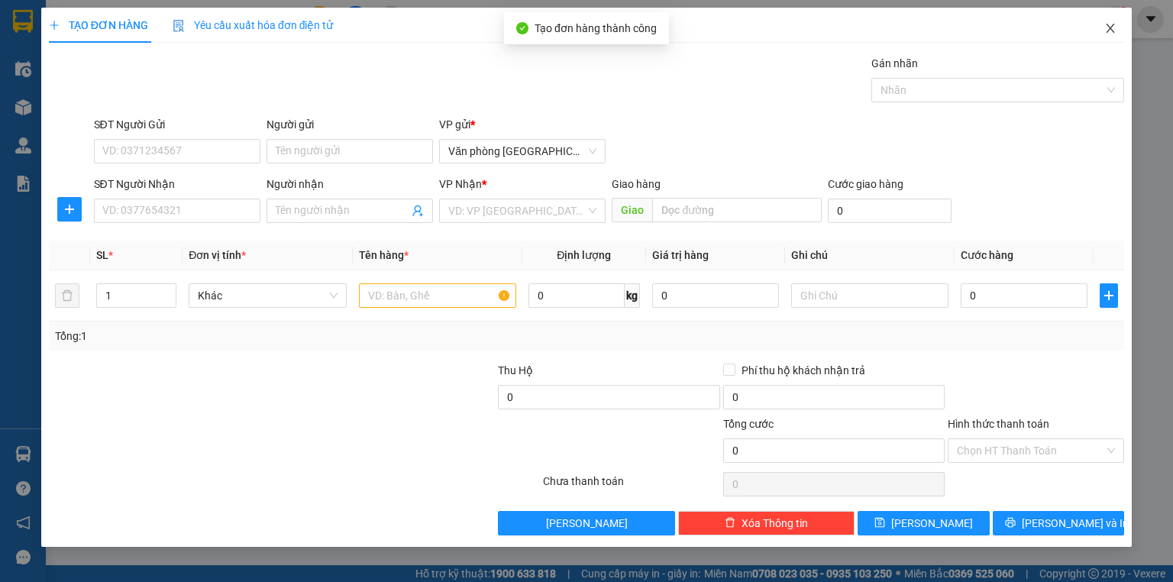
click at [1111, 27] on icon "close" at bounding box center [1110, 28] width 8 height 9
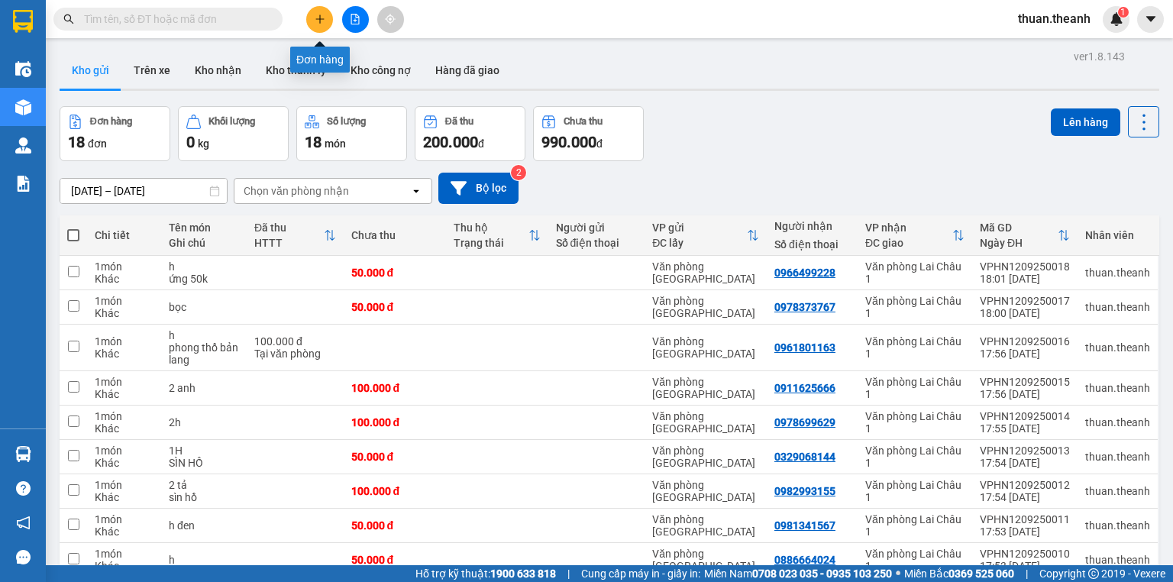
click at [321, 21] on icon "plus" at bounding box center [320, 19] width 11 height 11
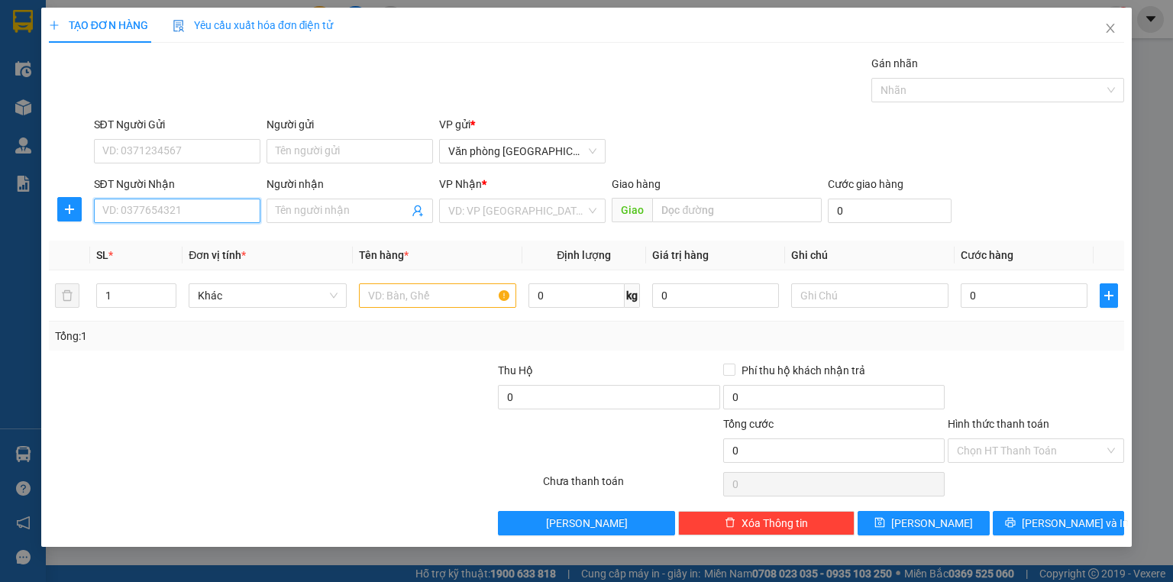
click at [170, 210] on input "SĐT Người Nhận" at bounding box center [177, 211] width 166 height 24
click at [157, 240] on div "0975040088" at bounding box center [177, 240] width 148 height 17
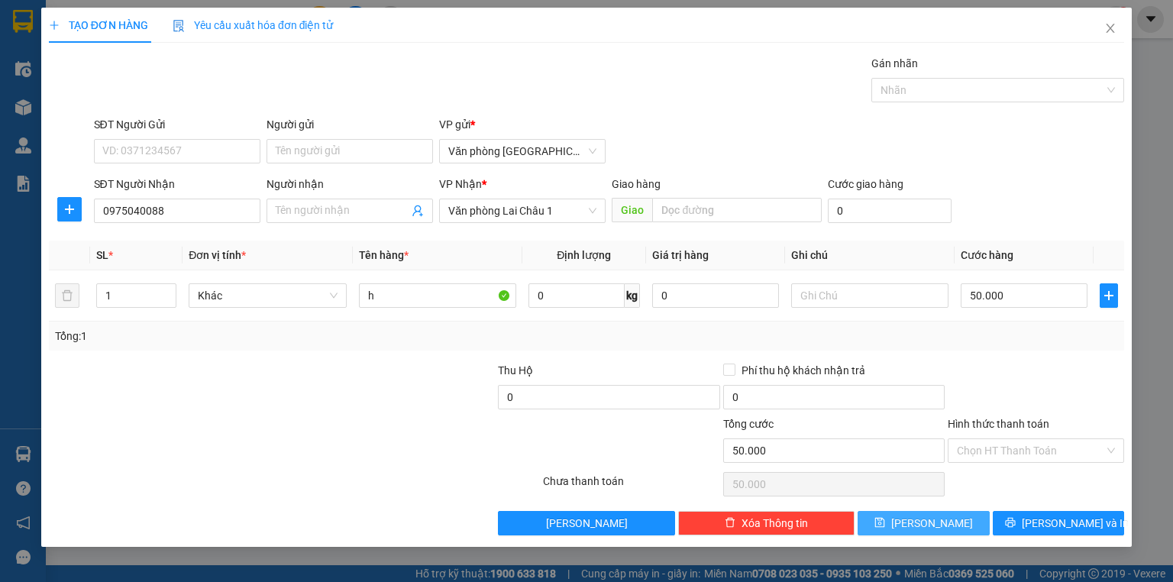
click at [932, 524] on span "[PERSON_NAME]" at bounding box center [932, 523] width 82 height 17
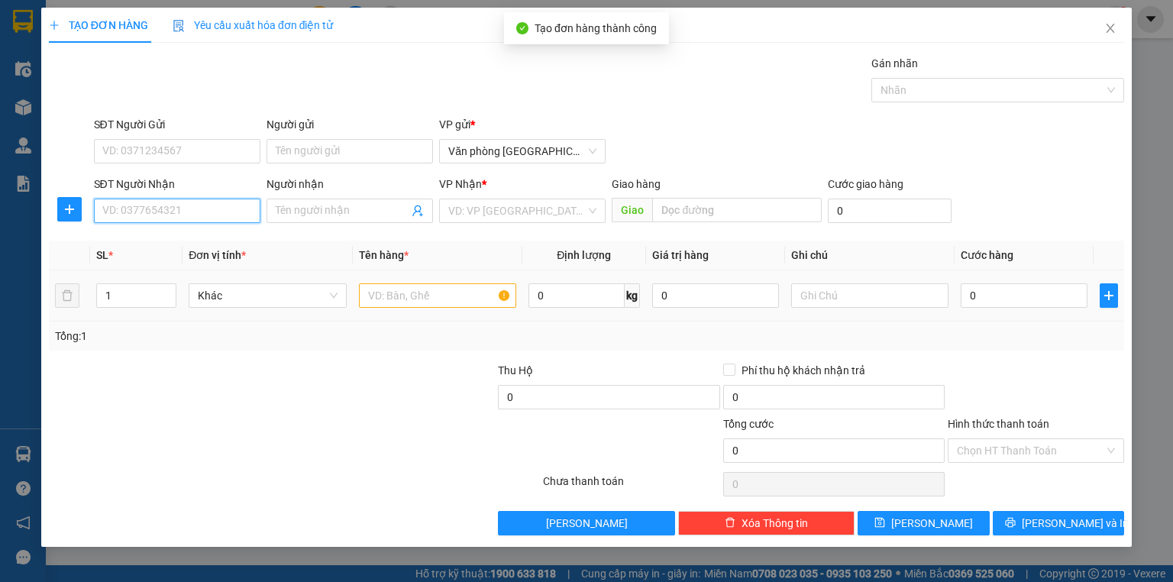
click at [151, 208] on input "SĐT Người Nhận" at bounding box center [177, 211] width 166 height 24
click at [153, 206] on input "SĐT Người Nhận" at bounding box center [177, 211] width 166 height 24
click at [124, 208] on input "0985065" at bounding box center [177, 211] width 166 height 24
click at [178, 241] on div "0983065263 - ANH TÌNH" at bounding box center [177, 240] width 148 height 17
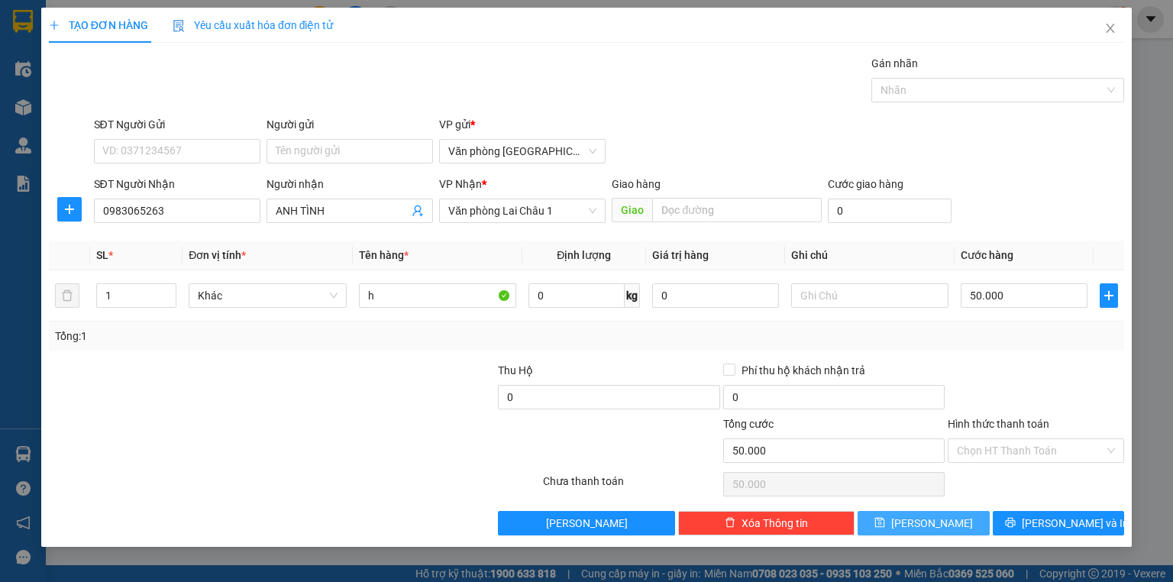
click at [922, 525] on button "[PERSON_NAME]" at bounding box center [924, 523] width 132 height 24
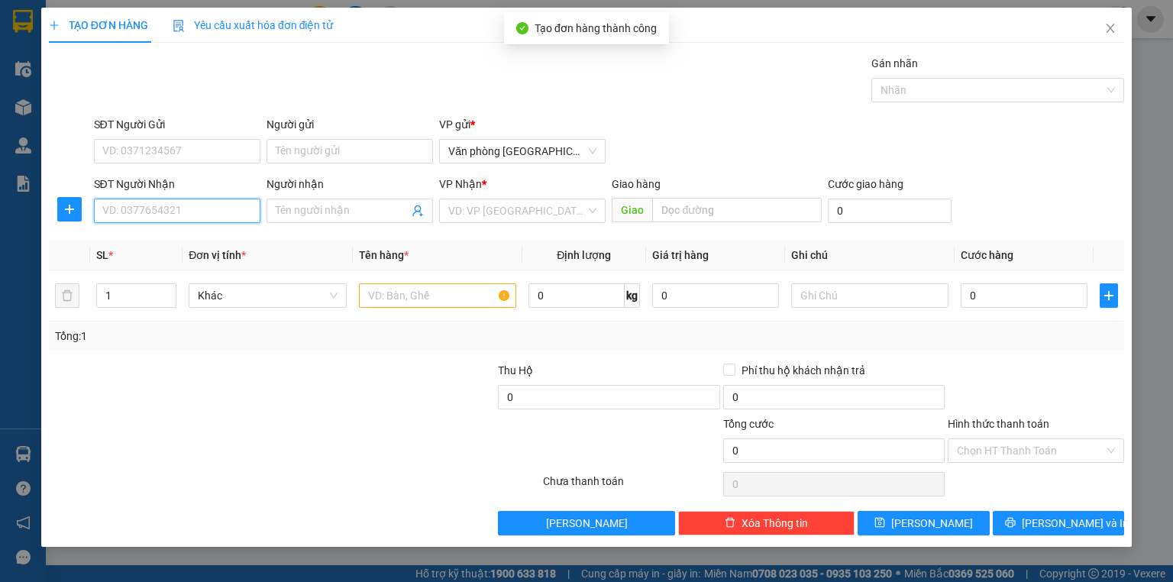
click at [177, 213] on input "SĐT Người Nhận" at bounding box center [177, 211] width 166 height 24
click at [155, 247] on div "0987806868" at bounding box center [177, 240] width 148 height 17
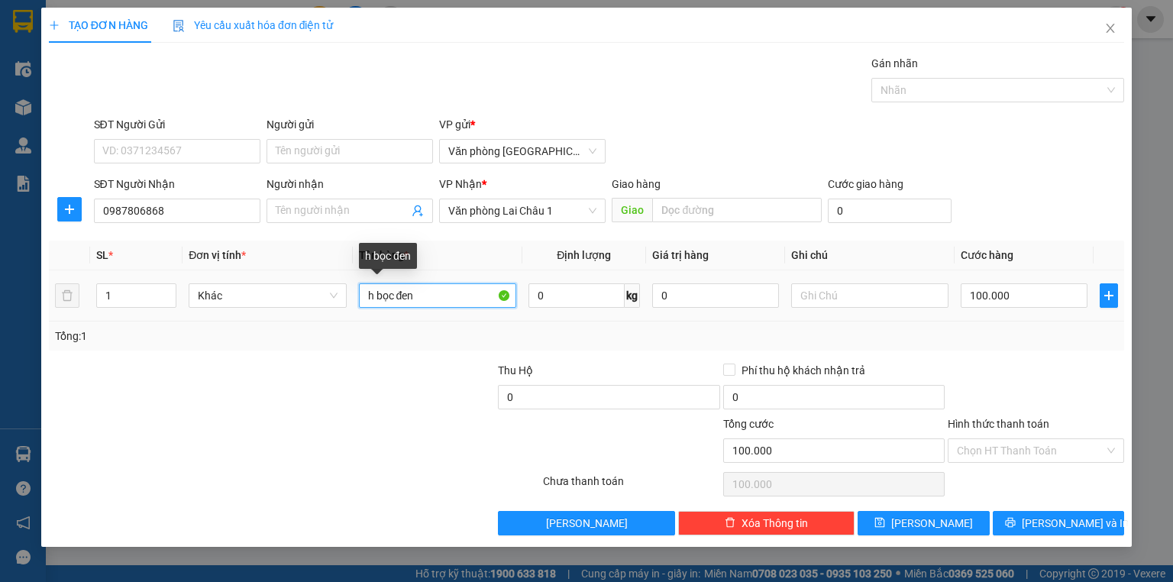
click at [422, 297] on input "h bọc đen" at bounding box center [437, 295] width 157 height 24
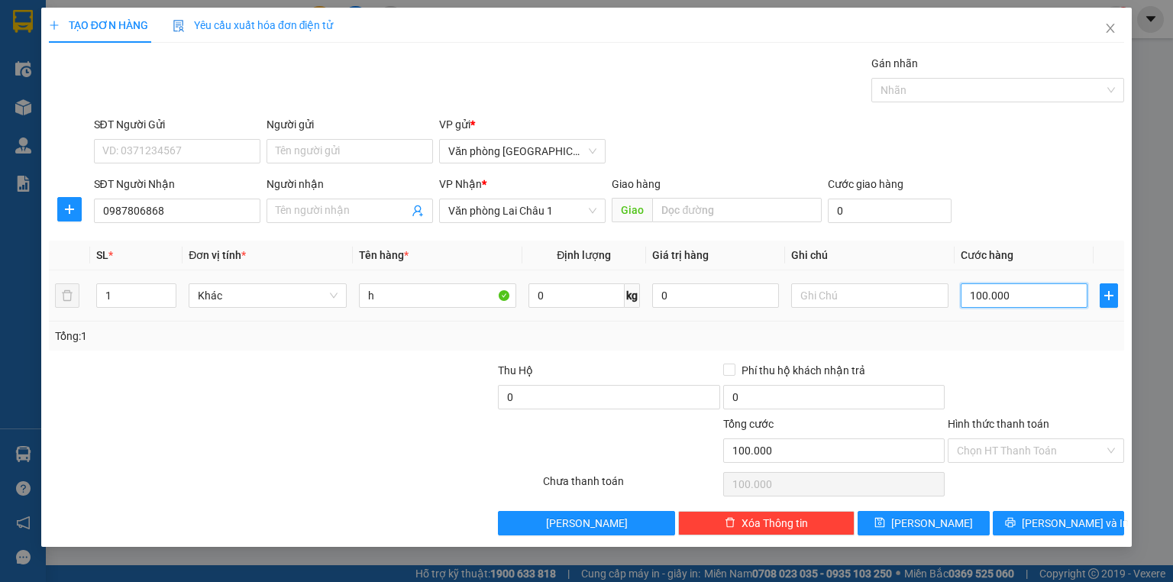
click at [968, 297] on input "100.000" at bounding box center [1024, 295] width 127 height 24
click at [938, 521] on span "[PERSON_NAME]" at bounding box center [932, 523] width 82 height 17
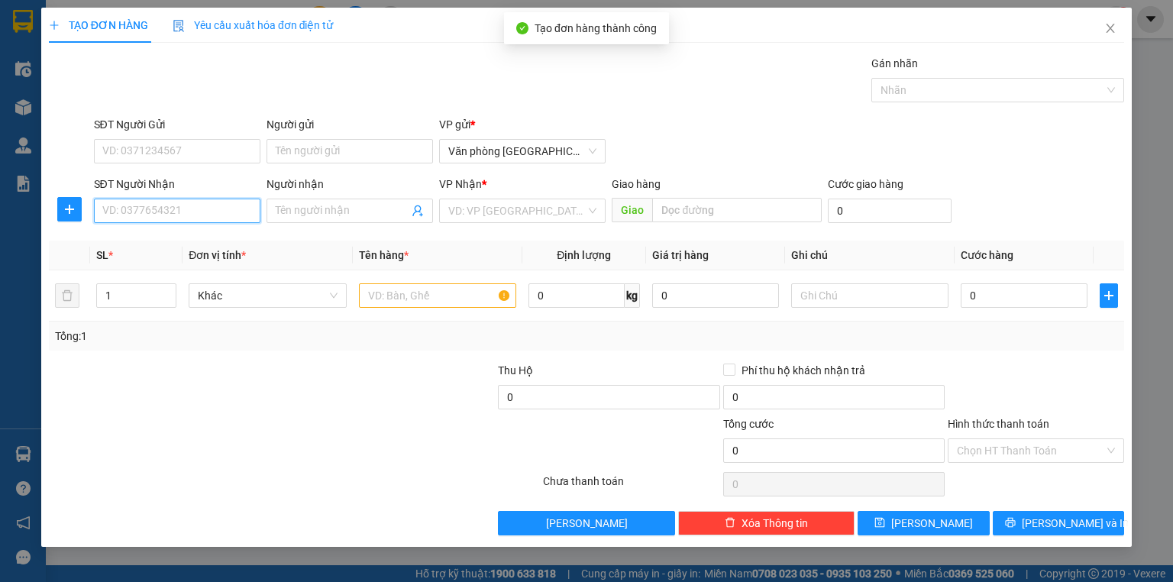
click at [163, 212] on input "SĐT Người Nhận" at bounding box center [177, 211] width 166 height 24
click at [1111, 24] on icon "close" at bounding box center [1110, 28] width 12 height 12
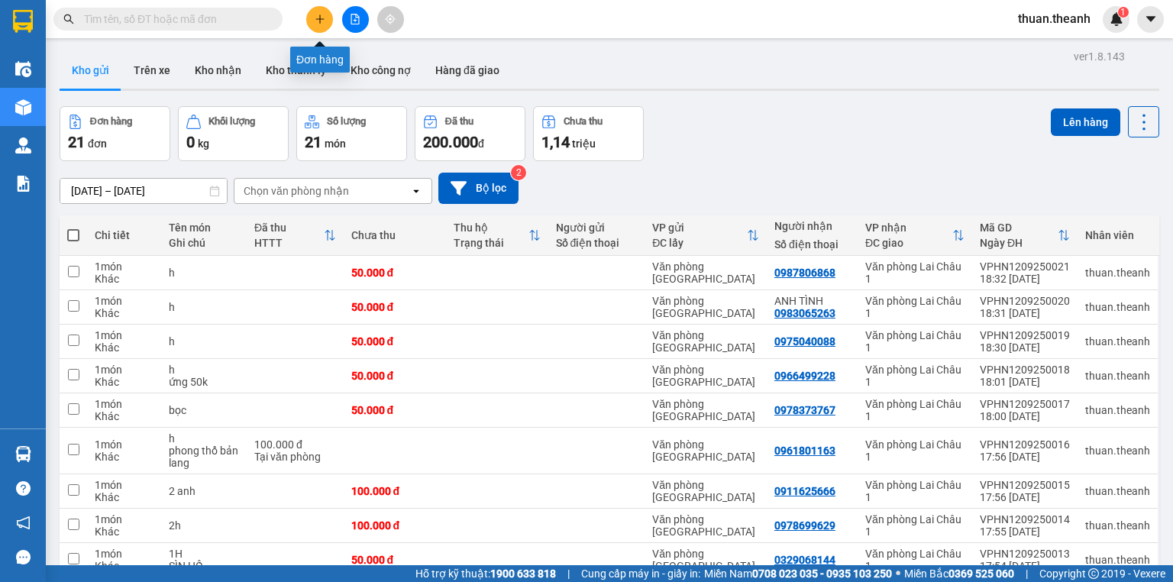
click at [319, 23] on icon "plus" at bounding box center [319, 19] width 1 height 8
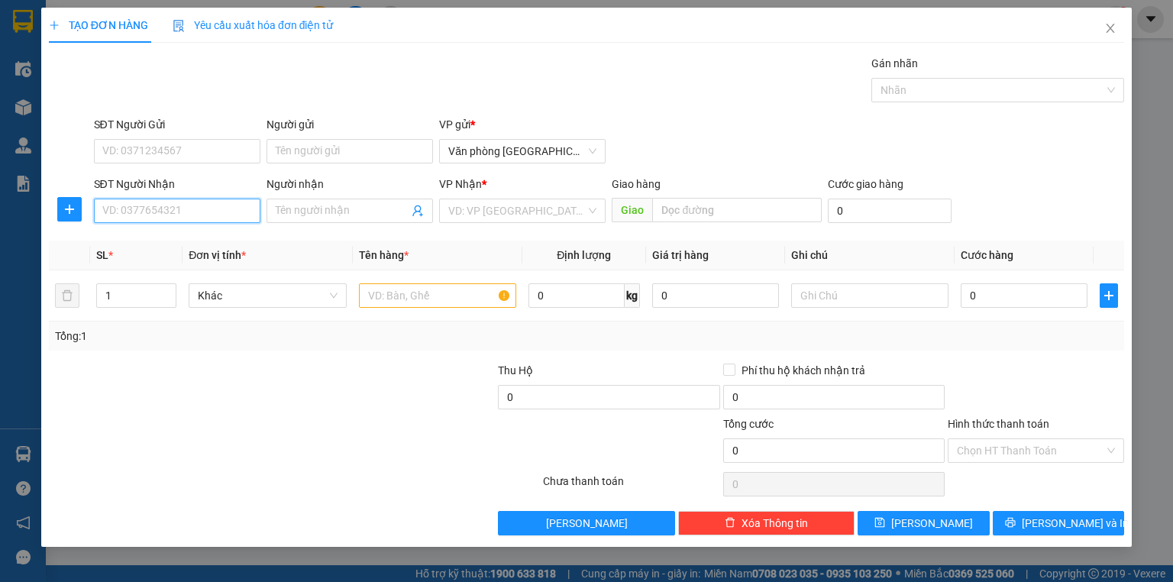
click at [170, 210] on input "SĐT Người Nhận" at bounding box center [177, 211] width 166 height 24
click at [221, 269] on div "0987546774 - CHỊ HƯỜNG" at bounding box center [177, 265] width 148 height 17
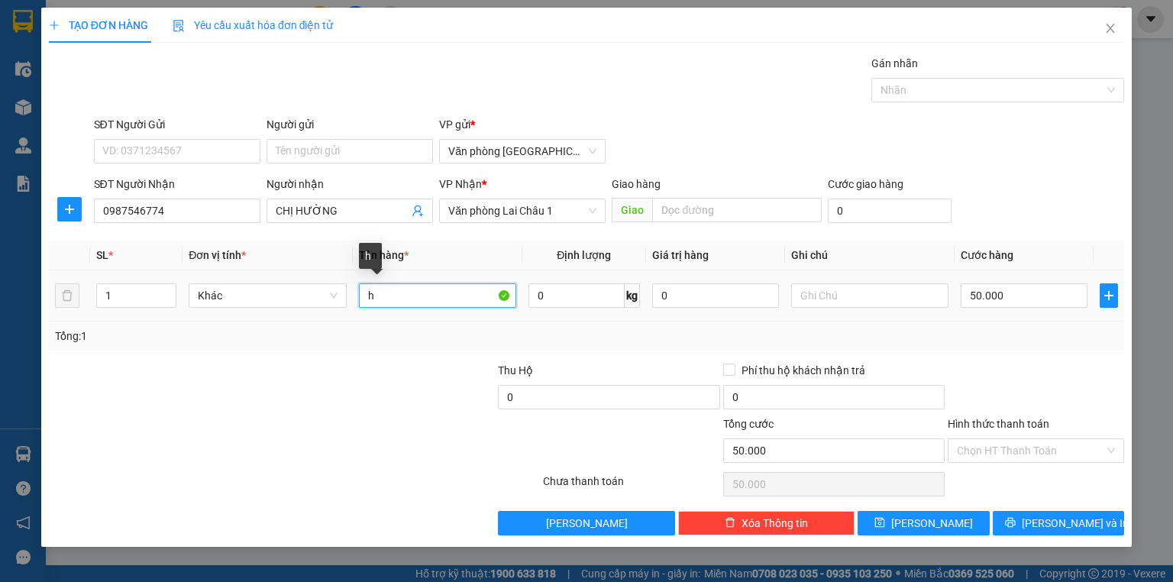
click at [391, 299] on input "h" at bounding box center [437, 295] width 157 height 24
click at [967, 296] on input "50.000" at bounding box center [1024, 295] width 127 height 24
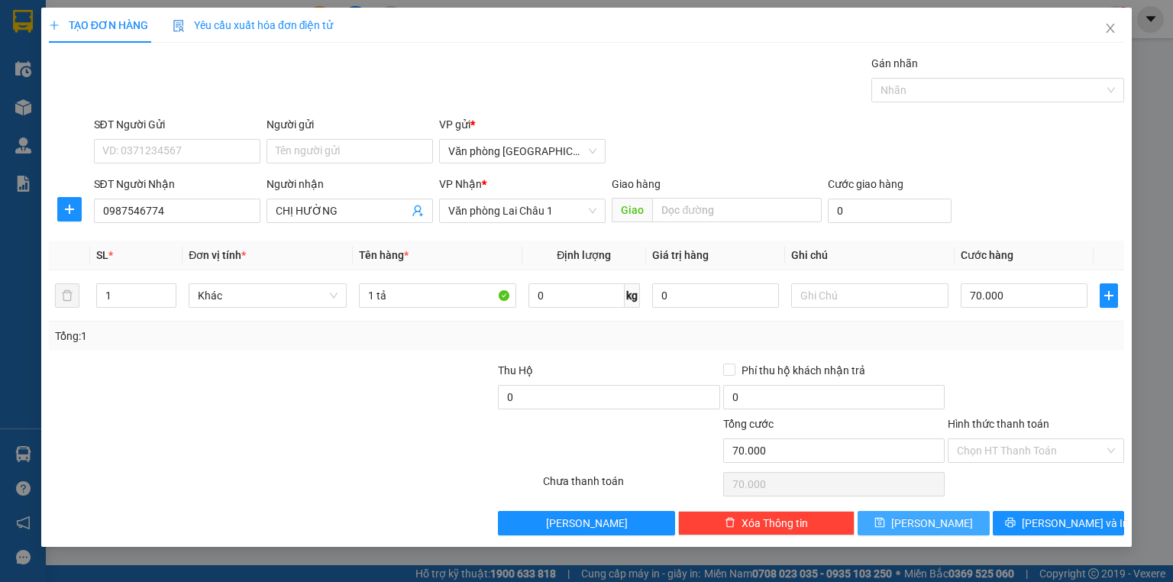
click at [934, 524] on span "[PERSON_NAME]" at bounding box center [932, 523] width 82 height 17
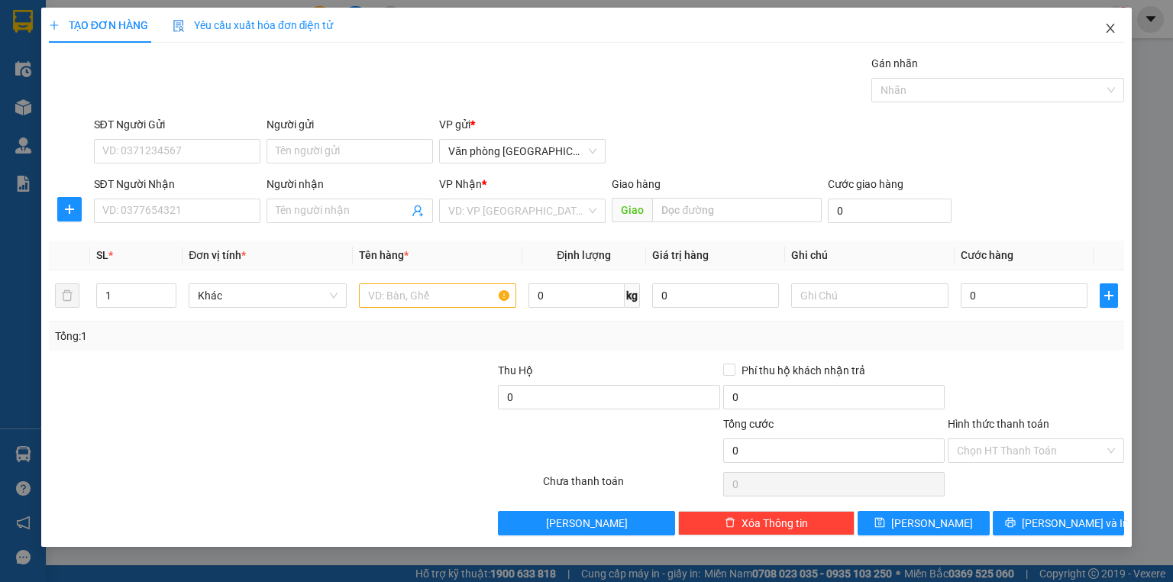
click at [1112, 24] on icon "close" at bounding box center [1110, 28] width 12 height 12
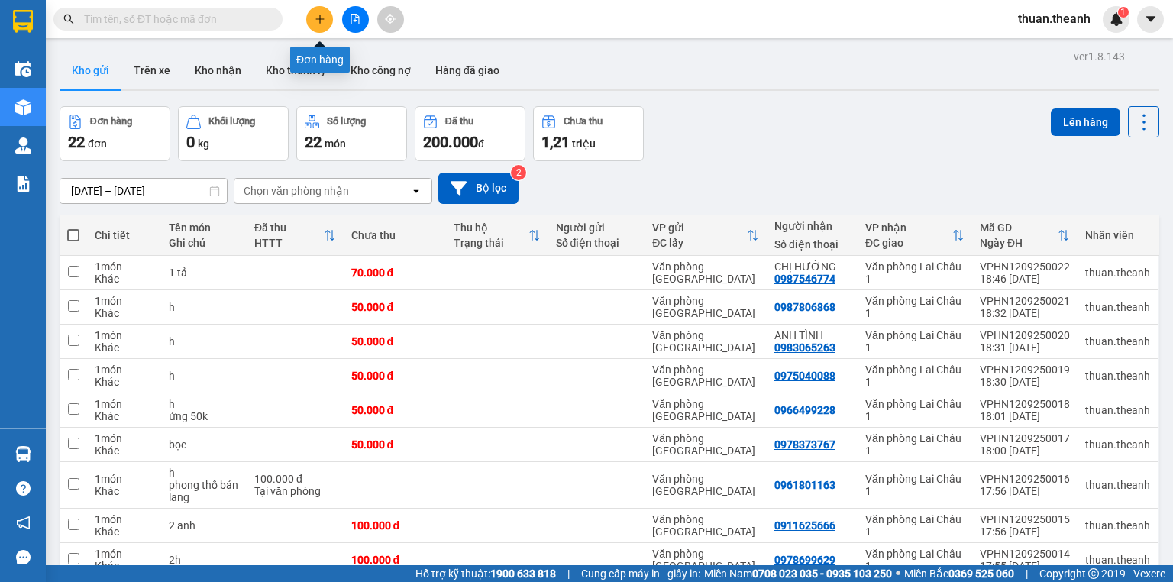
click at [315, 19] on icon "plus" at bounding box center [320, 19] width 11 height 11
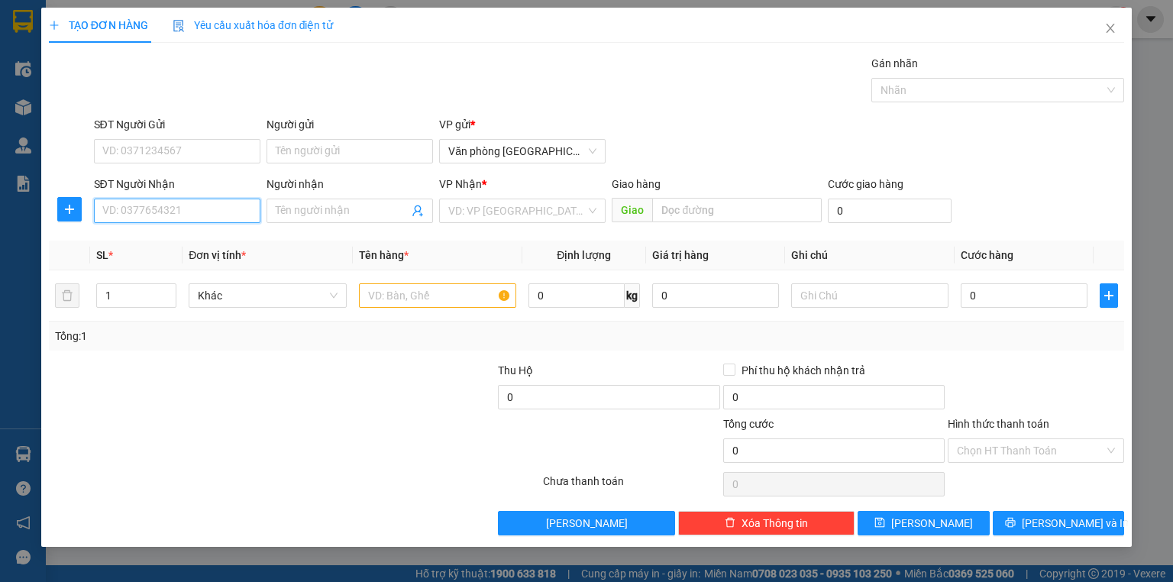
click at [183, 221] on input "SĐT Người Nhận" at bounding box center [177, 211] width 166 height 24
click at [146, 238] on div "0349385327" at bounding box center [177, 240] width 148 height 17
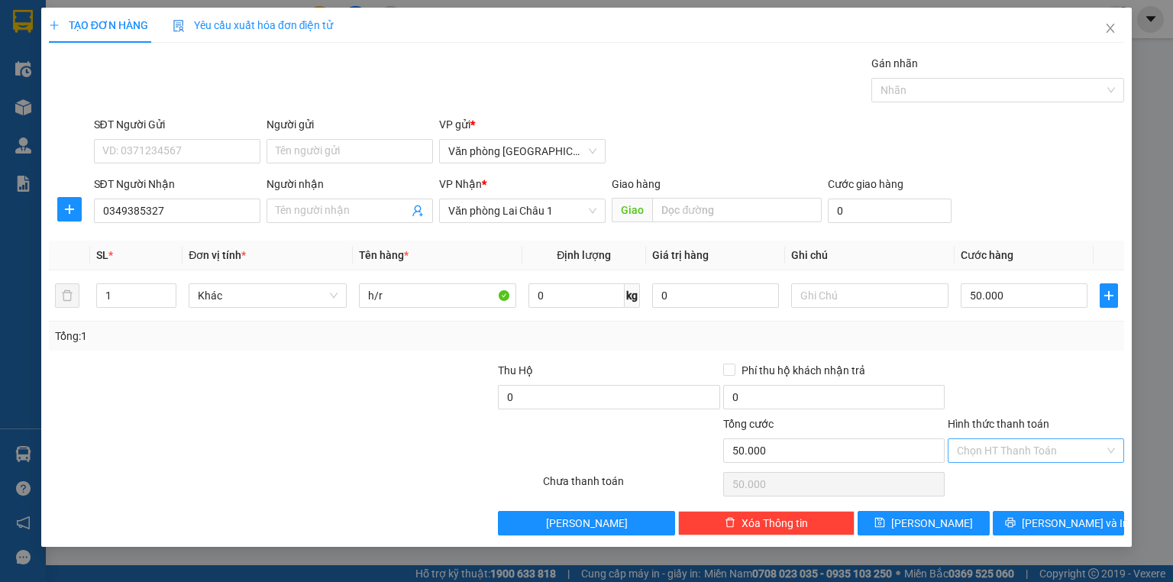
click at [1005, 448] on input "Hình thức thanh toán" at bounding box center [1030, 450] width 147 height 23
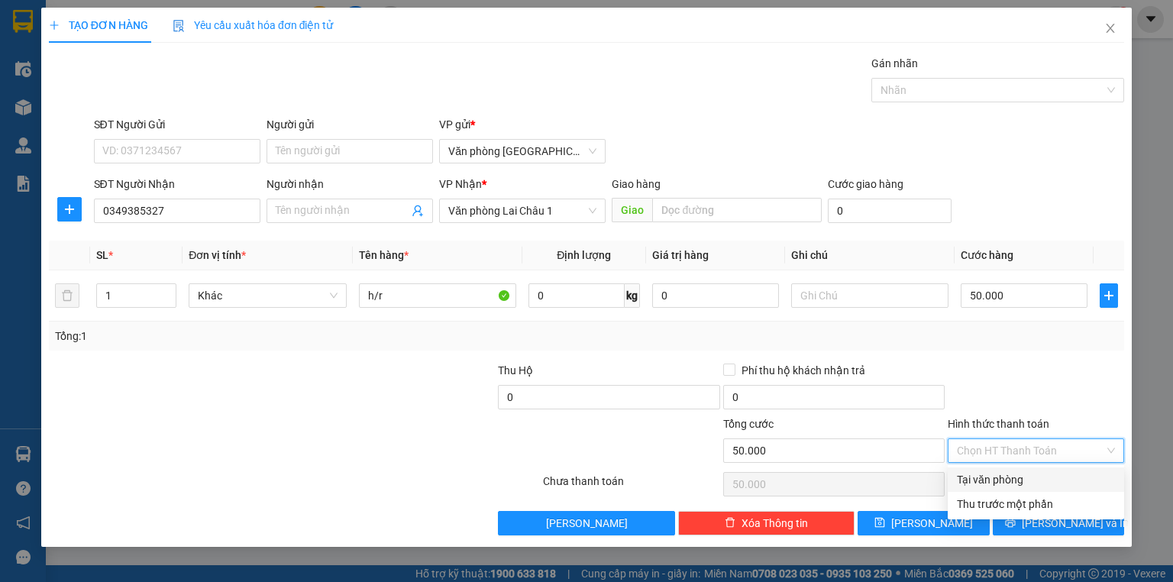
click at [1008, 476] on div "Tại văn phòng" at bounding box center [1036, 479] width 158 height 17
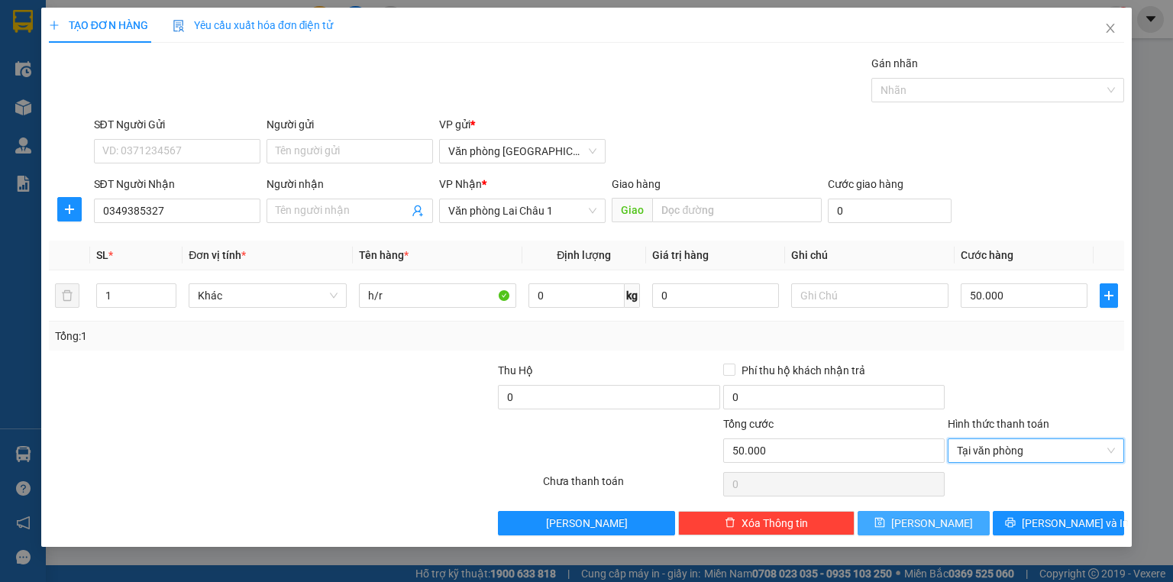
click at [946, 525] on button "[PERSON_NAME]" at bounding box center [924, 523] width 132 height 24
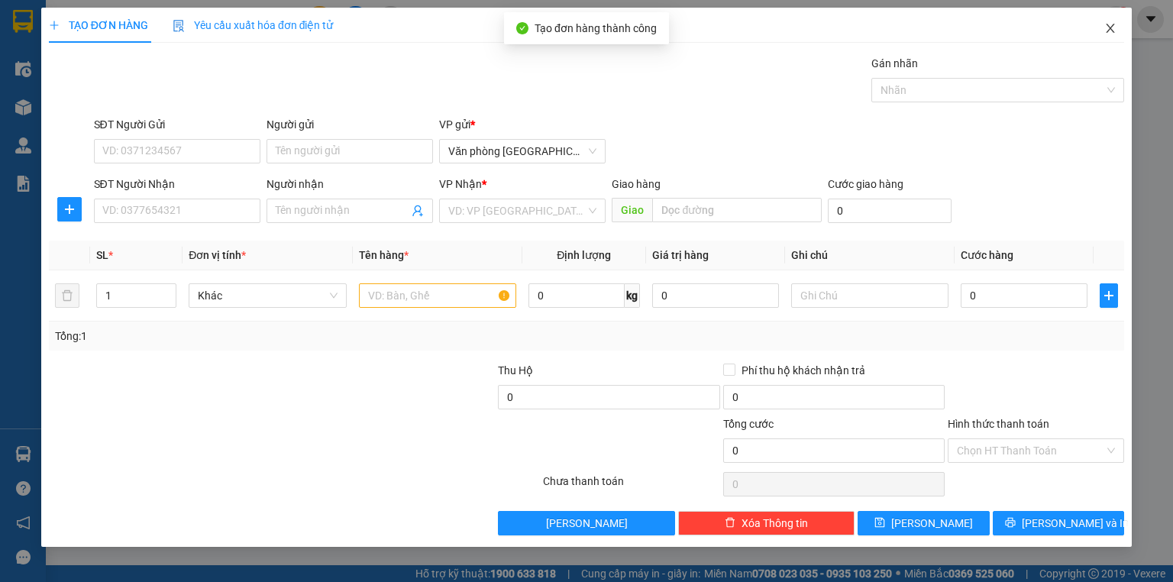
click at [1112, 26] on icon "close" at bounding box center [1110, 28] width 8 height 9
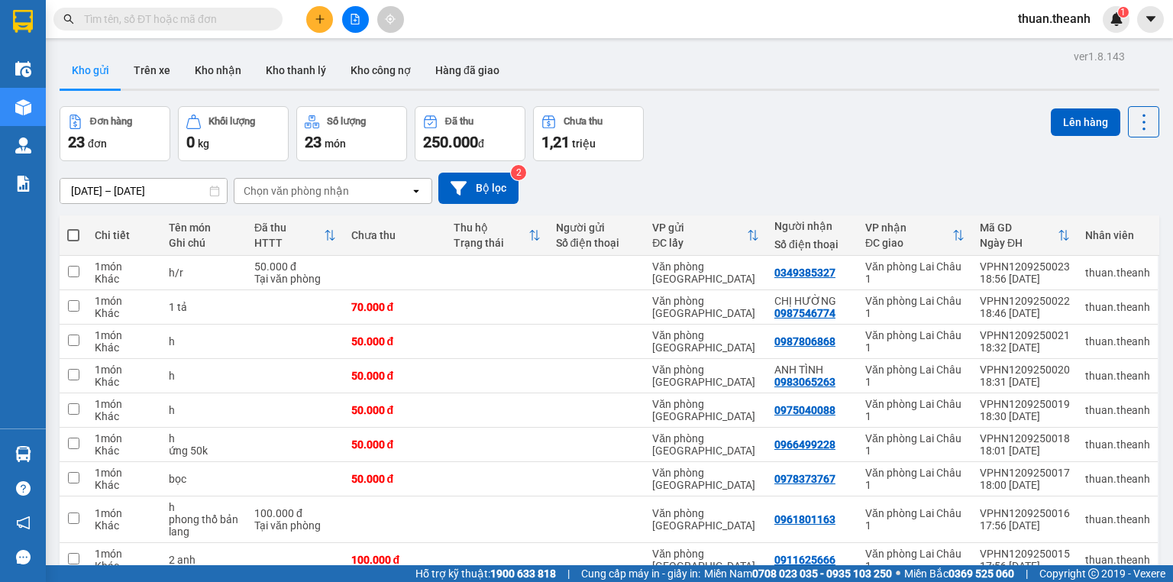
click at [77, 229] on span at bounding box center [73, 235] width 12 height 12
click at [73, 228] on input "checkbox" at bounding box center [73, 228] width 0 height 0
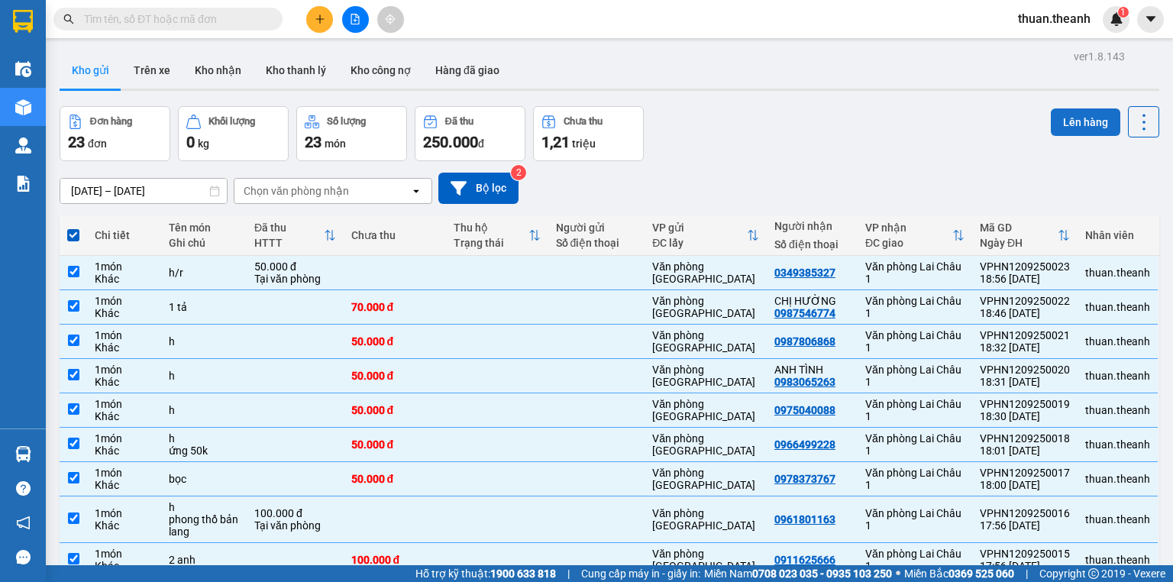
click at [1075, 121] on button "Lên hàng" at bounding box center [1085, 121] width 69 height 27
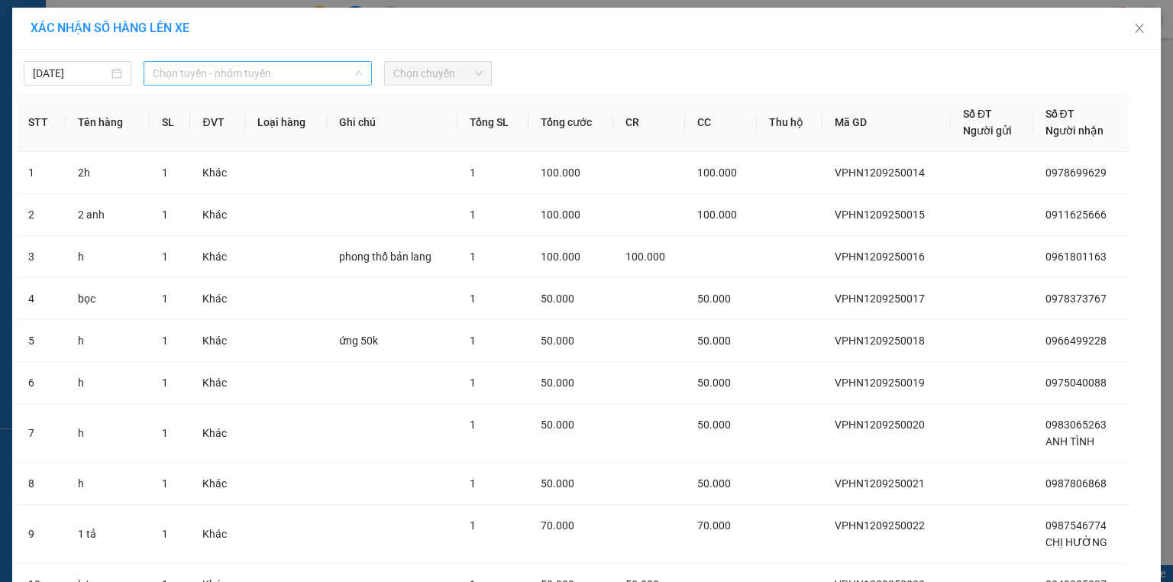
click at [219, 73] on span "Chọn tuyến - nhóm tuyến" at bounding box center [258, 73] width 210 height 23
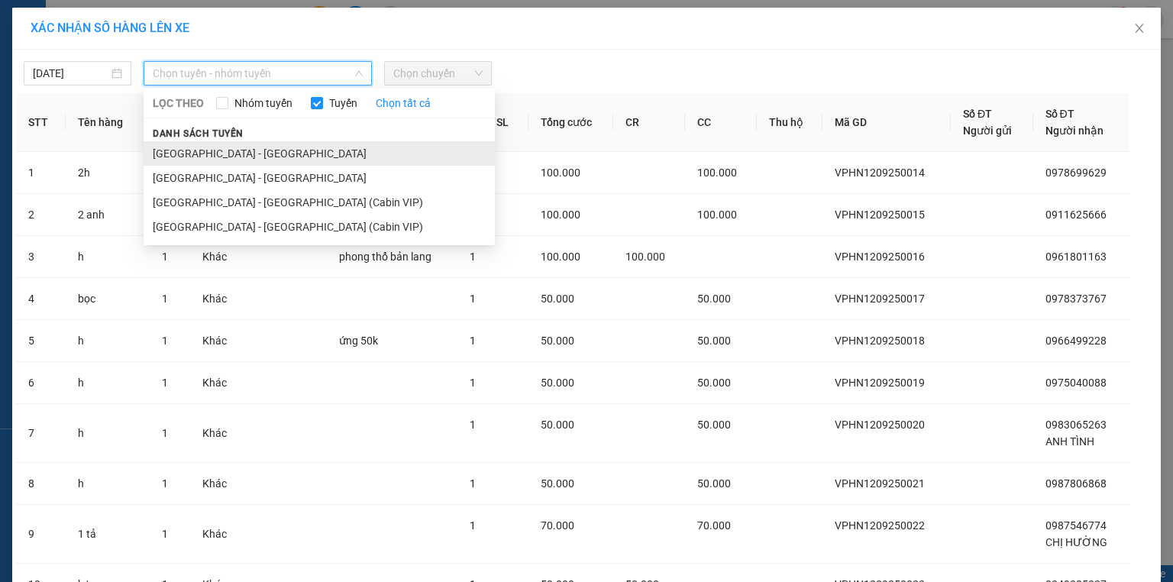
click at [206, 146] on li "[GEOGRAPHIC_DATA] - [GEOGRAPHIC_DATA]" at bounding box center [319, 153] width 351 height 24
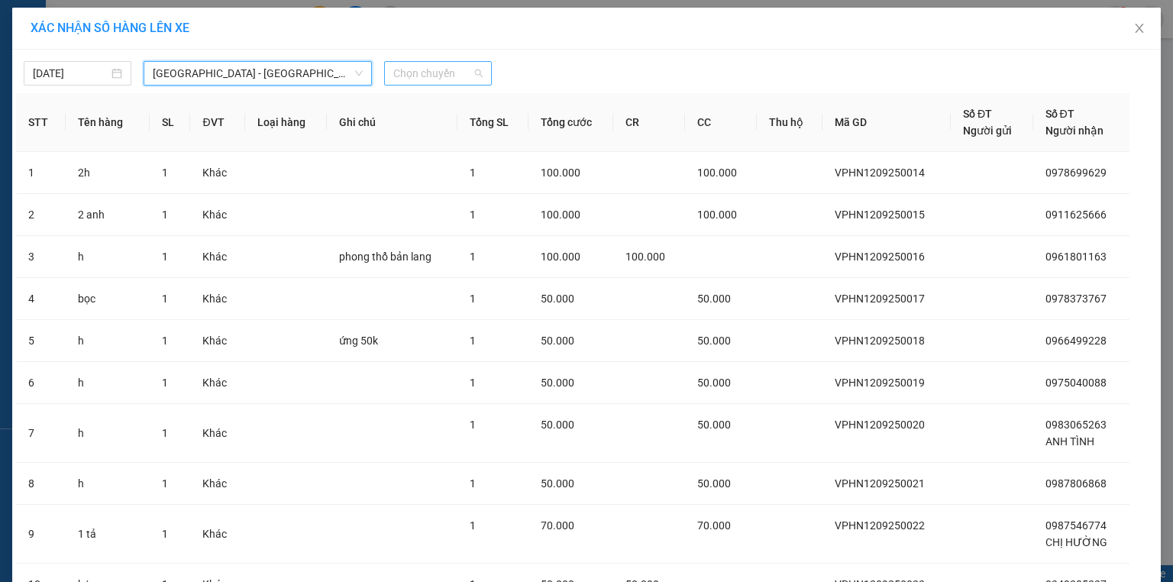
click at [438, 78] on span "Chọn chuyến" at bounding box center [437, 73] width 89 height 23
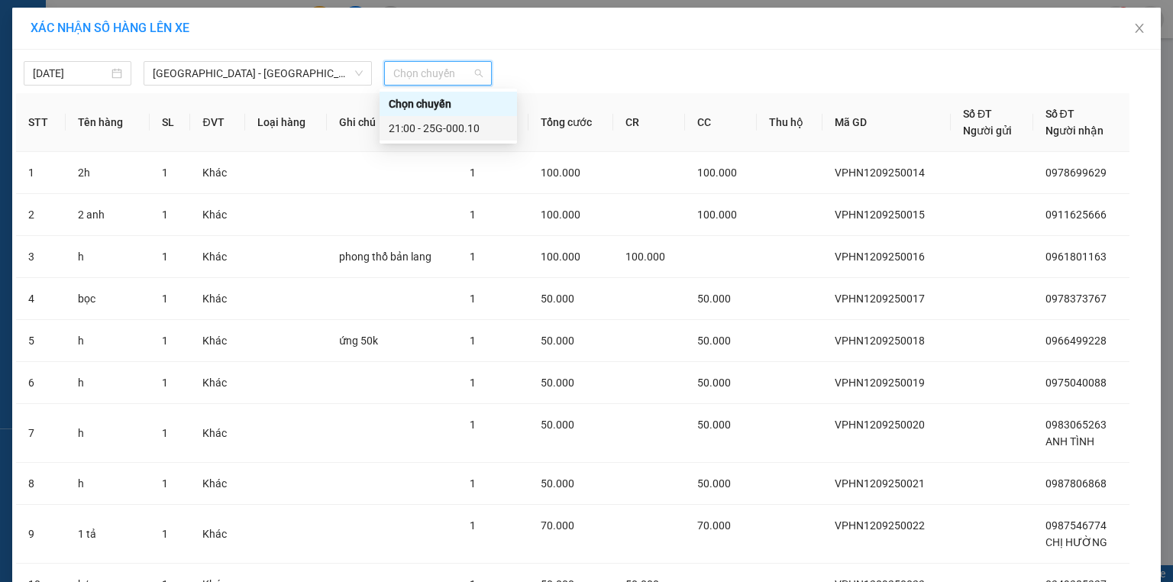
click at [449, 124] on div "21:00 - 25G-000.10" at bounding box center [448, 128] width 119 height 17
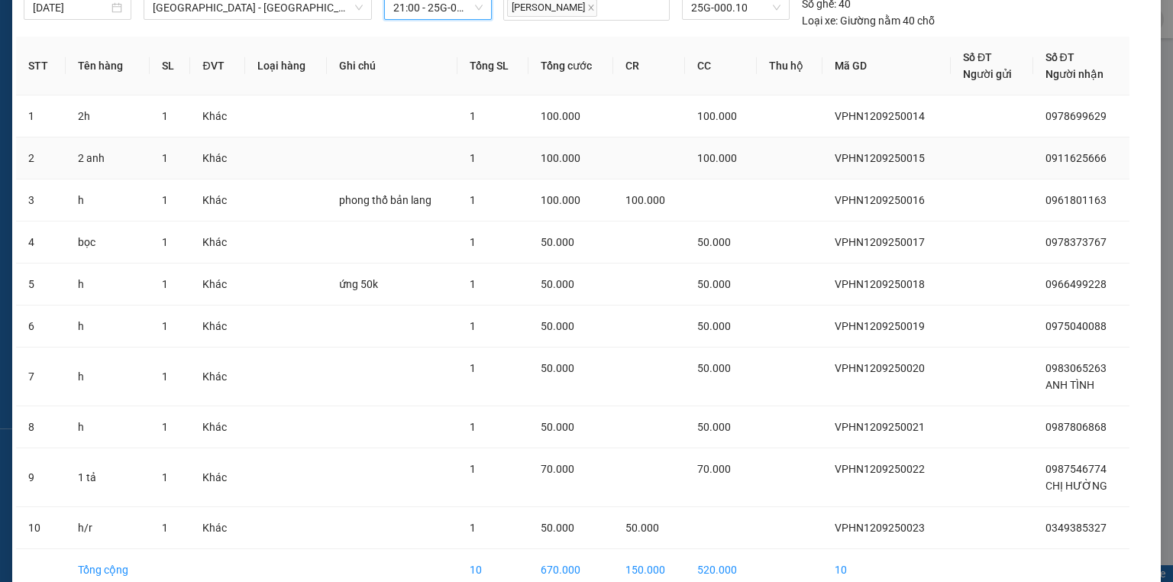
scroll to position [142, 0]
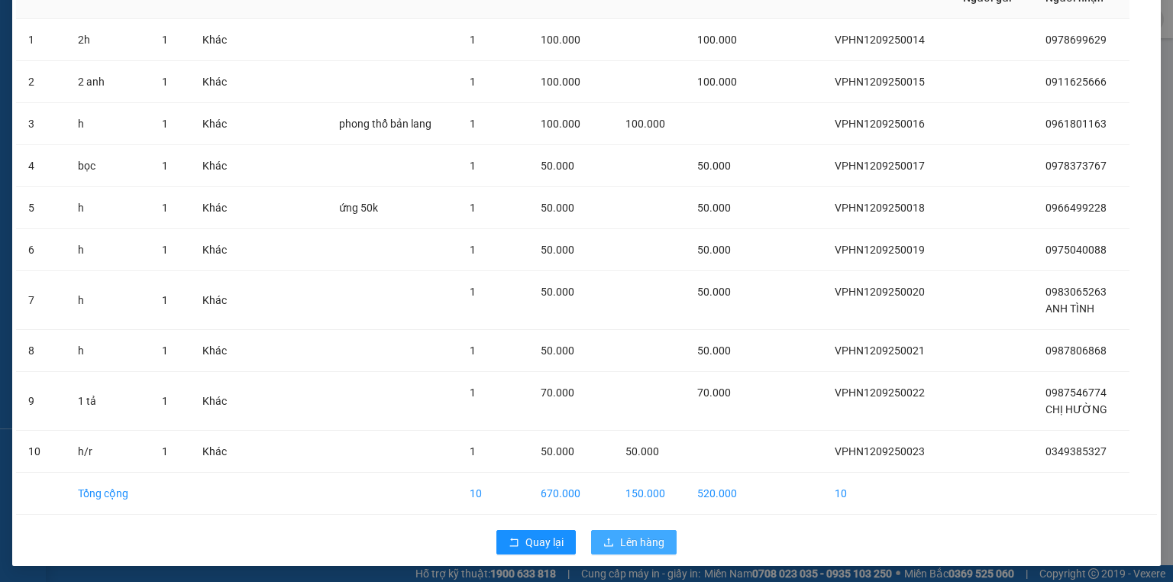
click at [644, 541] on span "Lên hàng" at bounding box center [642, 542] width 44 height 17
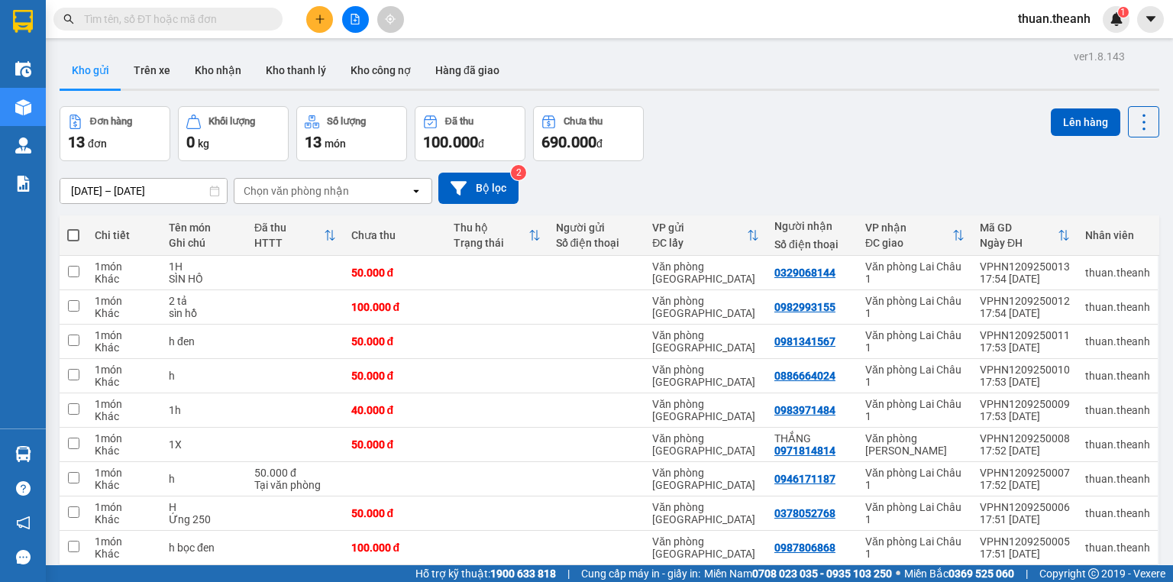
click at [70, 234] on span at bounding box center [73, 235] width 12 height 12
click at [73, 228] on input "checkbox" at bounding box center [73, 228] width 0 height 0
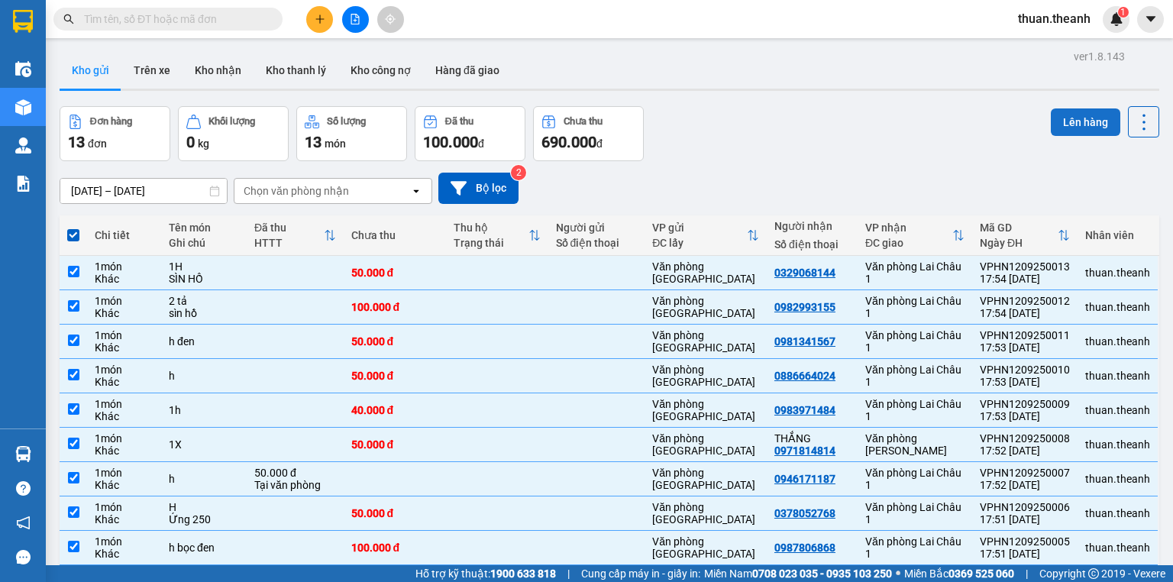
click at [1084, 122] on button "Lên hàng" at bounding box center [1085, 121] width 69 height 27
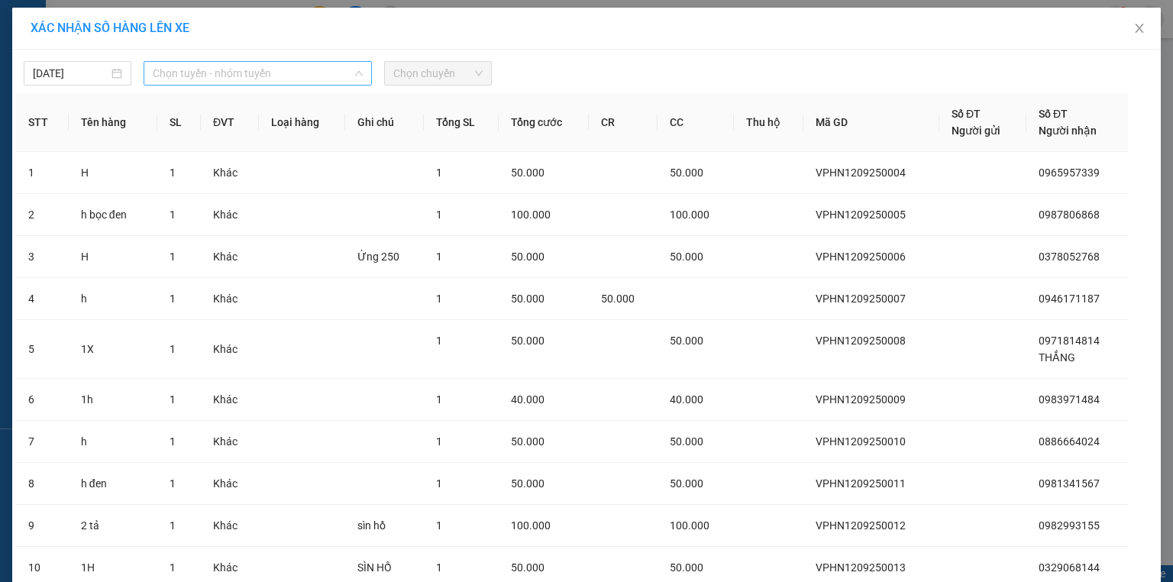
click at [252, 73] on span "Chọn tuyến - nhóm tuyến" at bounding box center [258, 73] width 210 height 23
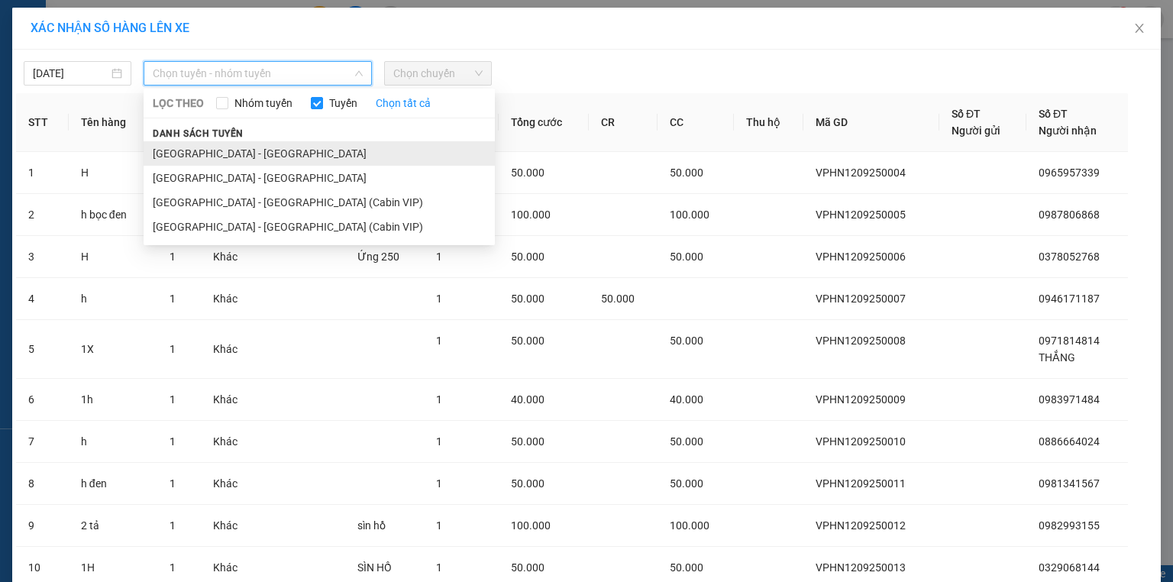
click at [239, 150] on li "[GEOGRAPHIC_DATA] - [GEOGRAPHIC_DATA]" at bounding box center [319, 153] width 351 height 24
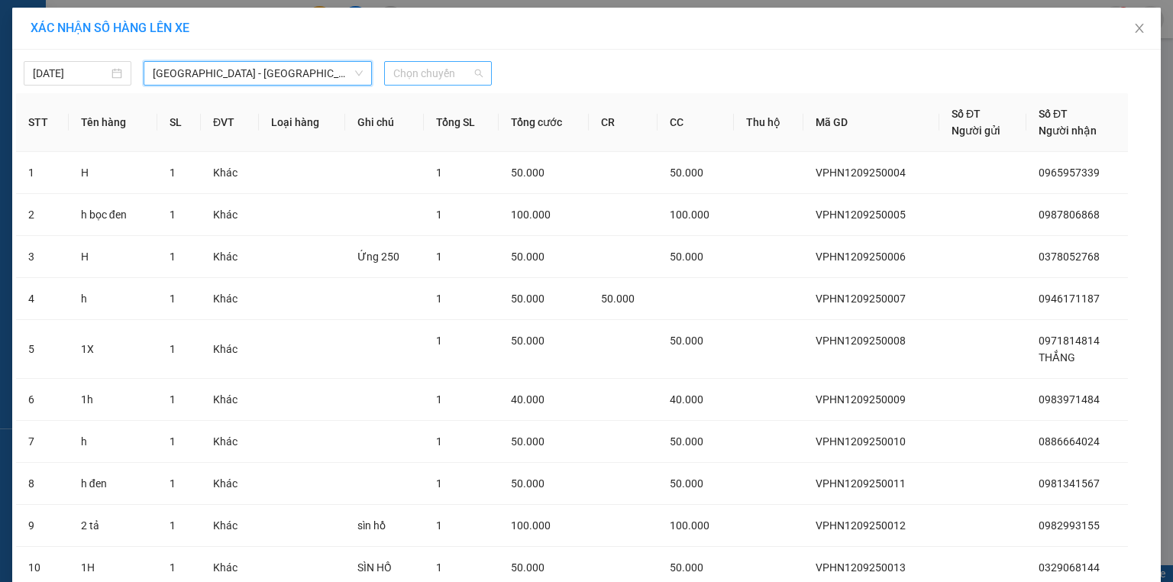
click at [422, 79] on span "Chọn chuyến" at bounding box center [437, 73] width 89 height 23
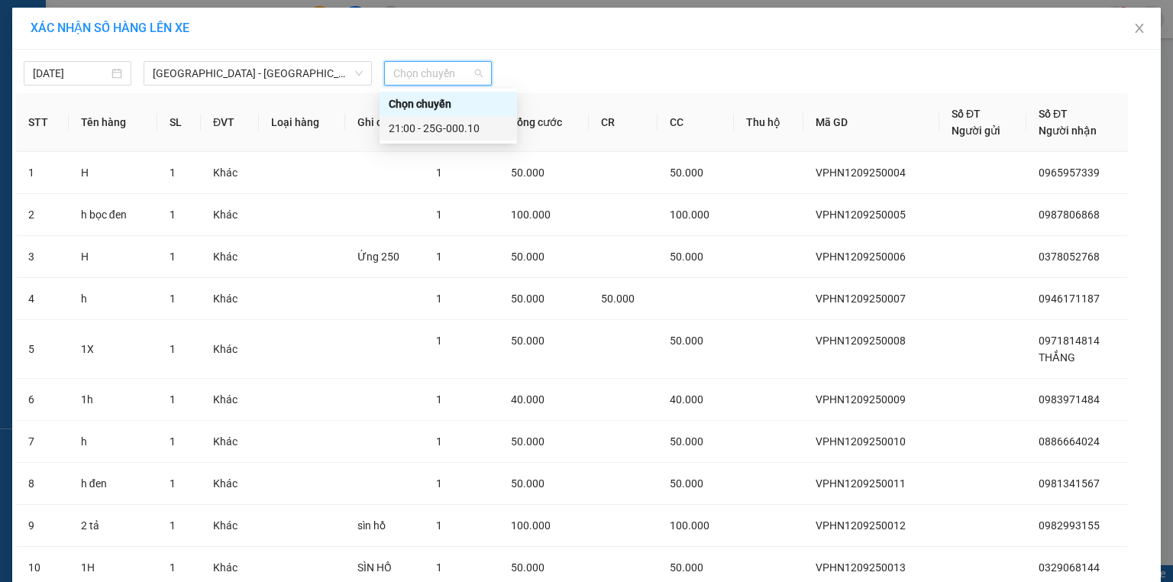
click at [443, 128] on div "21:00 - 25G-000.10" at bounding box center [448, 128] width 119 height 17
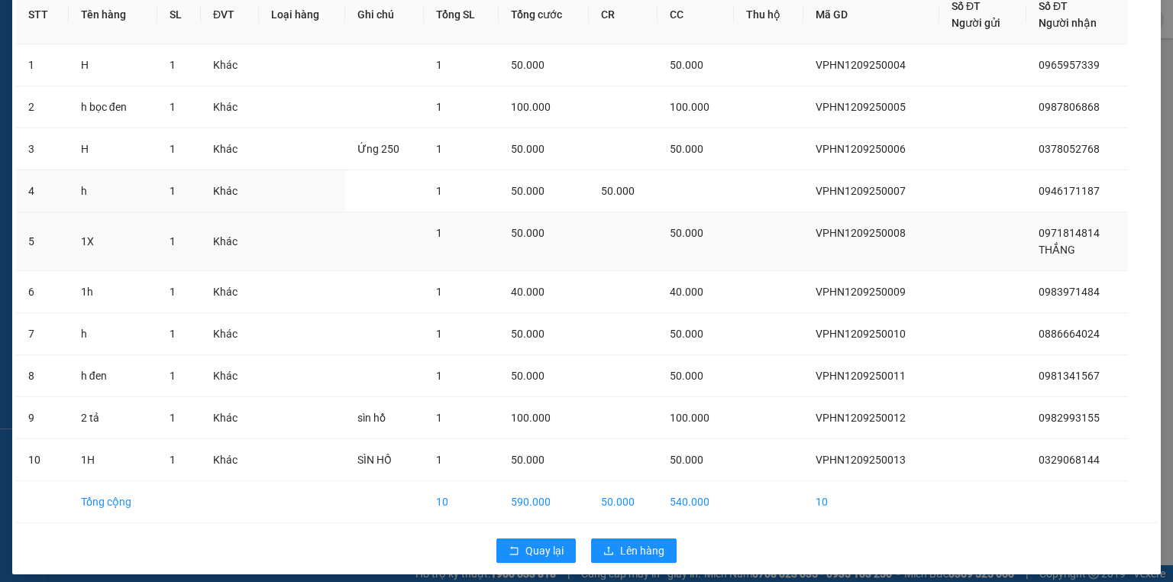
scroll to position [125, 0]
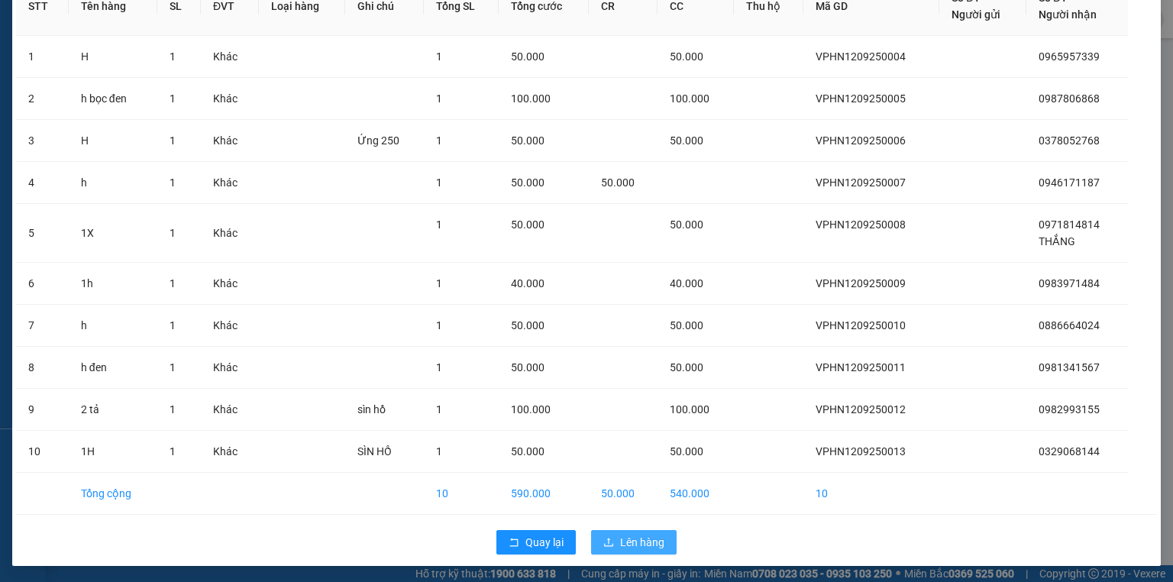
click at [641, 538] on span "Lên hàng" at bounding box center [642, 542] width 44 height 17
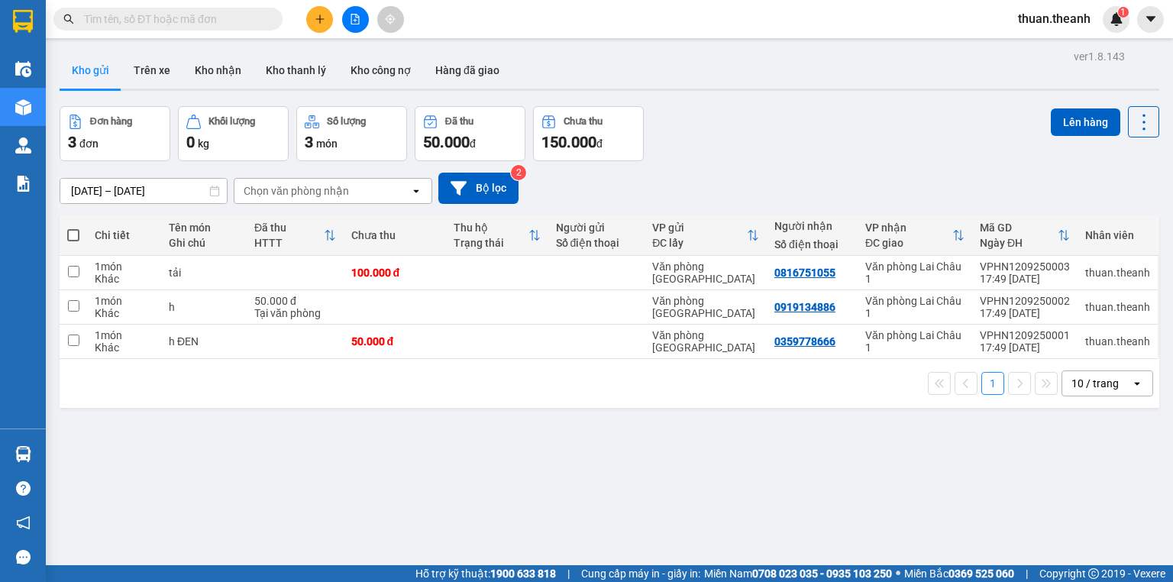
click at [73, 233] on span at bounding box center [73, 235] width 12 height 12
click at [73, 228] on input "checkbox" at bounding box center [73, 228] width 0 height 0
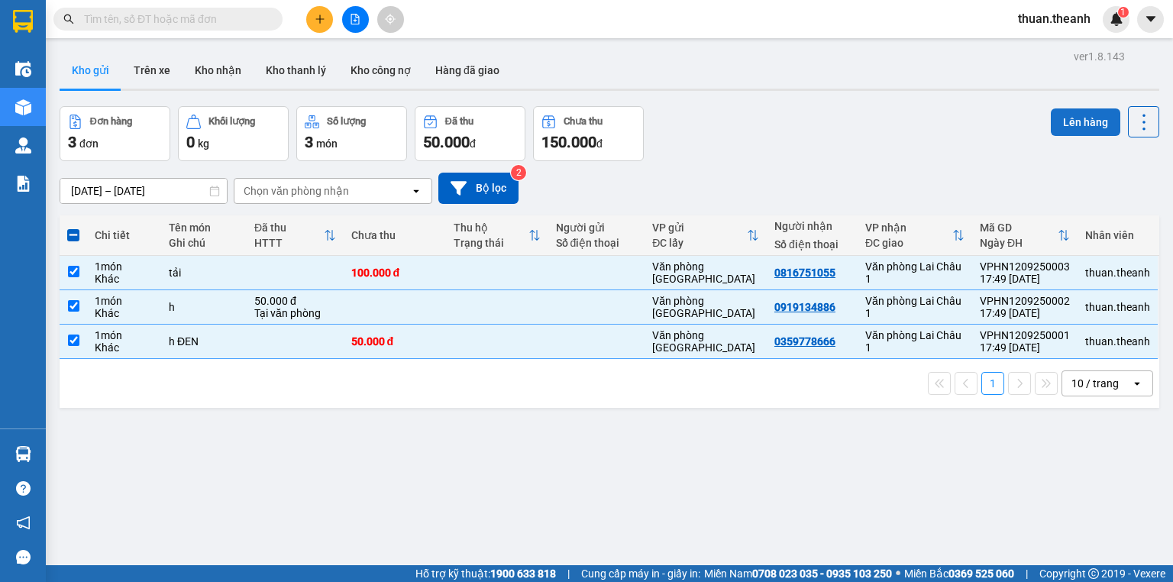
click at [1068, 123] on button "Lên hàng" at bounding box center [1085, 121] width 69 height 27
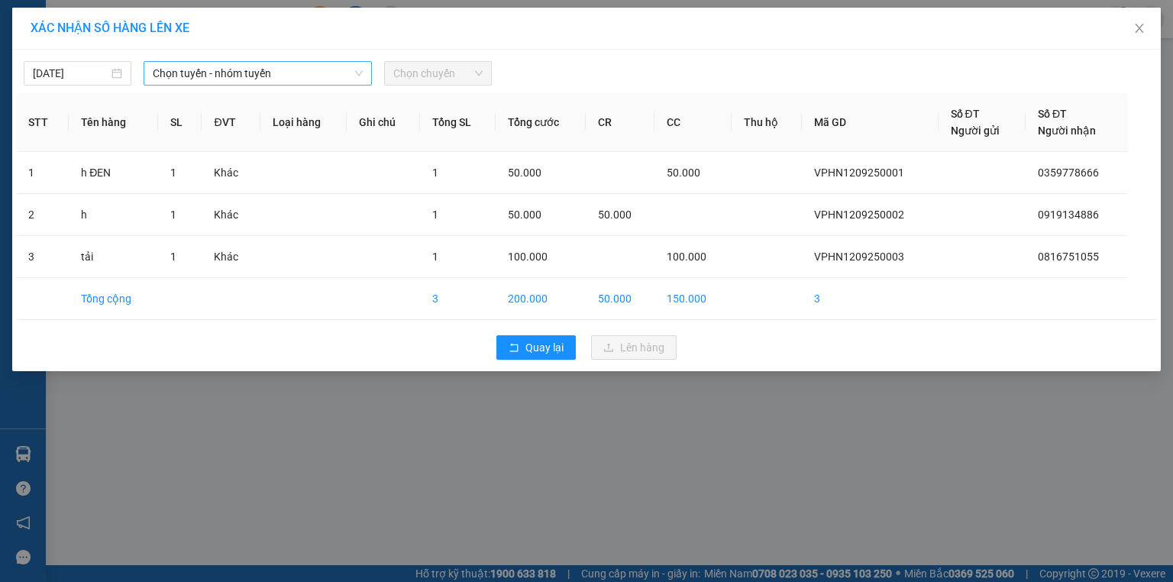
click at [189, 71] on span "Chọn tuyến - nhóm tuyến" at bounding box center [258, 73] width 210 height 23
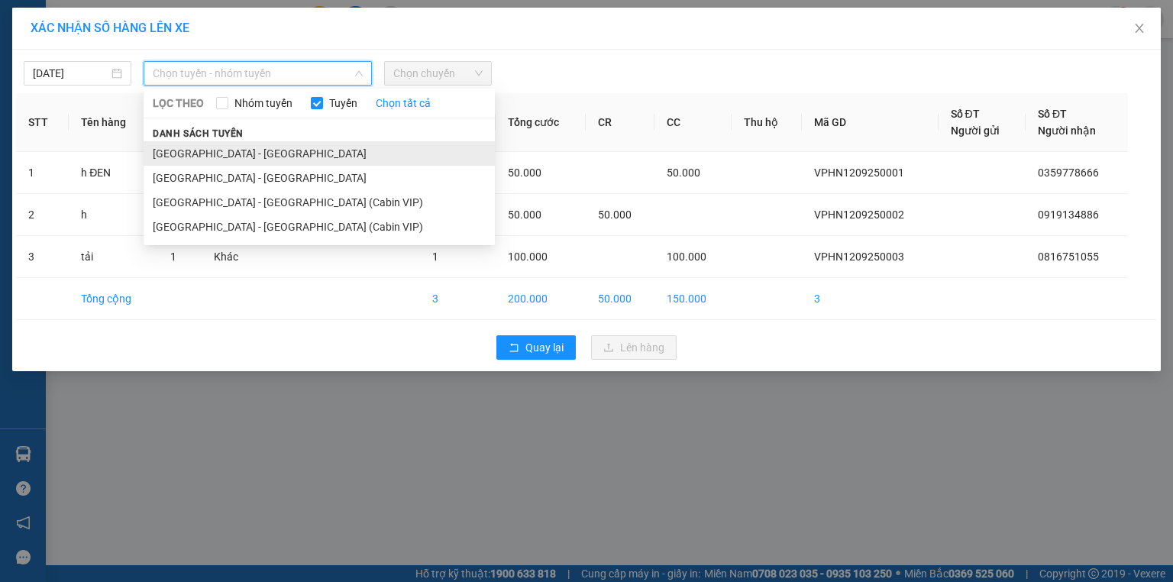
click at [217, 147] on li "[GEOGRAPHIC_DATA] - [GEOGRAPHIC_DATA]" at bounding box center [319, 153] width 351 height 24
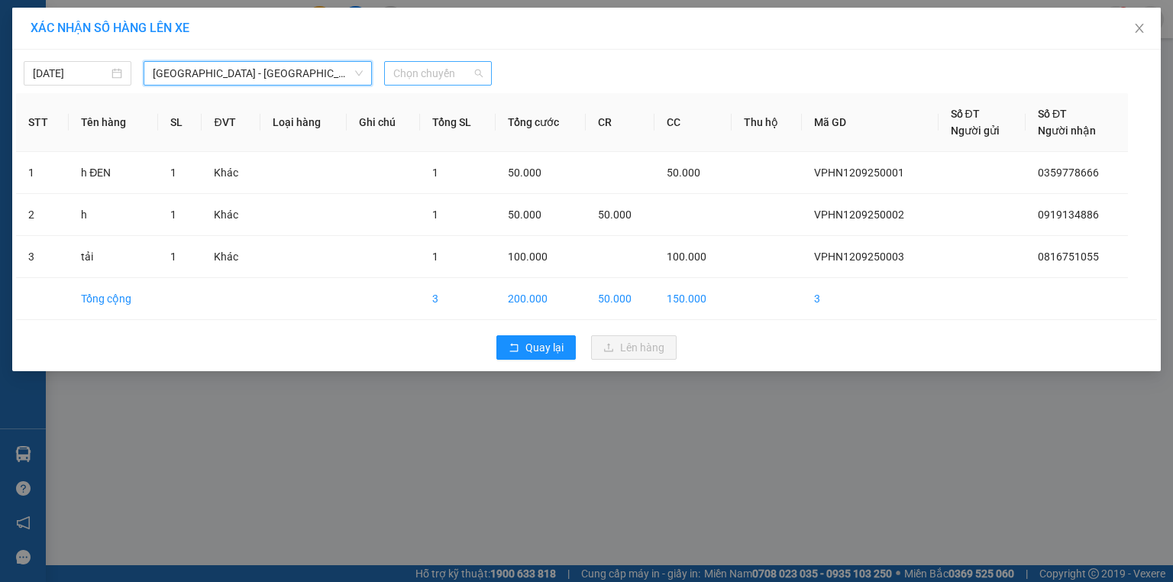
click at [428, 73] on span "Chọn chuyến" at bounding box center [437, 73] width 89 height 23
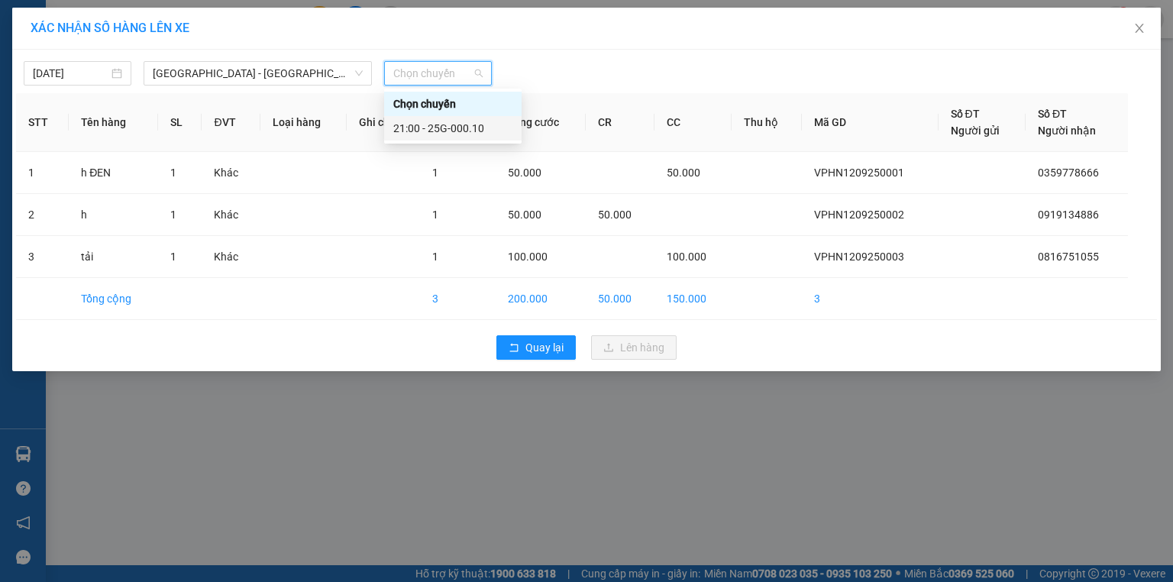
click at [459, 131] on div "21:00 - 25G-000.10" at bounding box center [452, 128] width 119 height 17
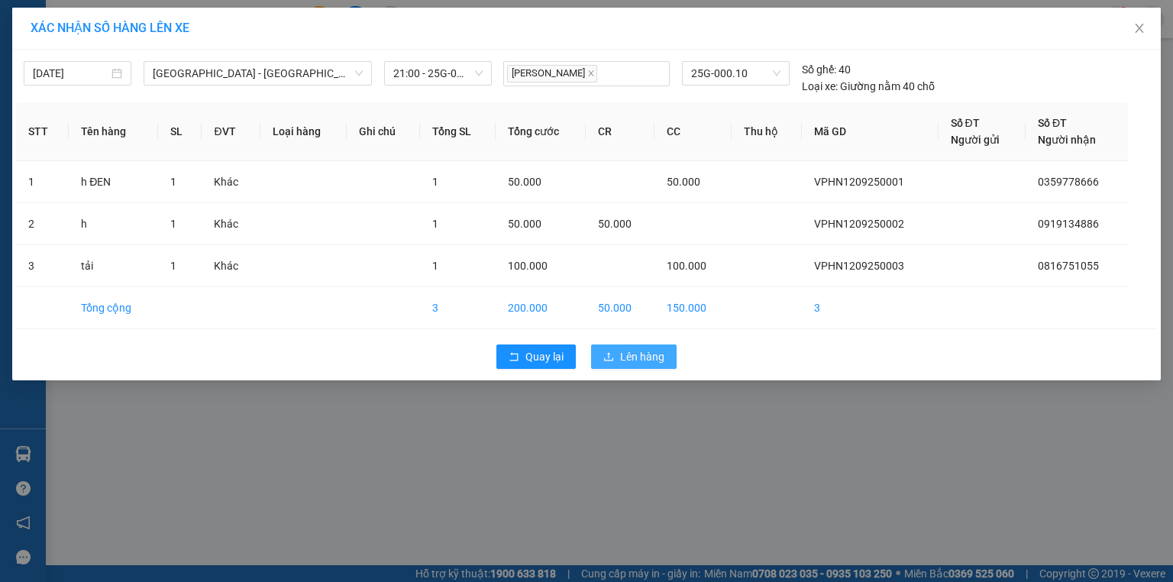
click at [641, 355] on span "Lên hàng" at bounding box center [642, 356] width 44 height 17
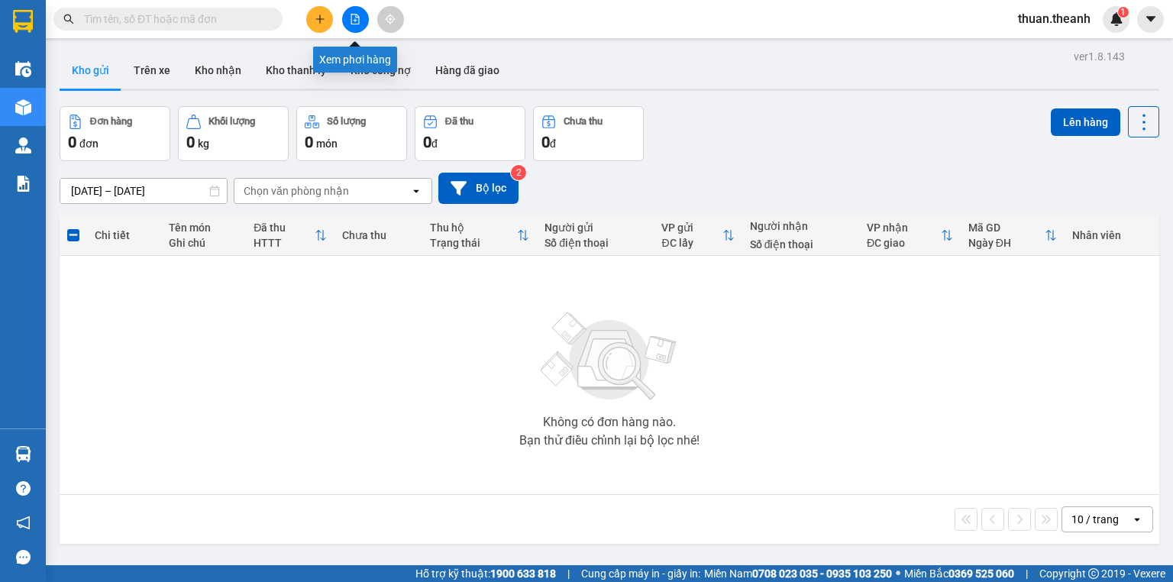
click at [353, 18] on icon "file-add" at bounding box center [355, 19] width 11 height 11
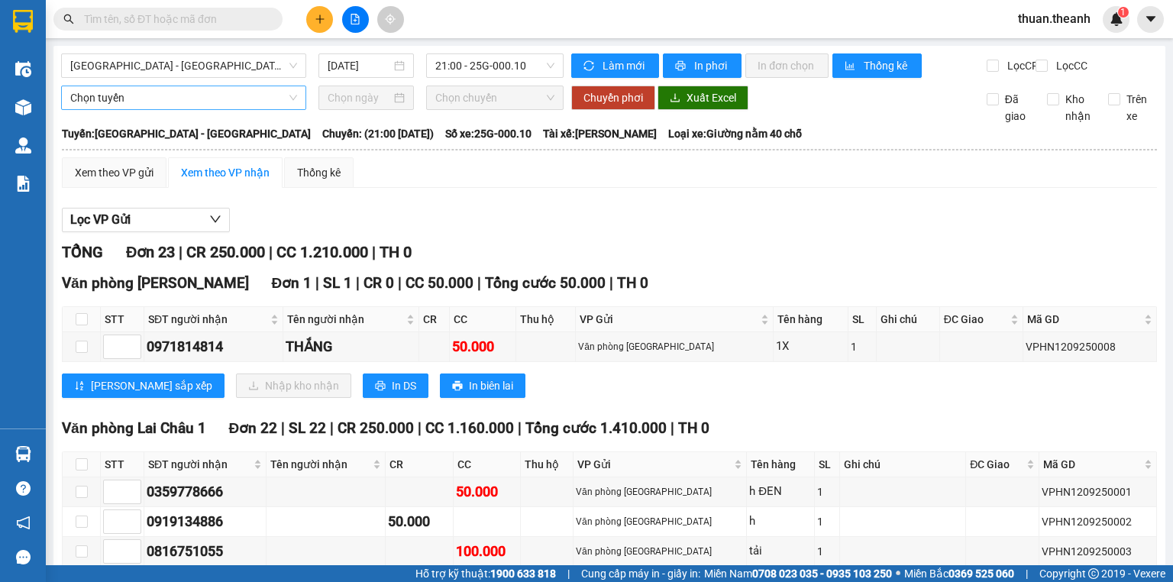
click at [202, 103] on span "Chọn tuyến" at bounding box center [183, 97] width 227 height 23
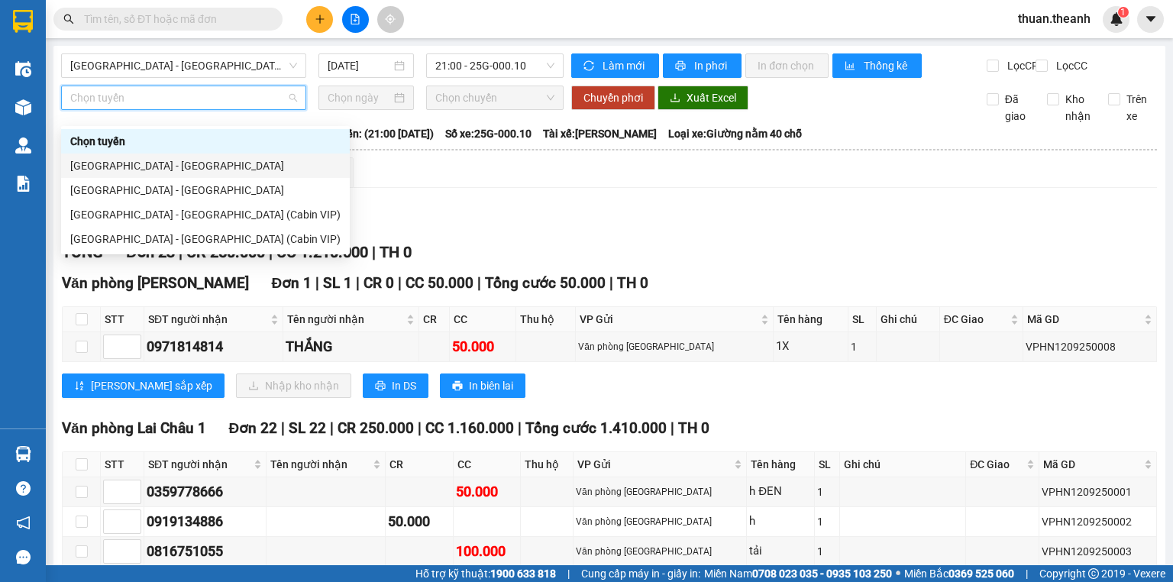
click at [156, 170] on div "[GEOGRAPHIC_DATA] - [GEOGRAPHIC_DATA]" at bounding box center [205, 165] width 270 height 17
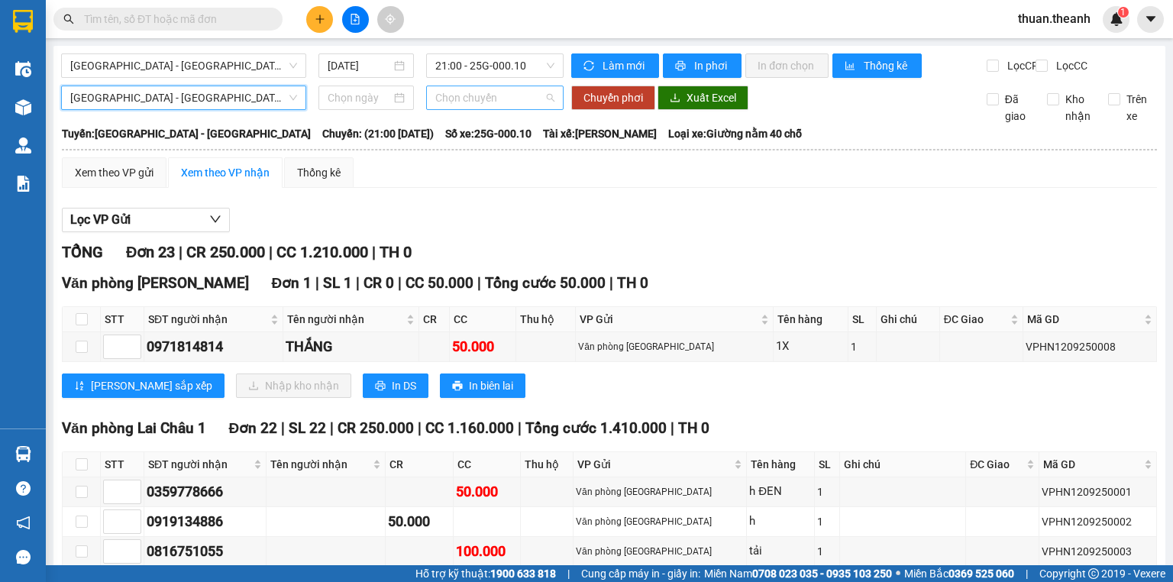
click at [494, 109] on span "Chọn chuyến" at bounding box center [495, 97] width 120 height 23
click at [619, 220] on div "Lọc VP Gửi" at bounding box center [609, 220] width 1095 height 25
click at [360, 106] on input at bounding box center [359, 97] width 63 height 17
click at [669, 225] on div "Lọc VP Gửi" at bounding box center [609, 220] width 1095 height 25
click at [702, 62] on span "In phơi" at bounding box center [711, 65] width 35 height 17
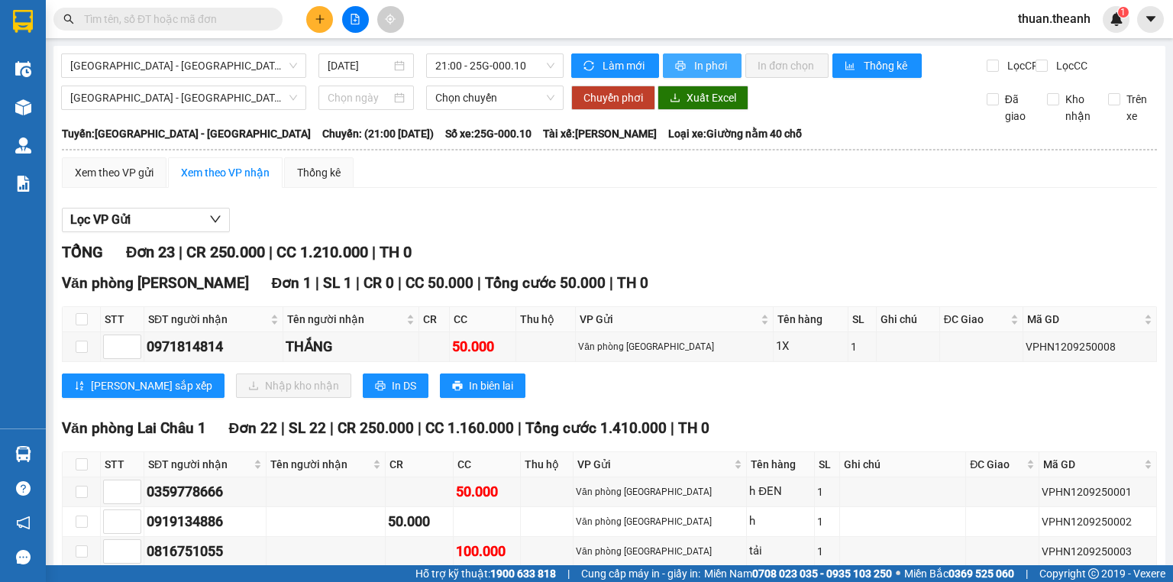
click at [702, 67] on span "In phơi" at bounding box center [711, 65] width 35 height 17
